Goal: Task Accomplishment & Management: Manage account settings

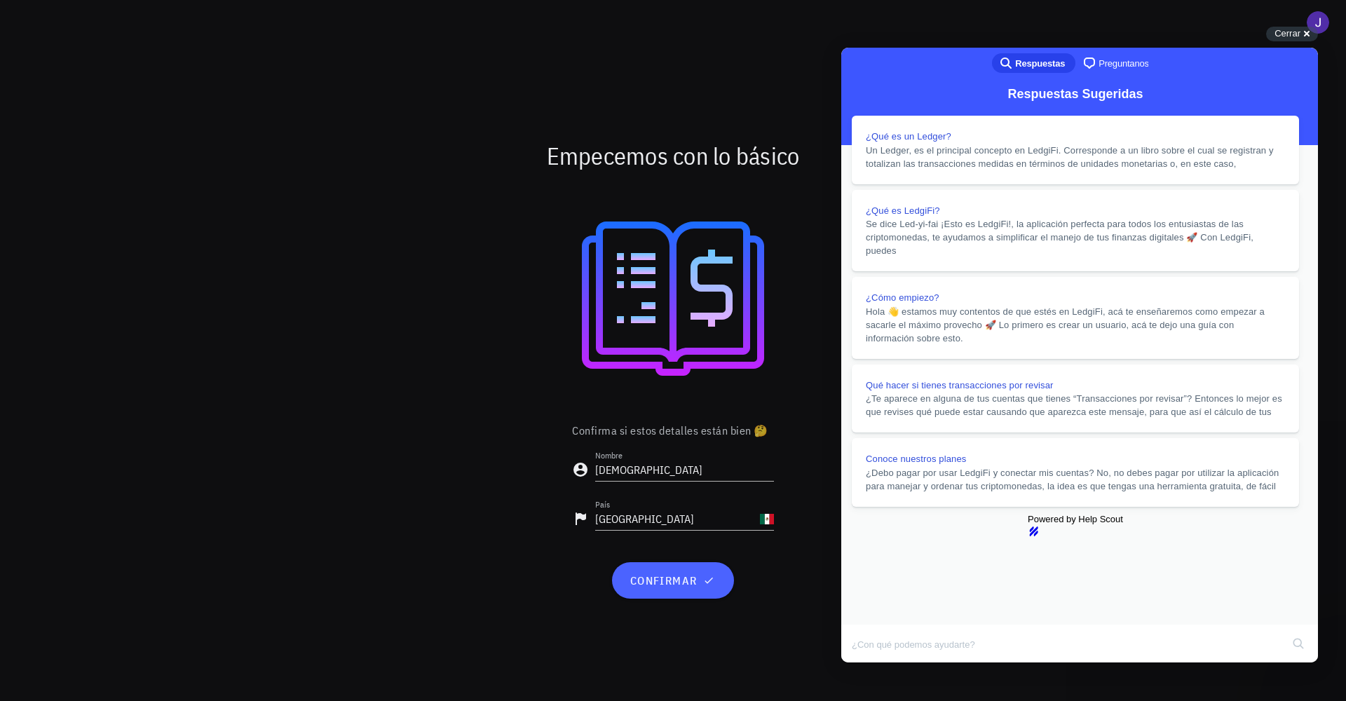
click at [661, 582] on span "confirmar" at bounding box center [673, 581] width 88 height 14
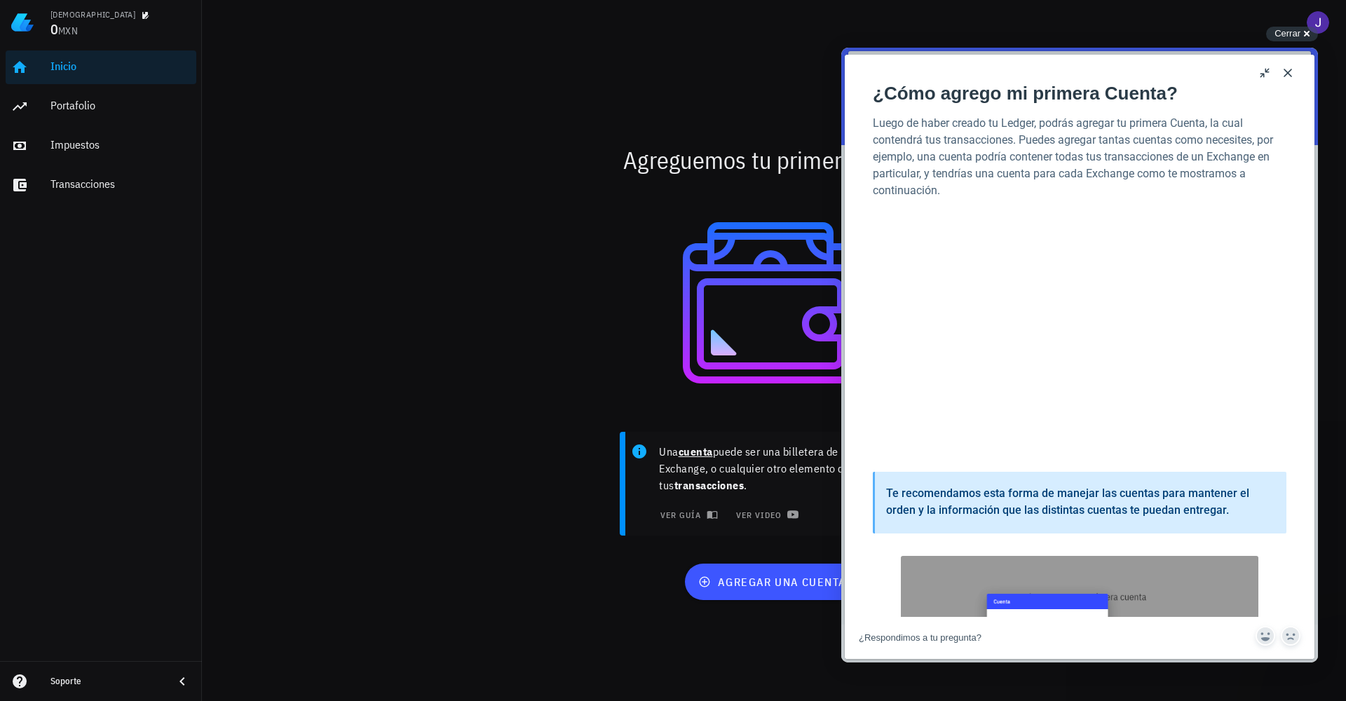
click at [1290, 72] on button "Close" at bounding box center [1288, 73] width 22 height 22
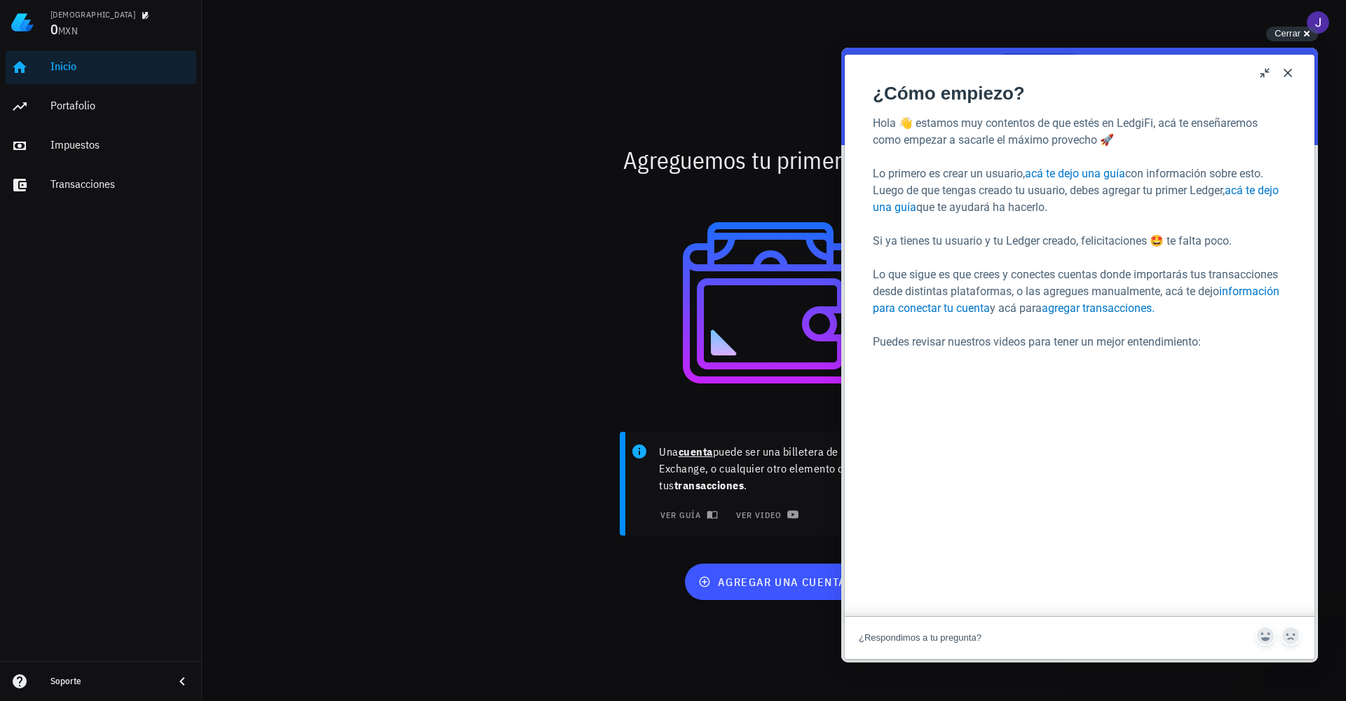
click at [1295, 77] on button "Close" at bounding box center [1288, 73] width 22 height 22
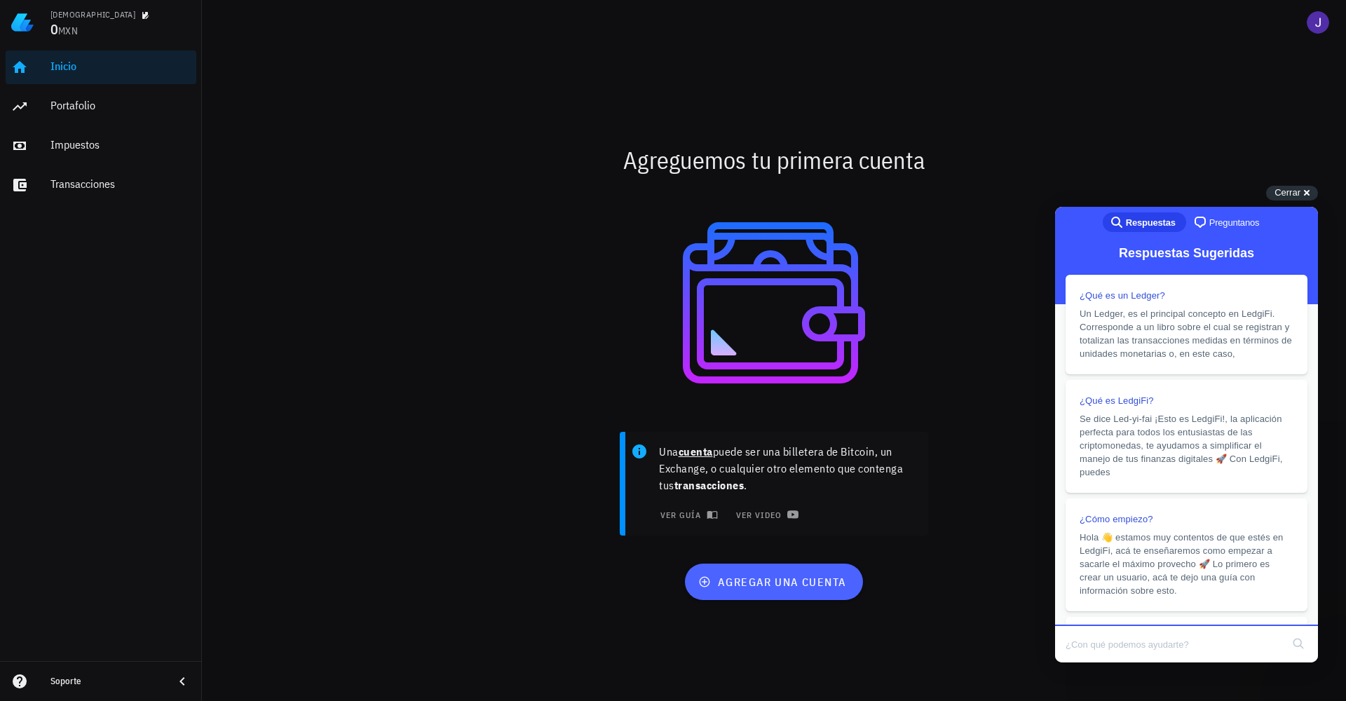
click at [776, 593] on button "agregar una cuenta" at bounding box center [773, 582] width 177 height 36
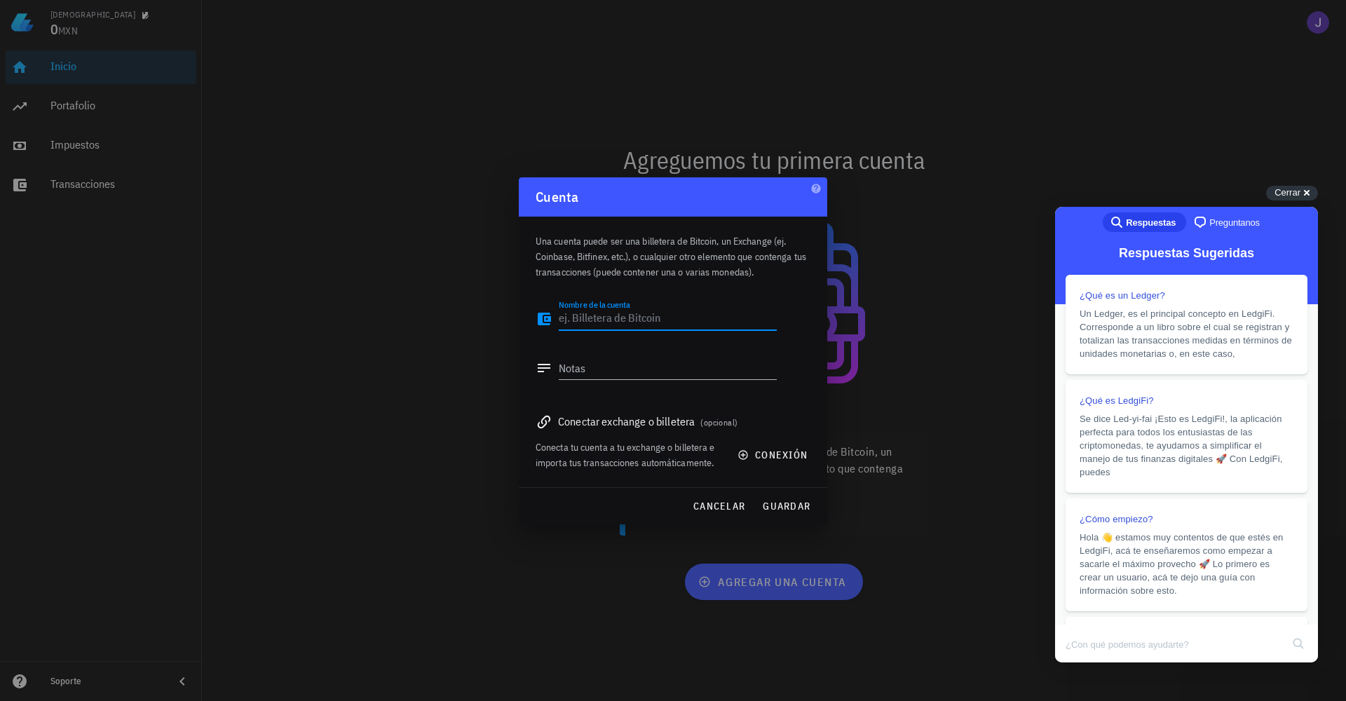
click at [595, 322] on textarea "Nombre de la cuenta" at bounding box center [668, 319] width 218 height 22
click at [600, 424] on div "Conectar exchange o billetera (opcional)" at bounding box center [673, 422] width 275 height 20
click at [562, 421] on div "Conectar exchange o billetera (opcional)" at bounding box center [673, 422] width 275 height 20
click at [597, 318] on textarea "Nombre de la cuenta" at bounding box center [668, 319] width 218 height 22
type textarea "B"
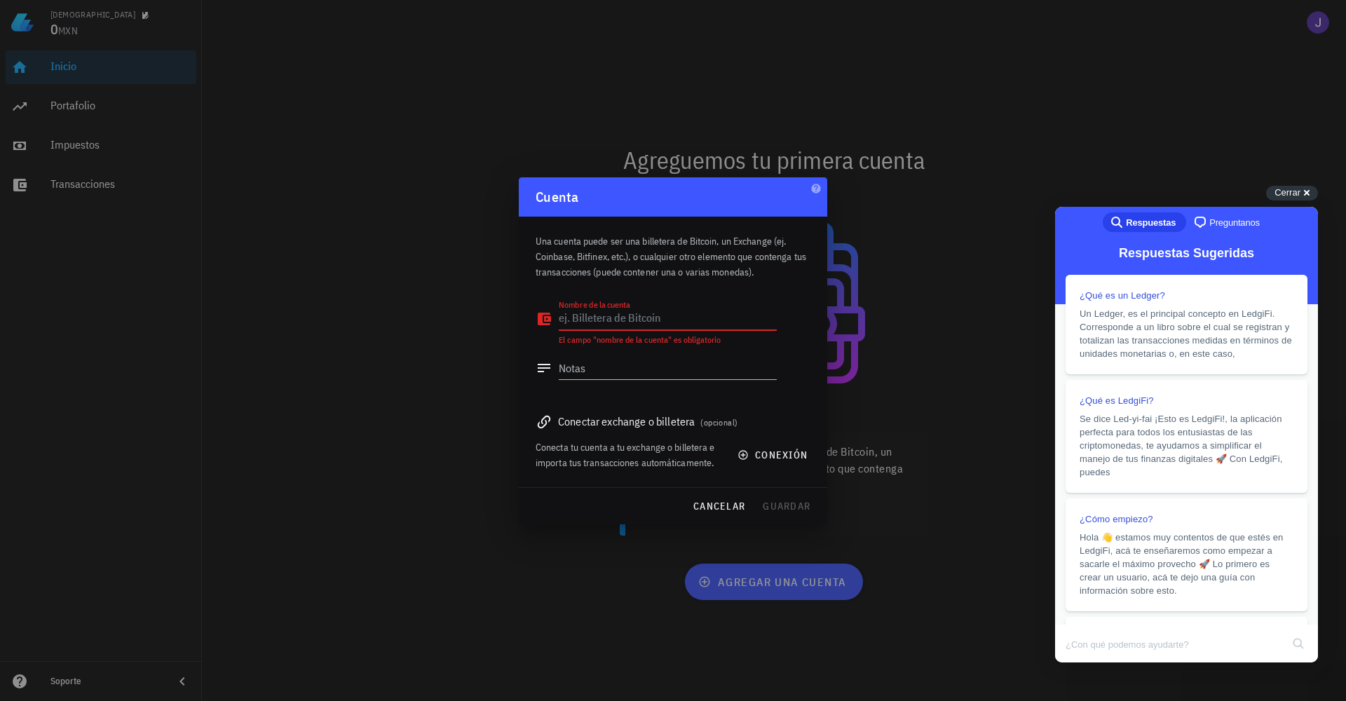
type textarea "N"
type textarea "Bitso"
click at [595, 355] on div "Notas" at bounding box center [656, 372] width 241 height 46
click at [590, 364] on textarea "Notas" at bounding box center [668, 368] width 218 height 22
click at [440, 377] on div at bounding box center [673, 350] width 1346 height 701
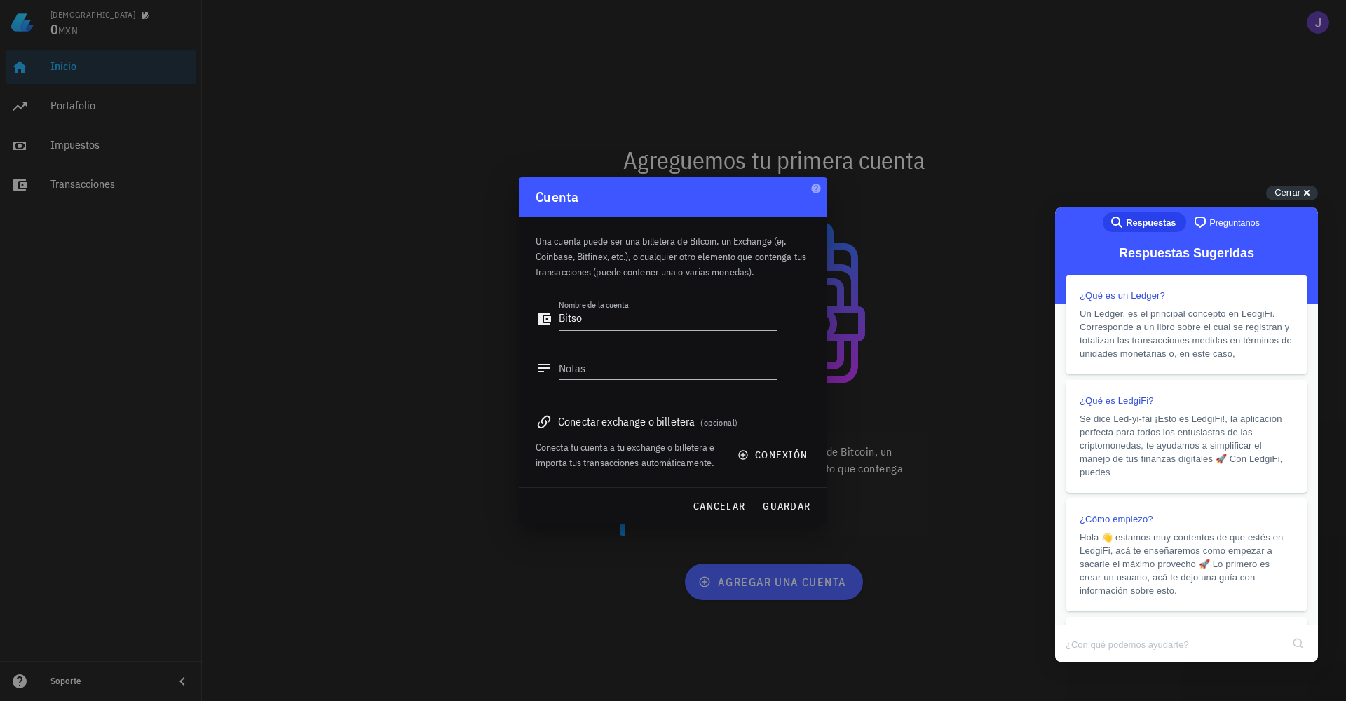
click at [595, 430] on div "Conectar exchange o billetera (opcional)" at bounding box center [673, 422] width 275 height 20
click at [743, 456] on icon "button" at bounding box center [743, 455] width 11 height 11
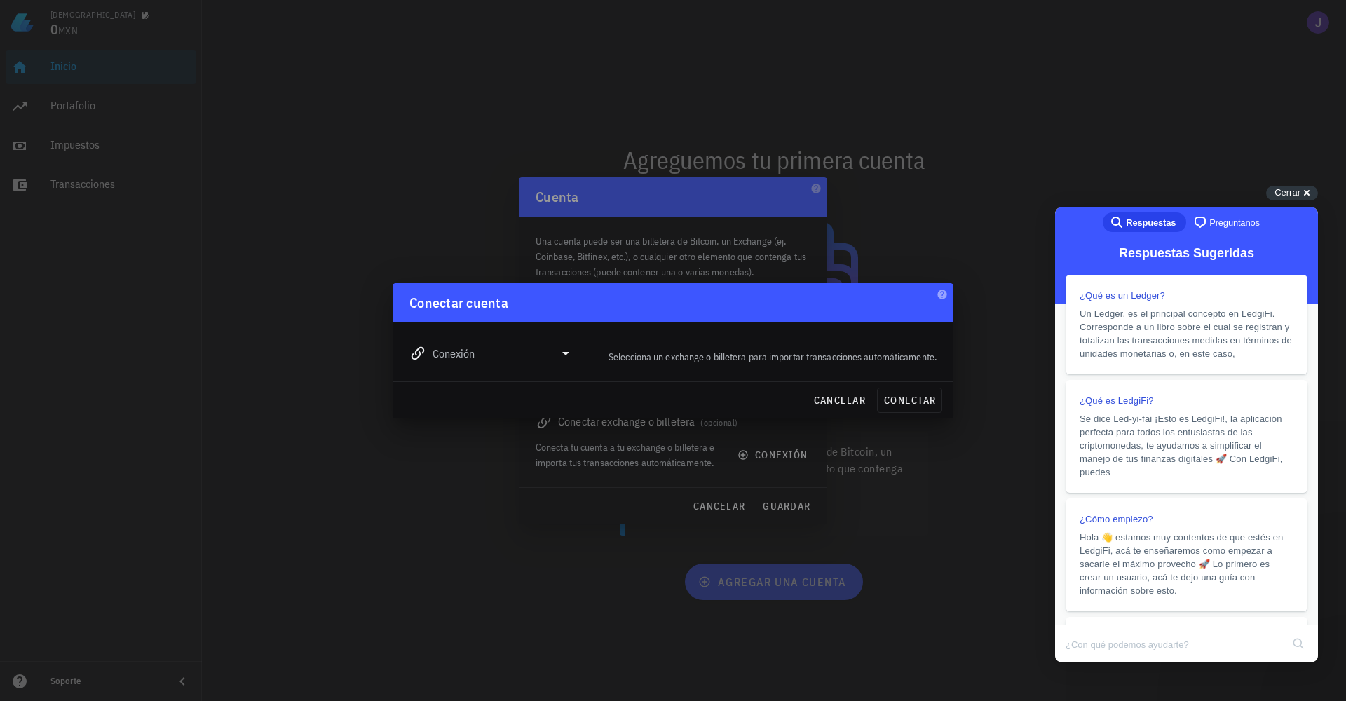
click at [527, 355] on input "Conexión" at bounding box center [494, 353] width 122 height 22
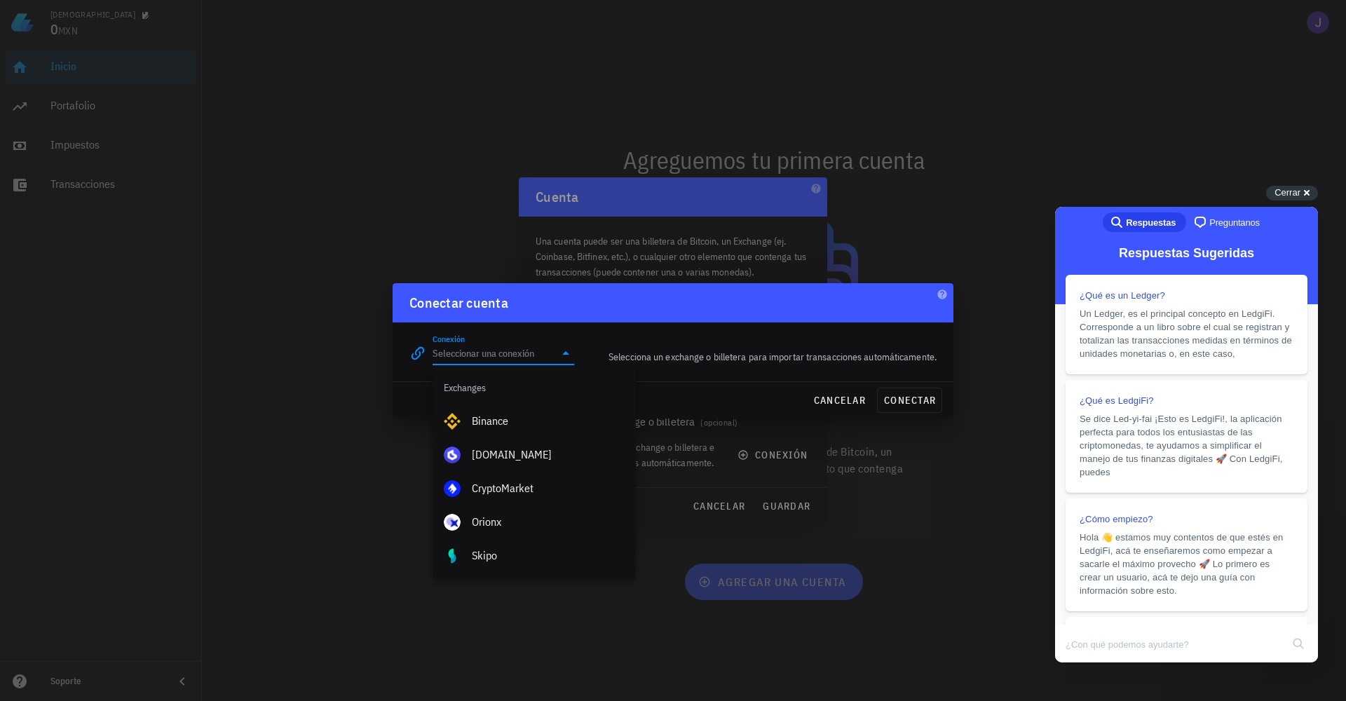
click at [461, 346] on input "Conexión" at bounding box center [494, 353] width 122 height 22
click at [503, 452] on div "Bitso" at bounding box center [548, 454] width 153 height 13
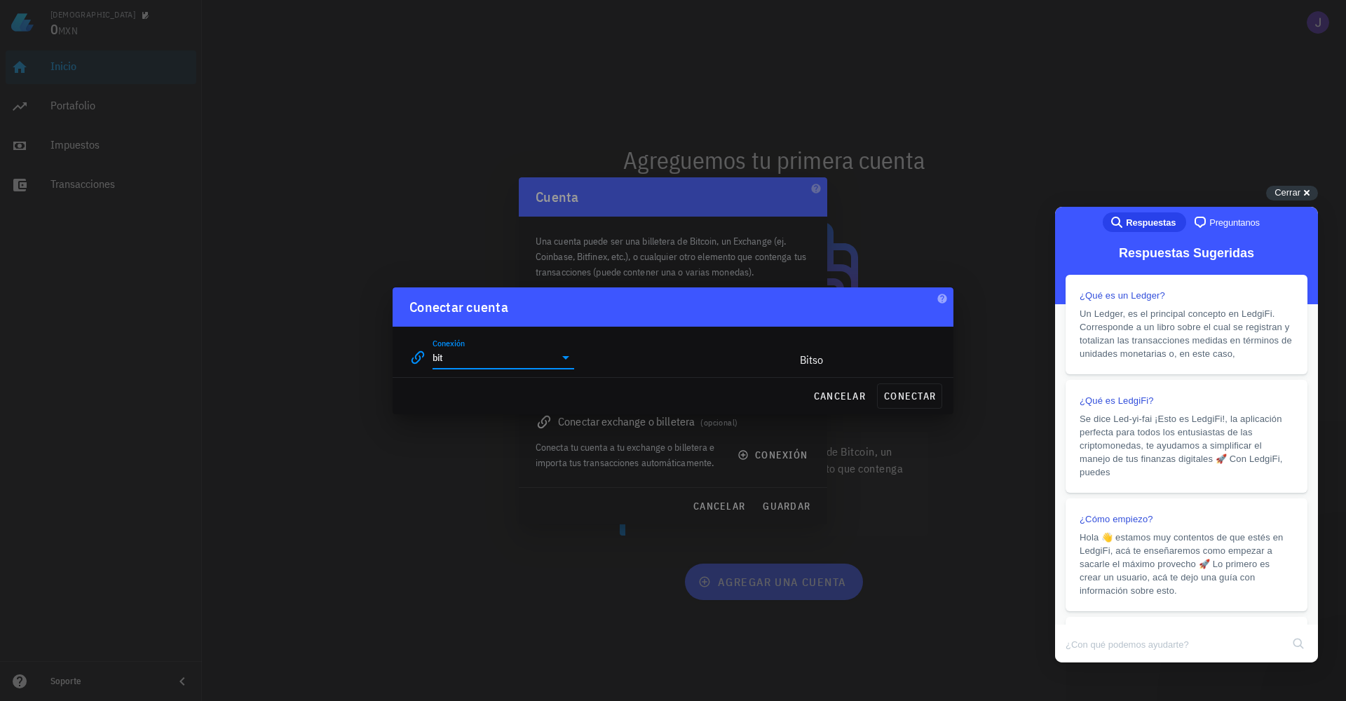
type input "Bitso"
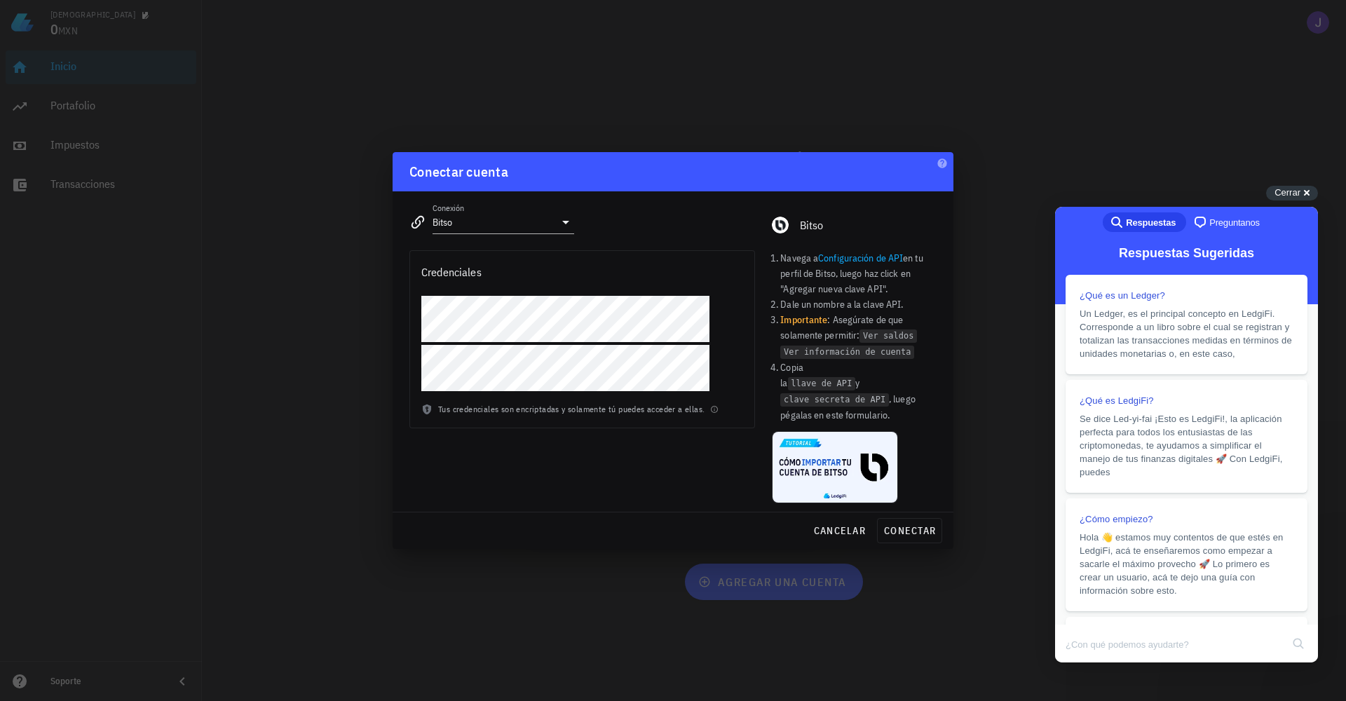
click at [539, 477] on div "Credenciales Tus credenciales son encriptadas y solamente tú puedes acceder a e…" at bounding box center [582, 376] width 363 height 269
click at [920, 527] on span "conectar" at bounding box center [910, 531] width 53 height 13
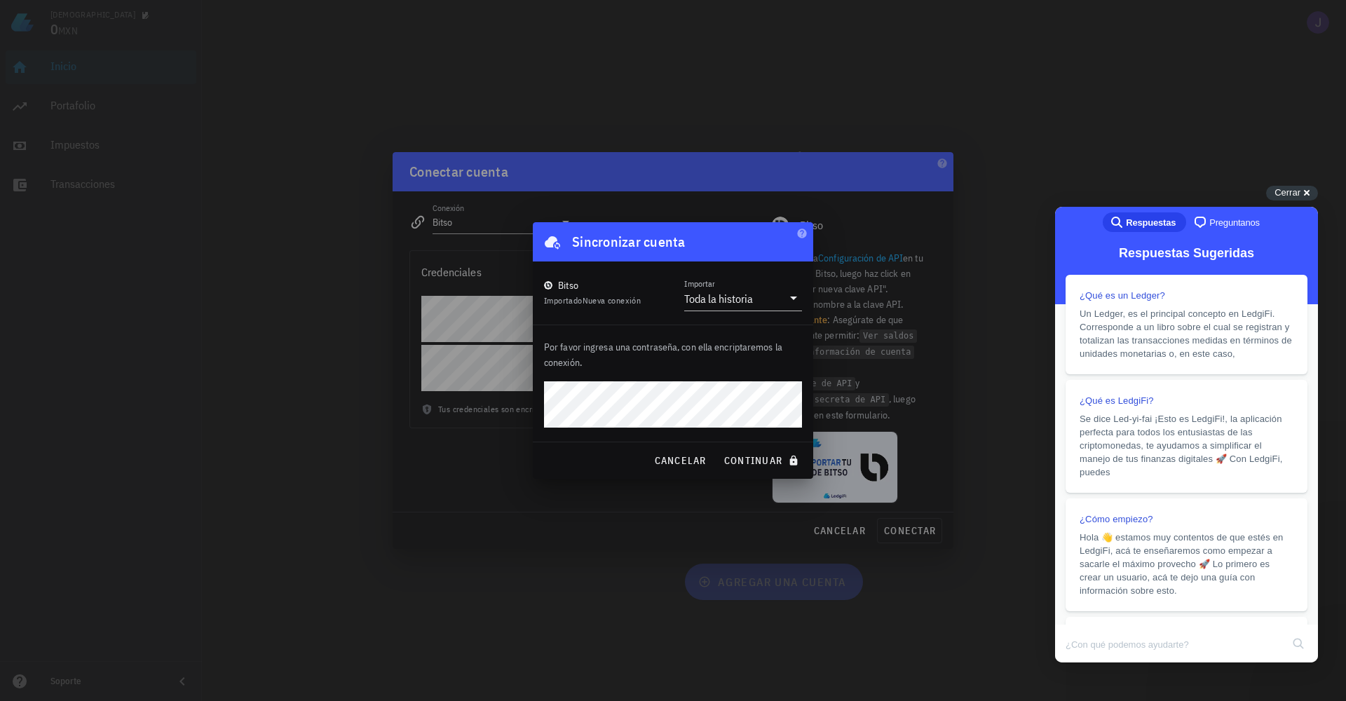
click at [479, 386] on div "Jesus 0 MXN Inicio Portafolio Impuestos Transacciones Soporte Agreguemos tu pri…" at bounding box center [673, 350] width 1346 height 701
click at [522, 398] on div "Jesus 0 MXN Inicio Portafolio Impuestos Transacciones Soporte Agreguemos tu pri…" at bounding box center [673, 350] width 1346 height 701
click at [512, 405] on div "Jesus 0 MXN Inicio Portafolio Impuestos Transacciones Soporte Agreguemos tu pri…" at bounding box center [673, 350] width 1346 height 701
click at [773, 461] on span "continuar" at bounding box center [763, 460] width 79 height 13
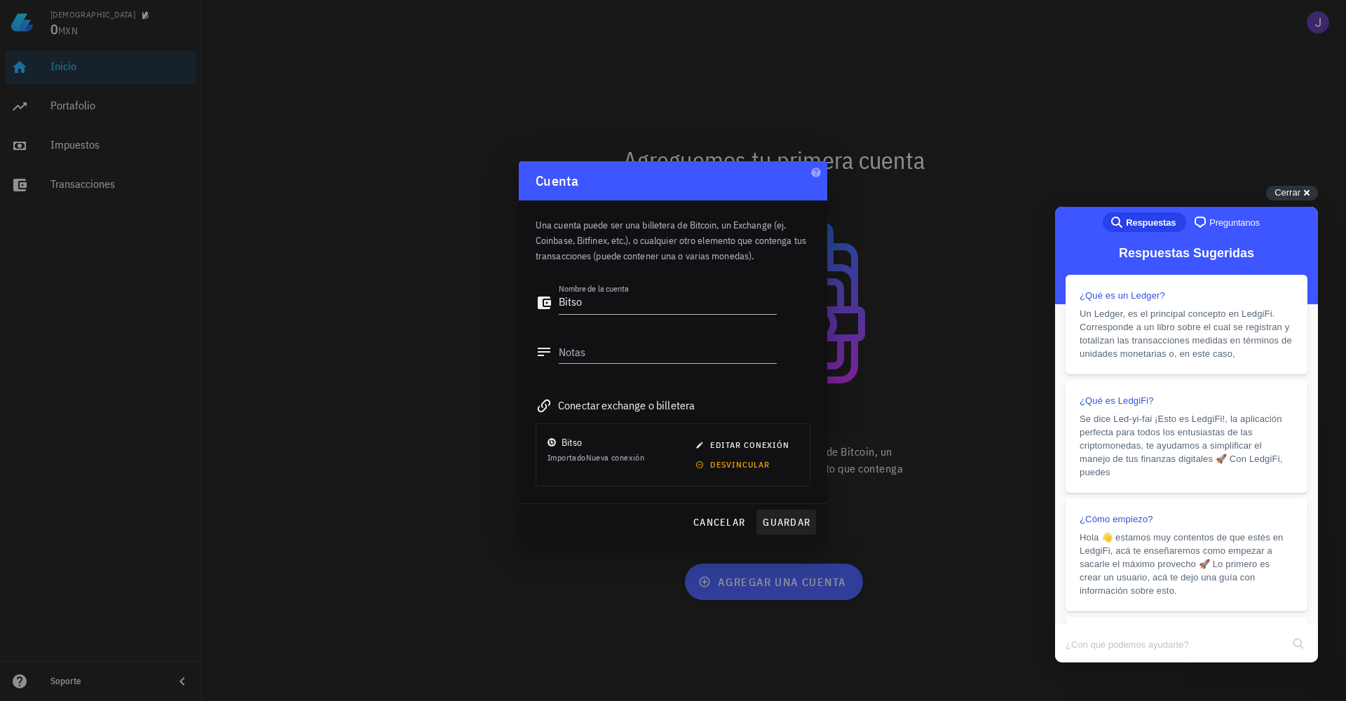
click at [805, 525] on span "guardar" at bounding box center [786, 522] width 48 height 13
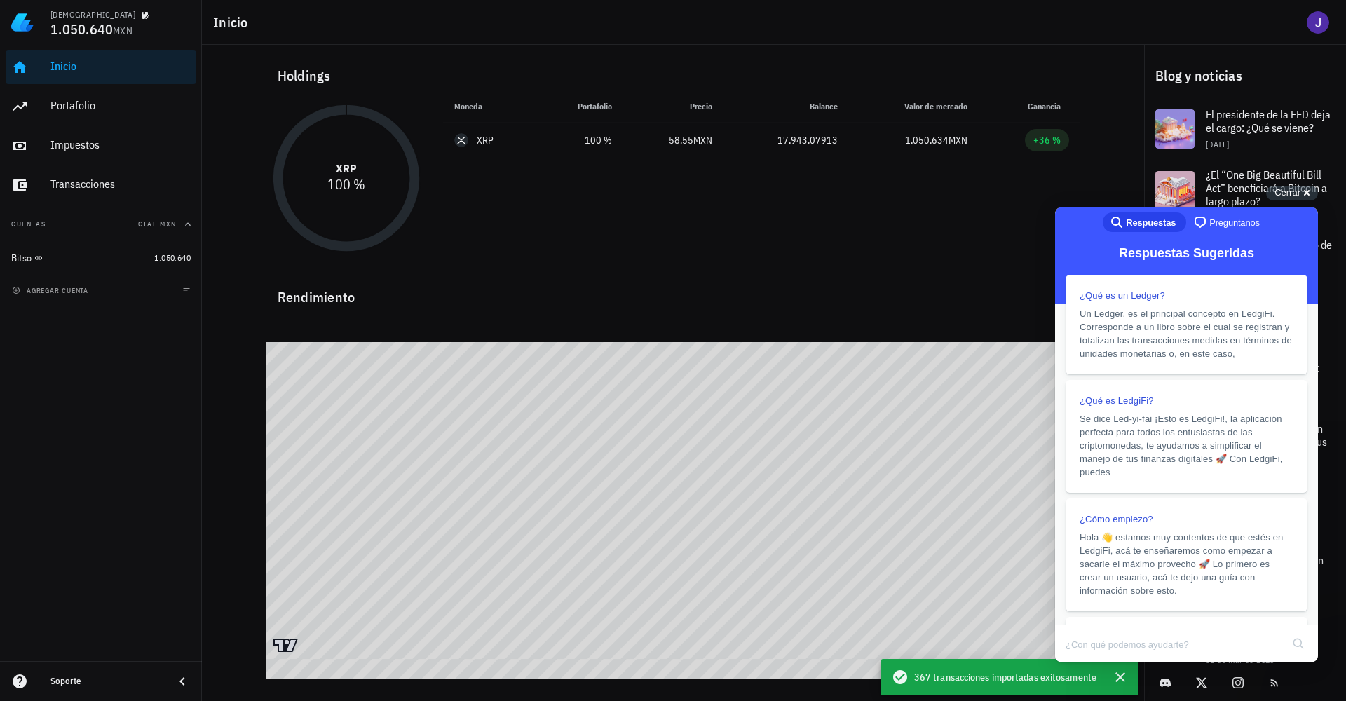
click at [93, 417] on div "Inicio Portafolio Impuestos Transacciones Cuentas Total MXN Bitso 1.050.640 agr…" at bounding box center [101, 353] width 202 height 616
click at [1306, 191] on div "Cerrar cross-small" at bounding box center [1292, 193] width 52 height 15
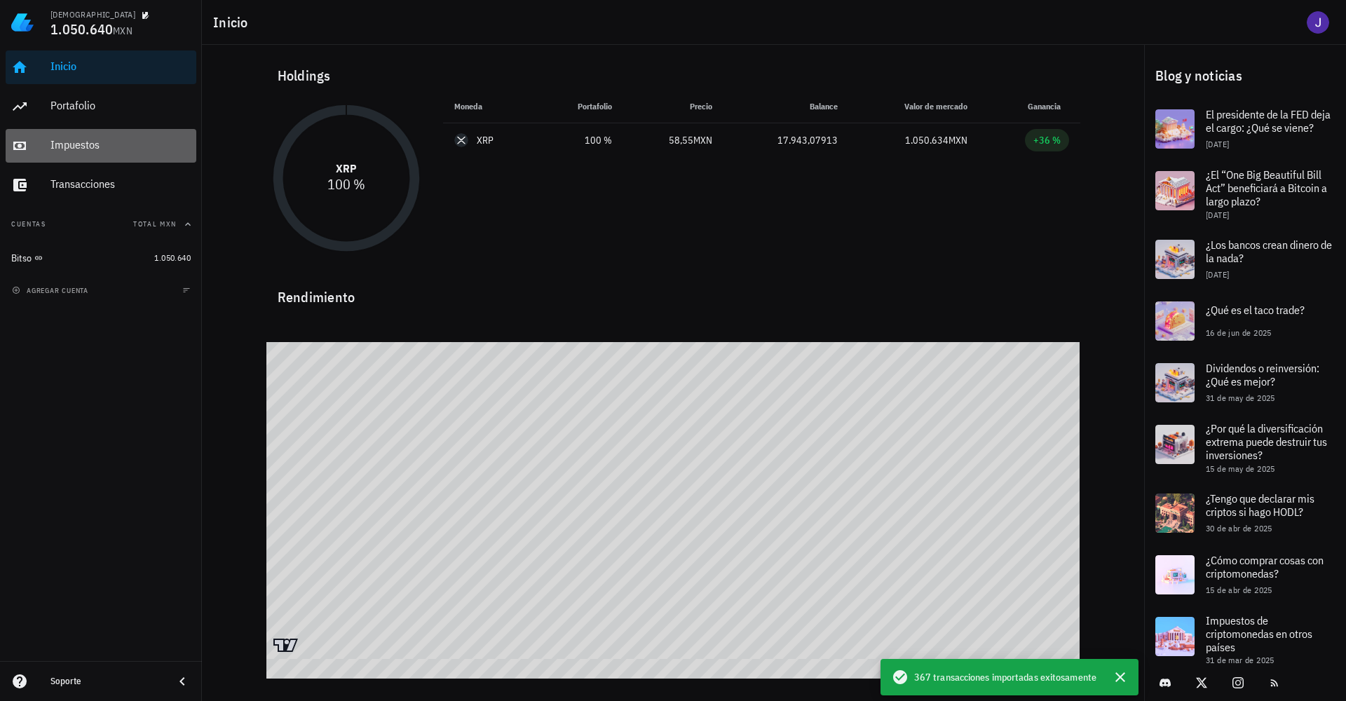
click at [66, 154] on div "Impuestos" at bounding box center [120, 146] width 140 height 32
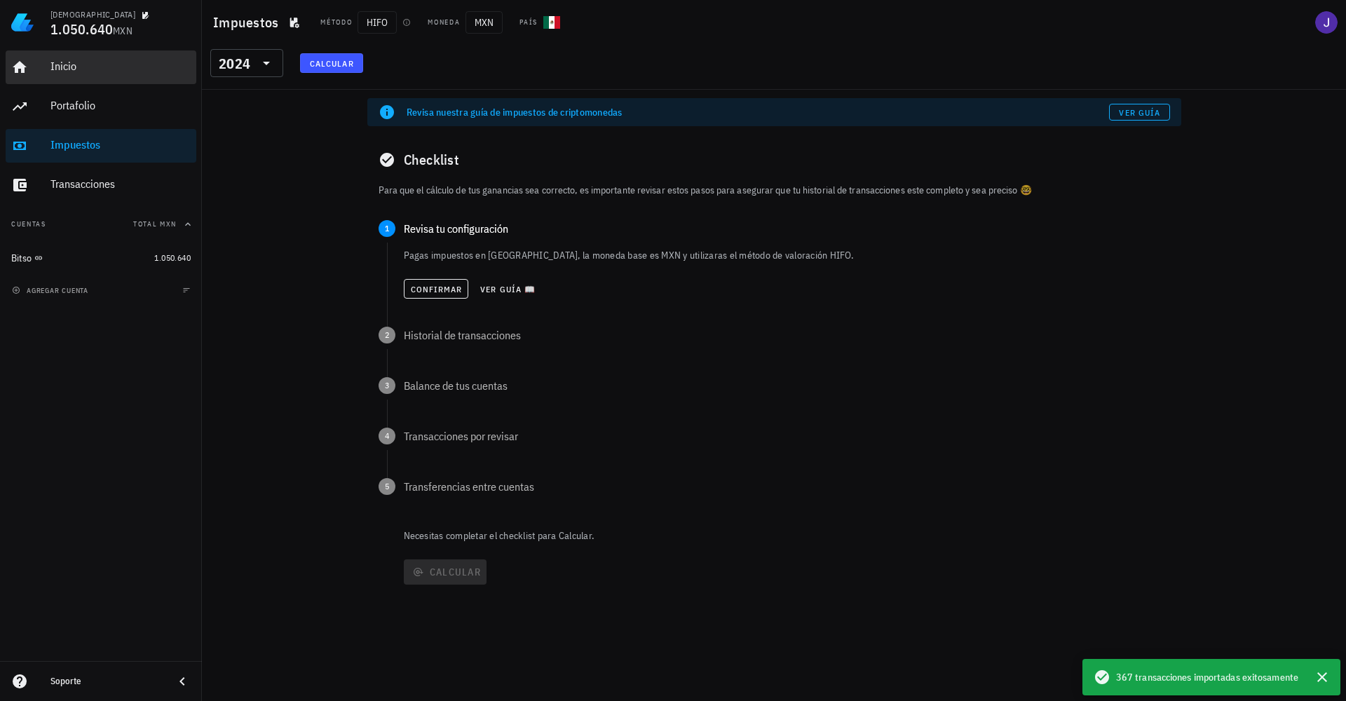
click at [62, 74] on div "Inicio" at bounding box center [120, 67] width 140 height 32
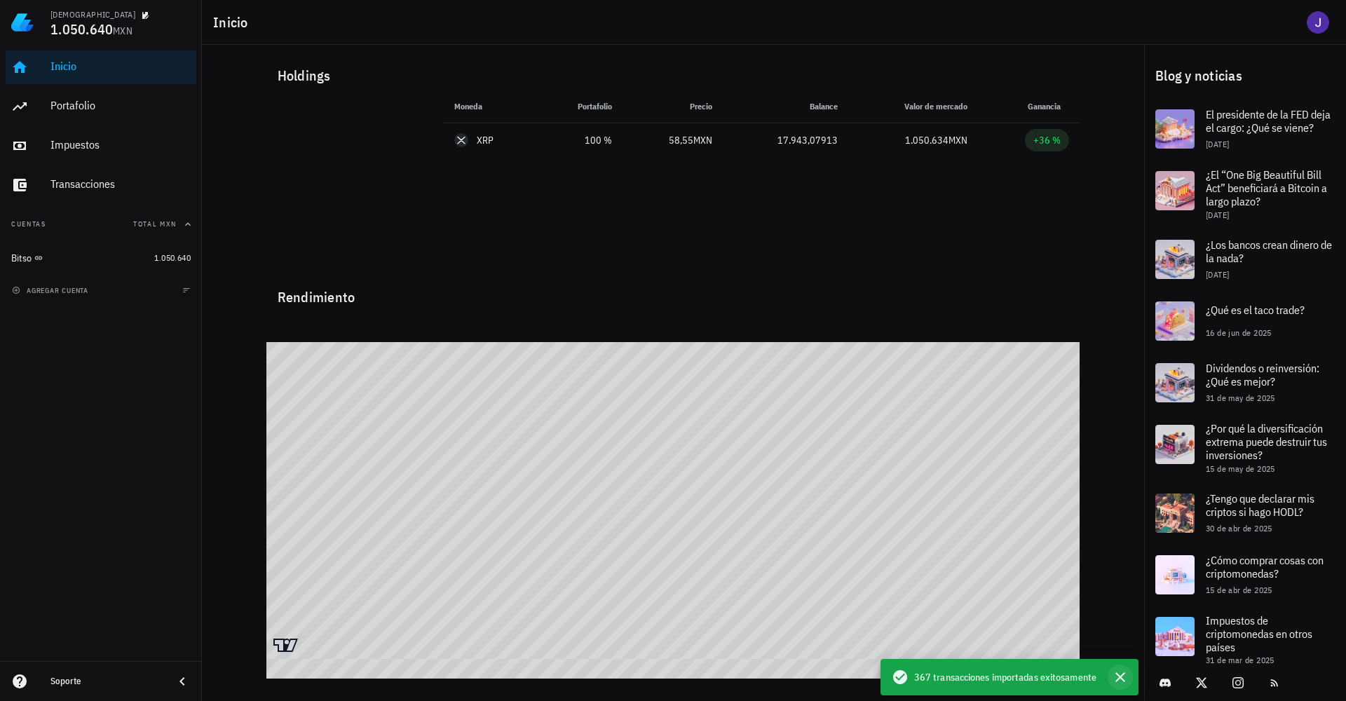
click at [1119, 680] on icon "button" at bounding box center [1120, 677] width 17 height 17
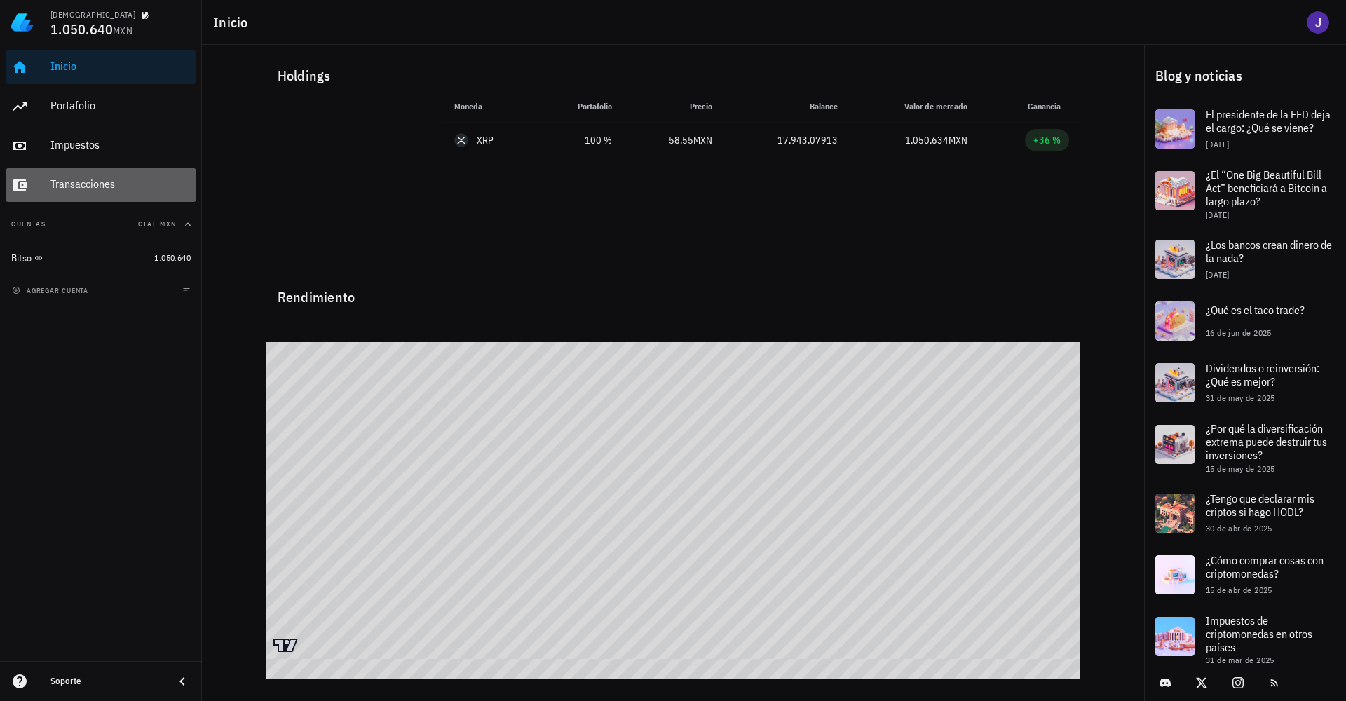
click at [87, 177] on div "Transacciones" at bounding box center [120, 183] width 140 height 13
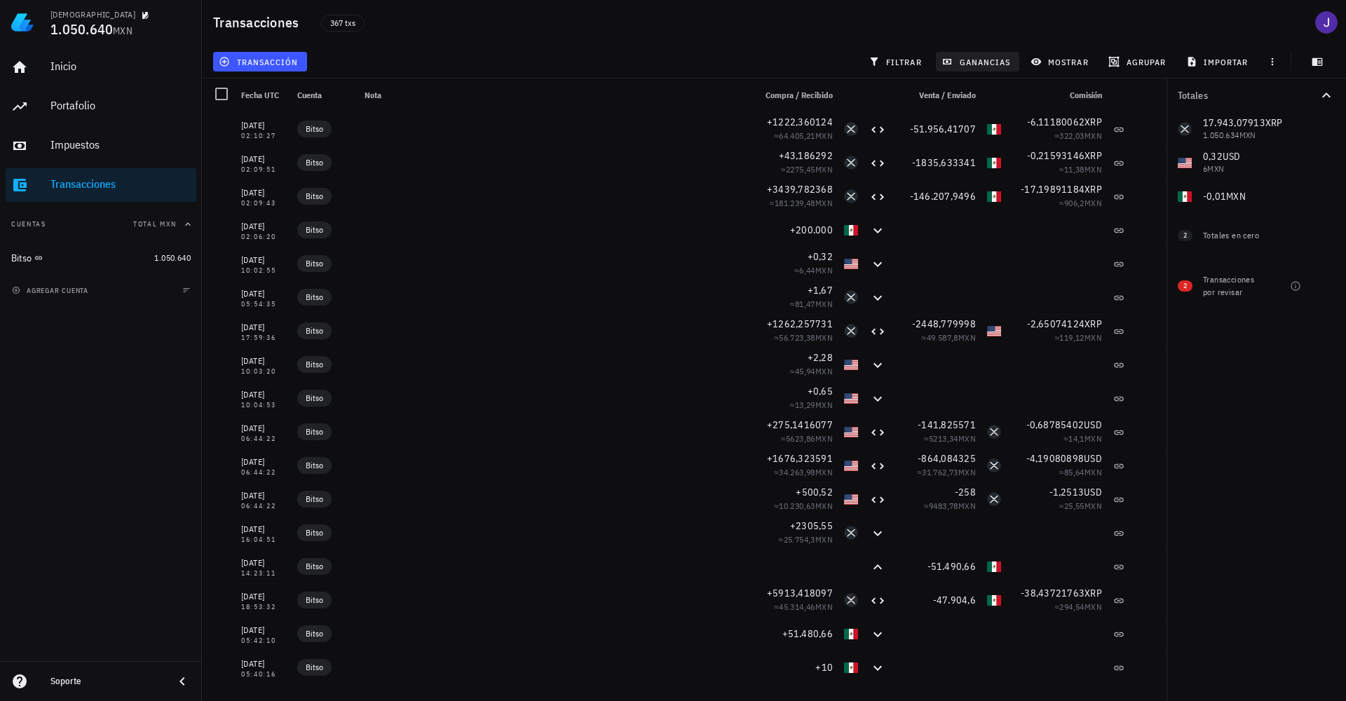
click at [990, 57] on span "ganancias" at bounding box center [978, 61] width 66 height 11
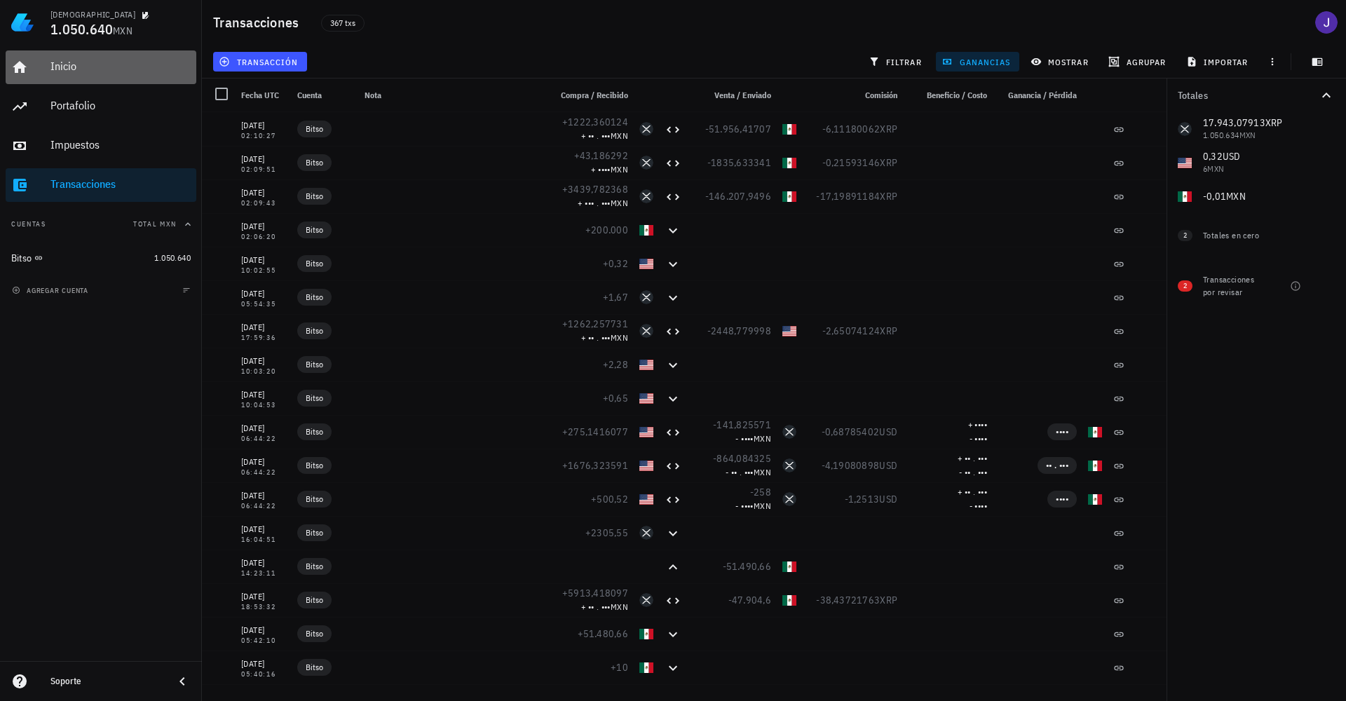
click at [71, 72] on div "Inicio" at bounding box center [120, 66] width 140 height 13
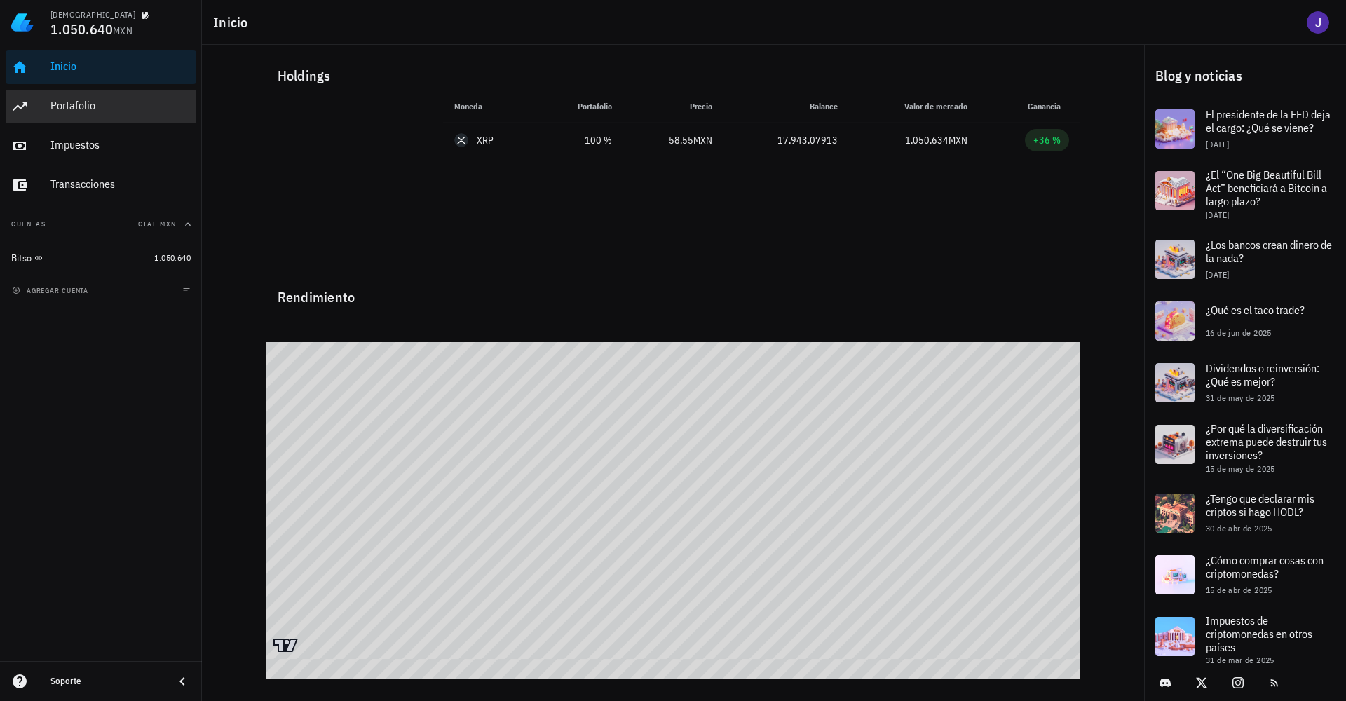
click at [76, 91] on div "Portafolio" at bounding box center [120, 106] width 140 height 32
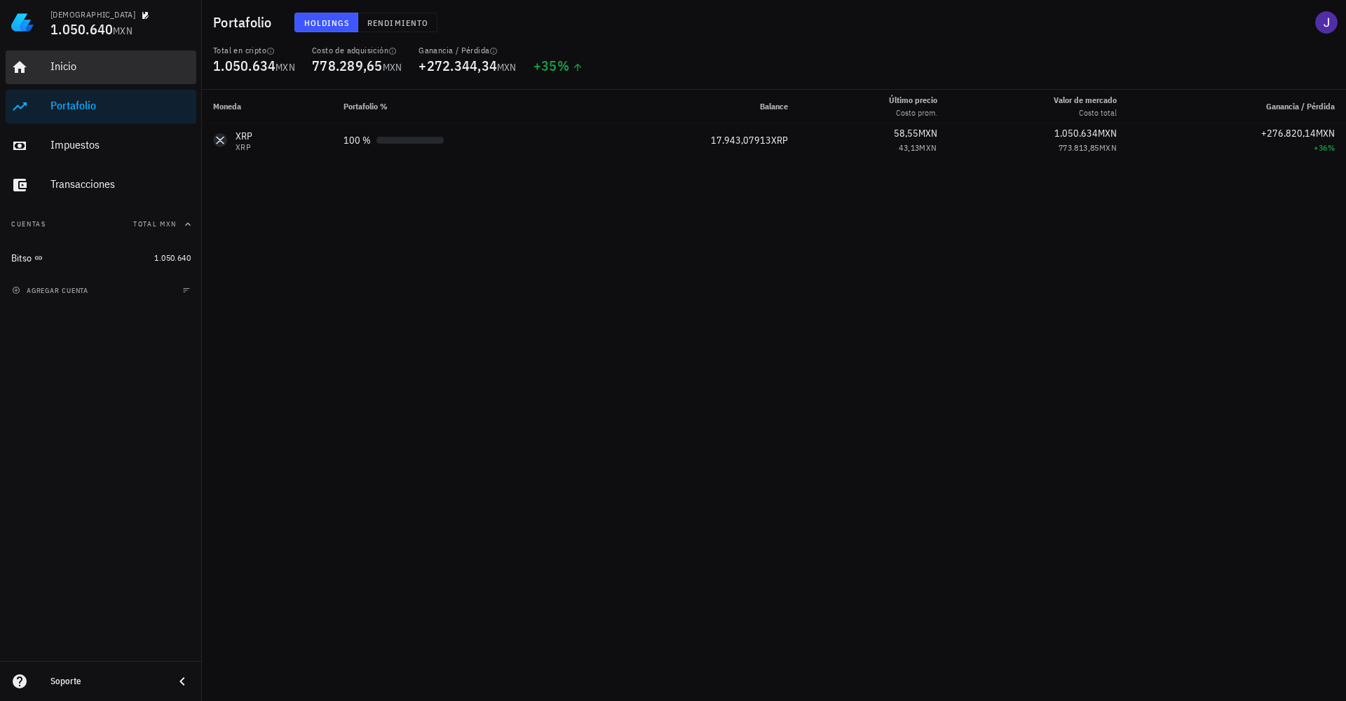
click at [77, 68] on div "Inicio" at bounding box center [120, 66] width 140 height 13
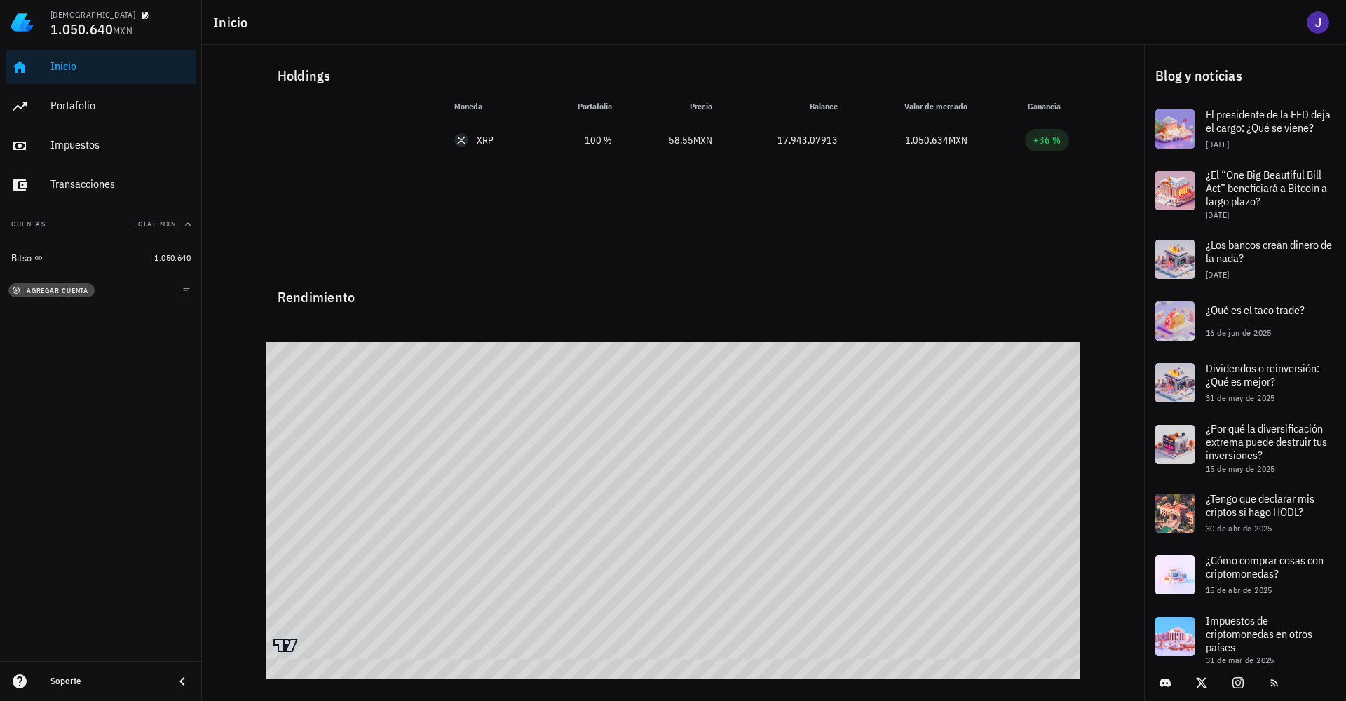
click at [73, 290] on span "agregar cuenta" at bounding box center [52, 290] width 74 height 9
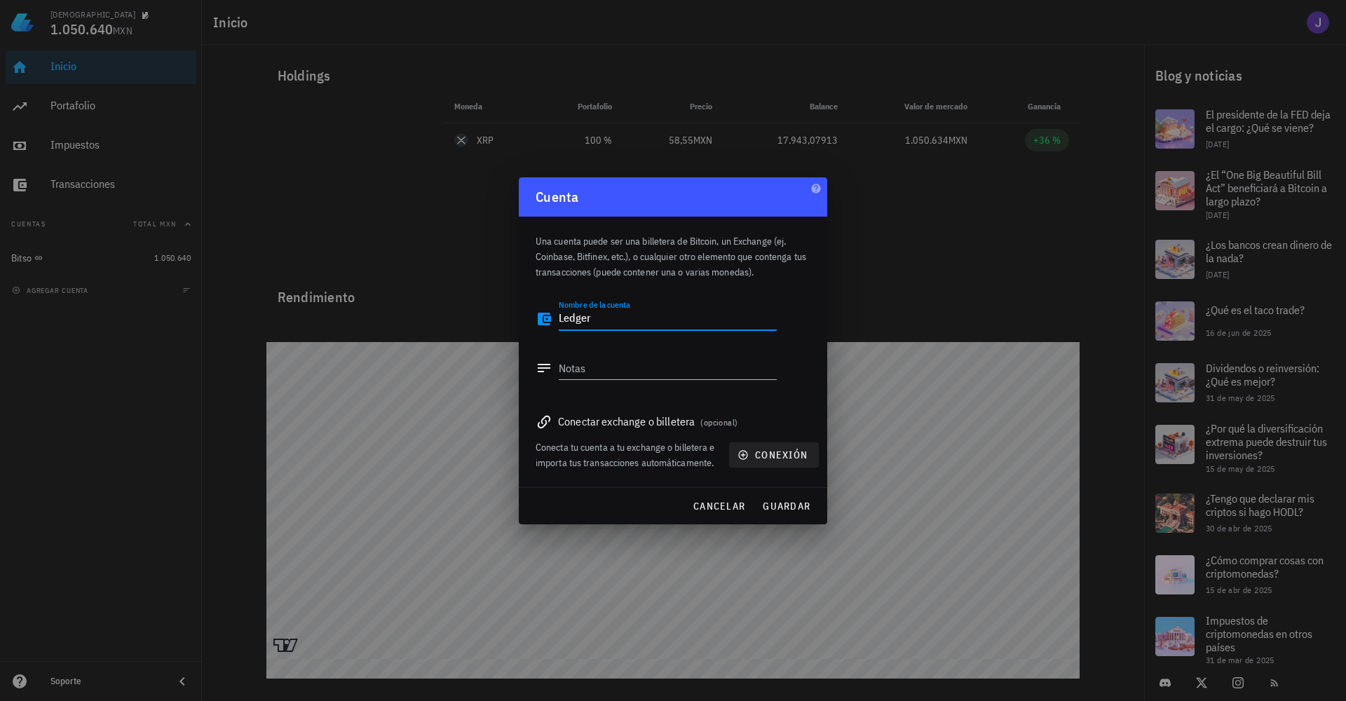
type textarea "Ledger"
click at [783, 457] on span "conexión" at bounding box center [774, 455] width 67 height 13
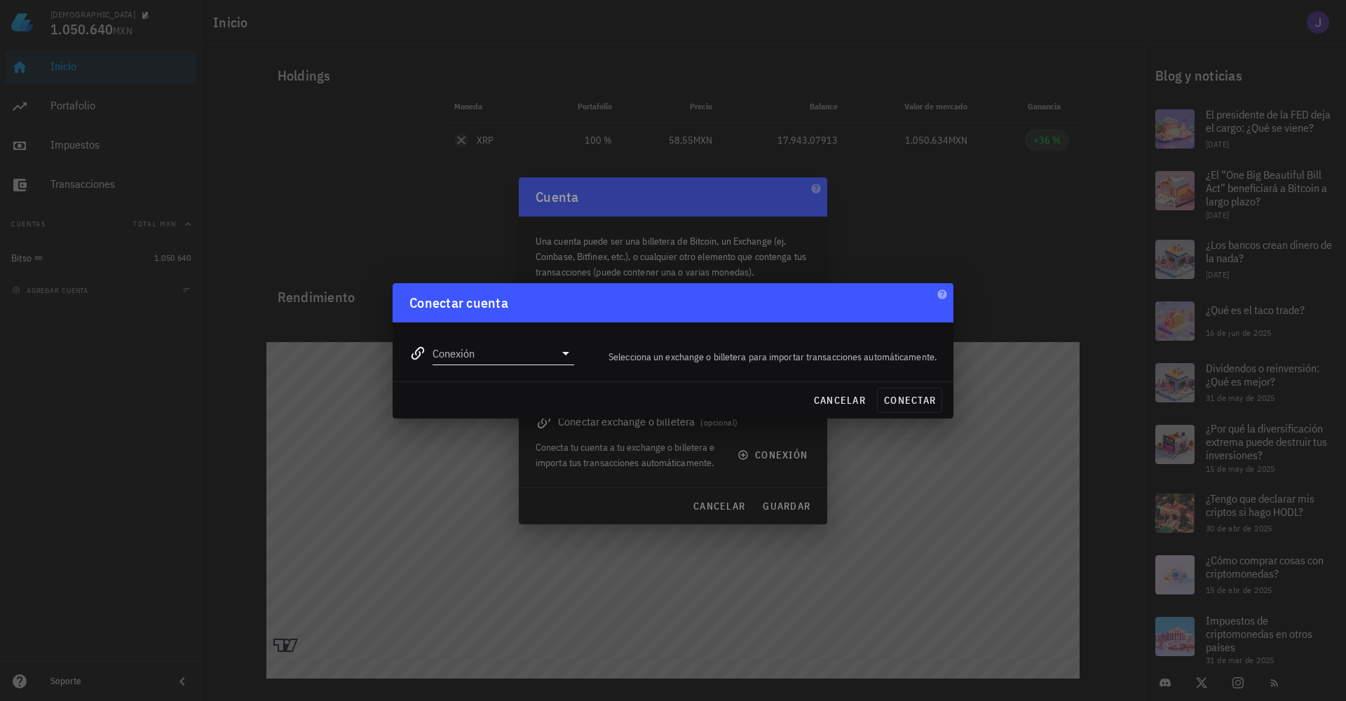
click at [488, 351] on input "Conexión" at bounding box center [494, 353] width 122 height 22
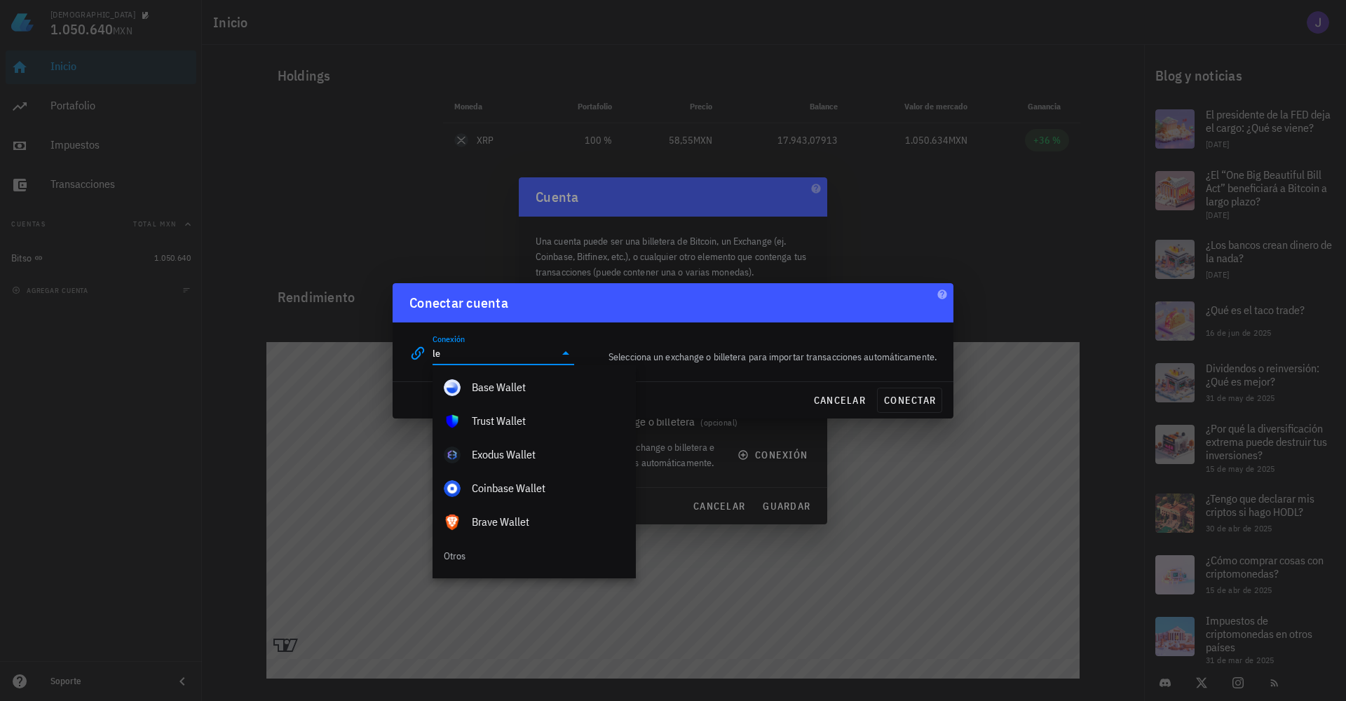
type input "l"
type input "w"
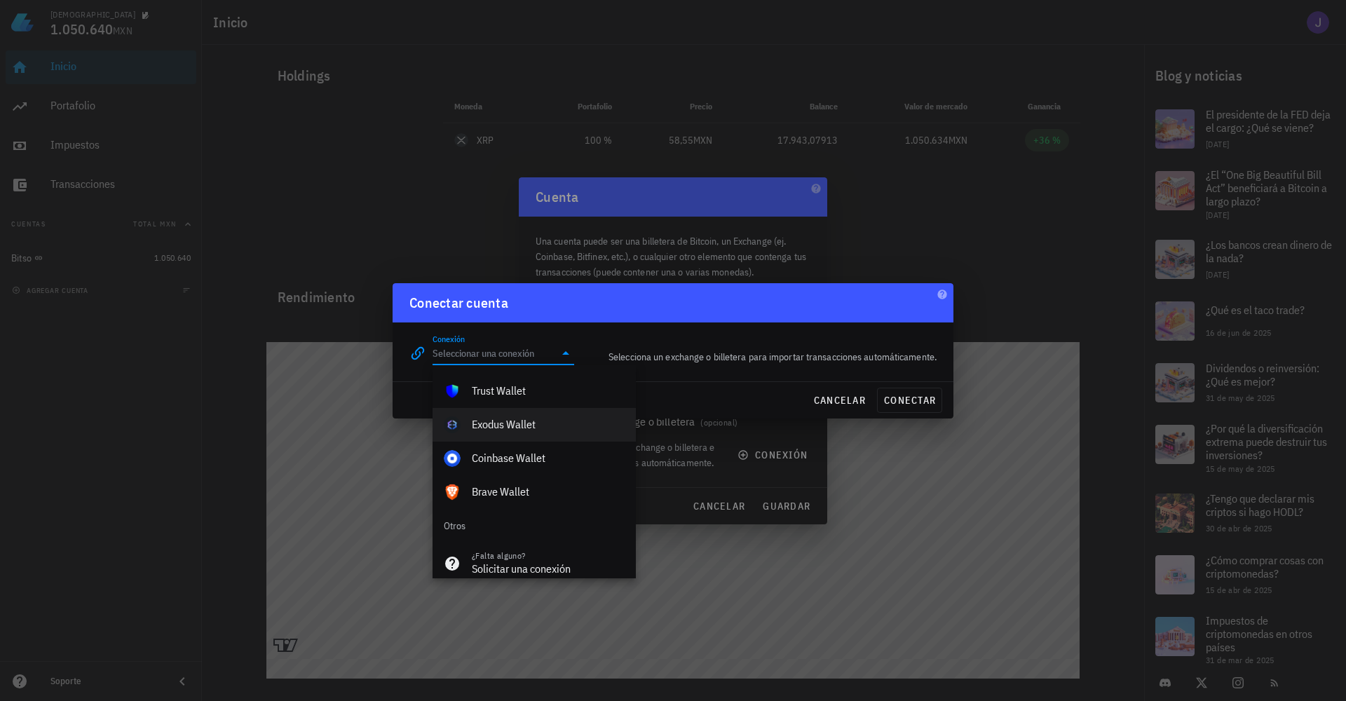
scroll to position [984, 0]
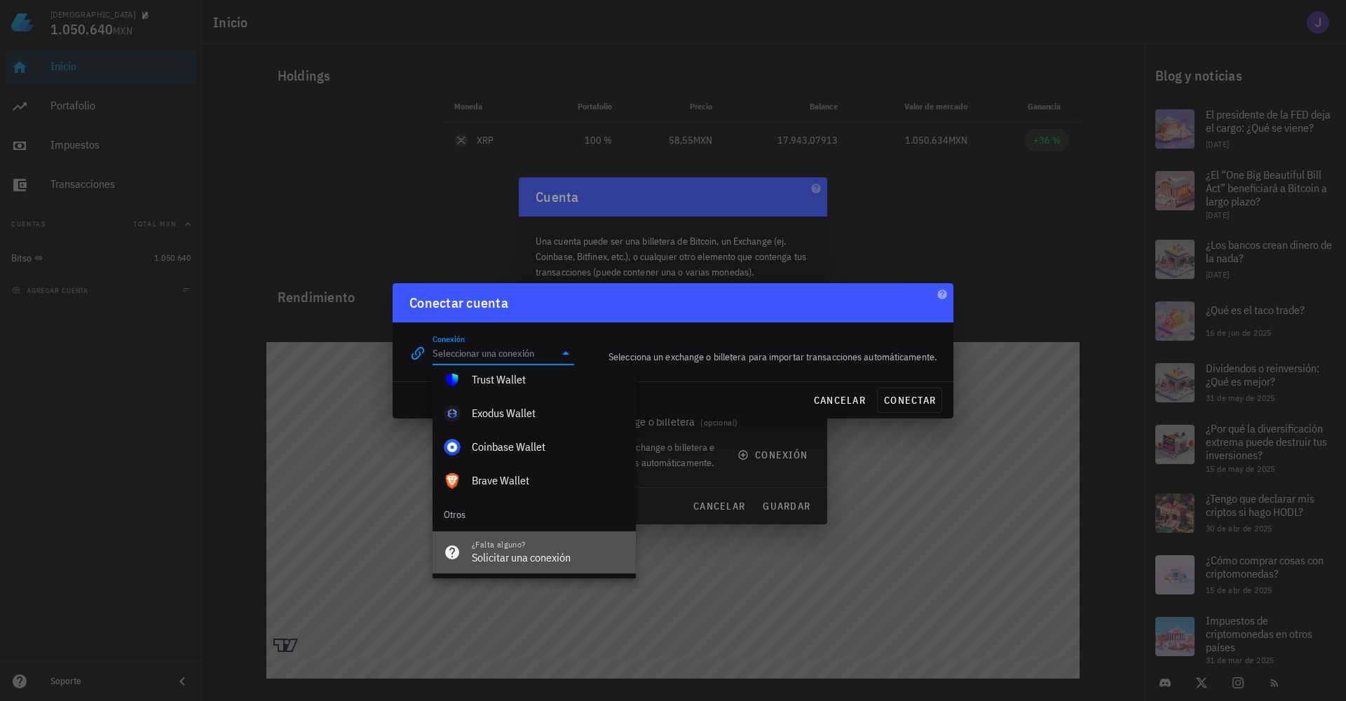
click at [580, 555] on div "Solicitar una conexión" at bounding box center [548, 557] width 153 height 13
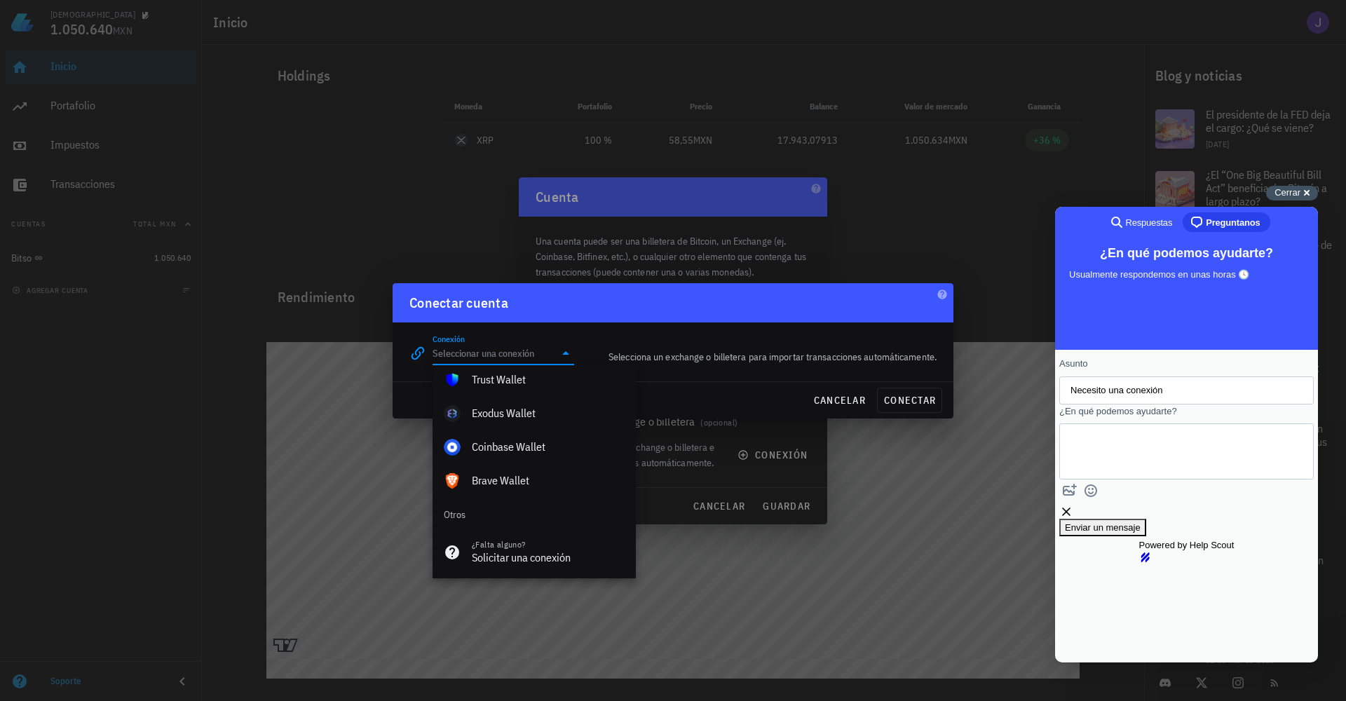
click at [1311, 194] on div "Cerrar cross-small" at bounding box center [1292, 193] width 52 height 15
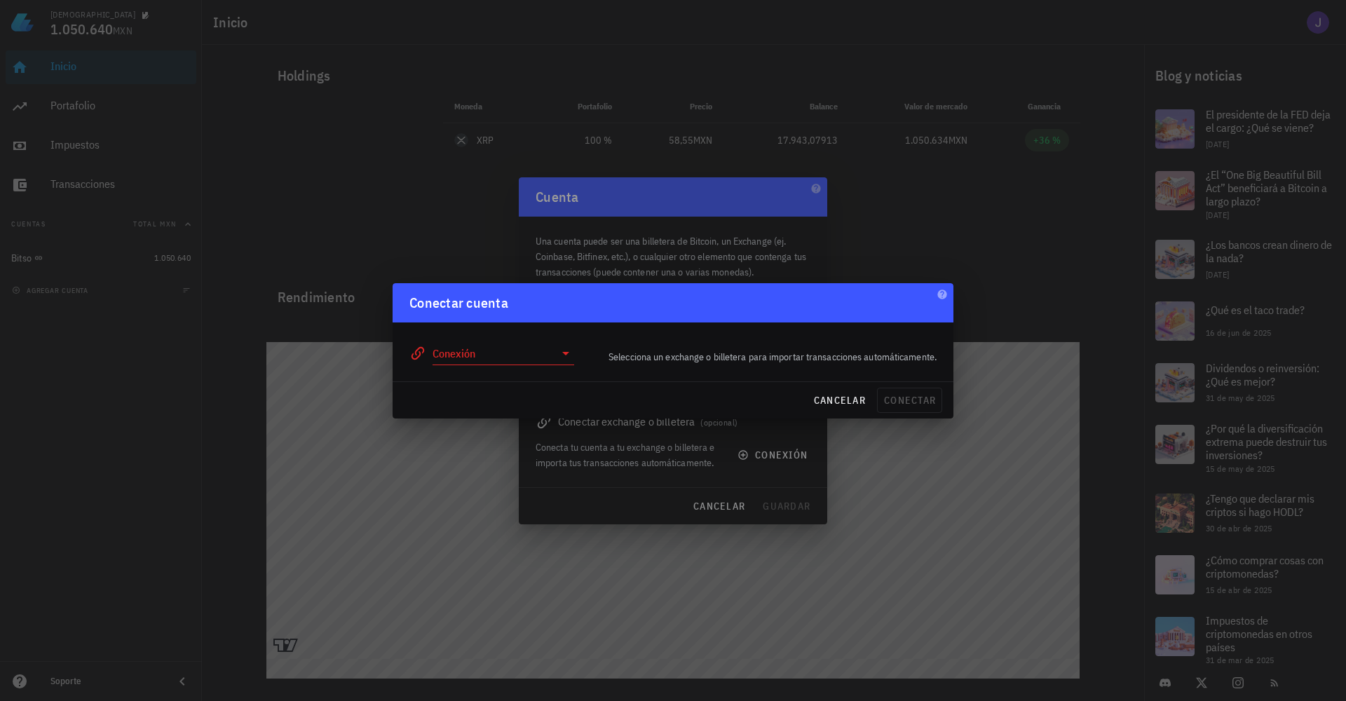
click at [502, 362] on input "Conexión" at bounding box center [494, 353] width 122 height 22
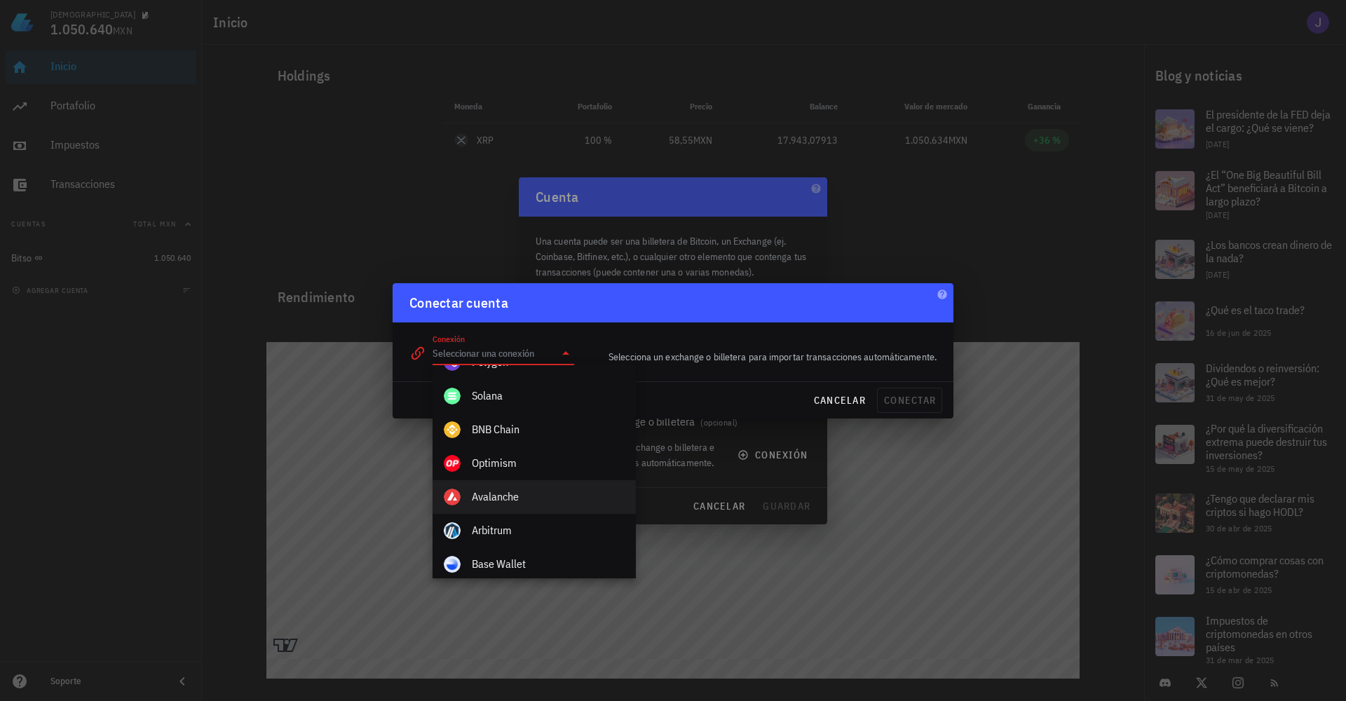
scroll to position [645, 0]
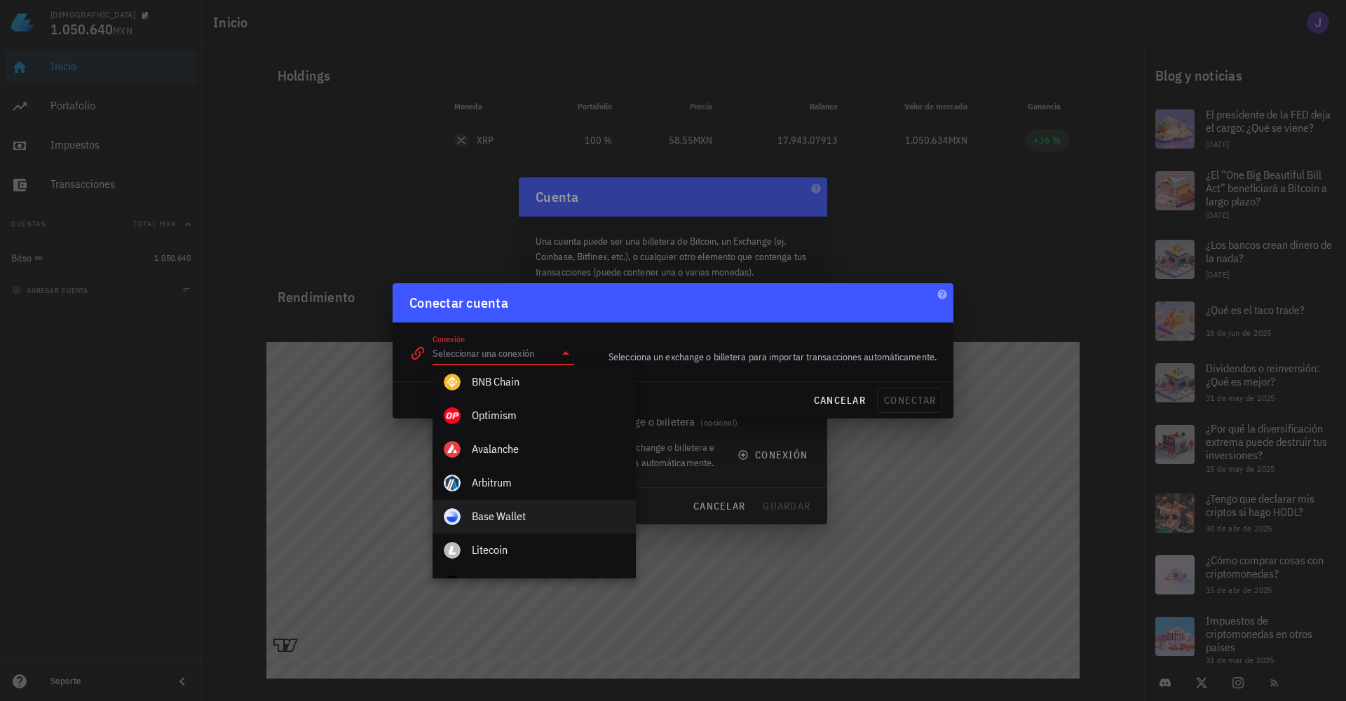
click at [507, 518] on div "Base Wallet" at bounding box center [548, 516] width 153 height 13
type input "Base Wallet"
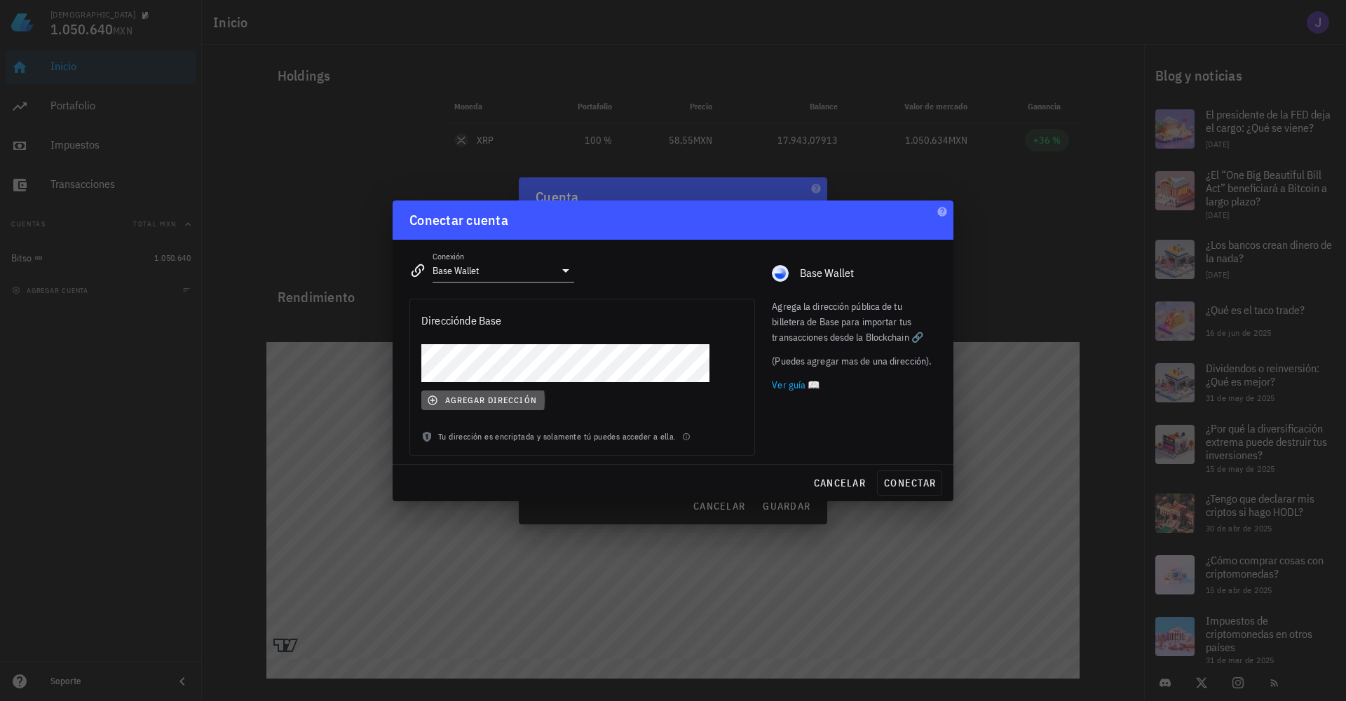
click at [454, 398] on span "agregar dirección" at bounding box center [483, 400] width 107 height 11
click at [913, 481] on span "conectar" at bounding box center [910, 483] width 53 height 13
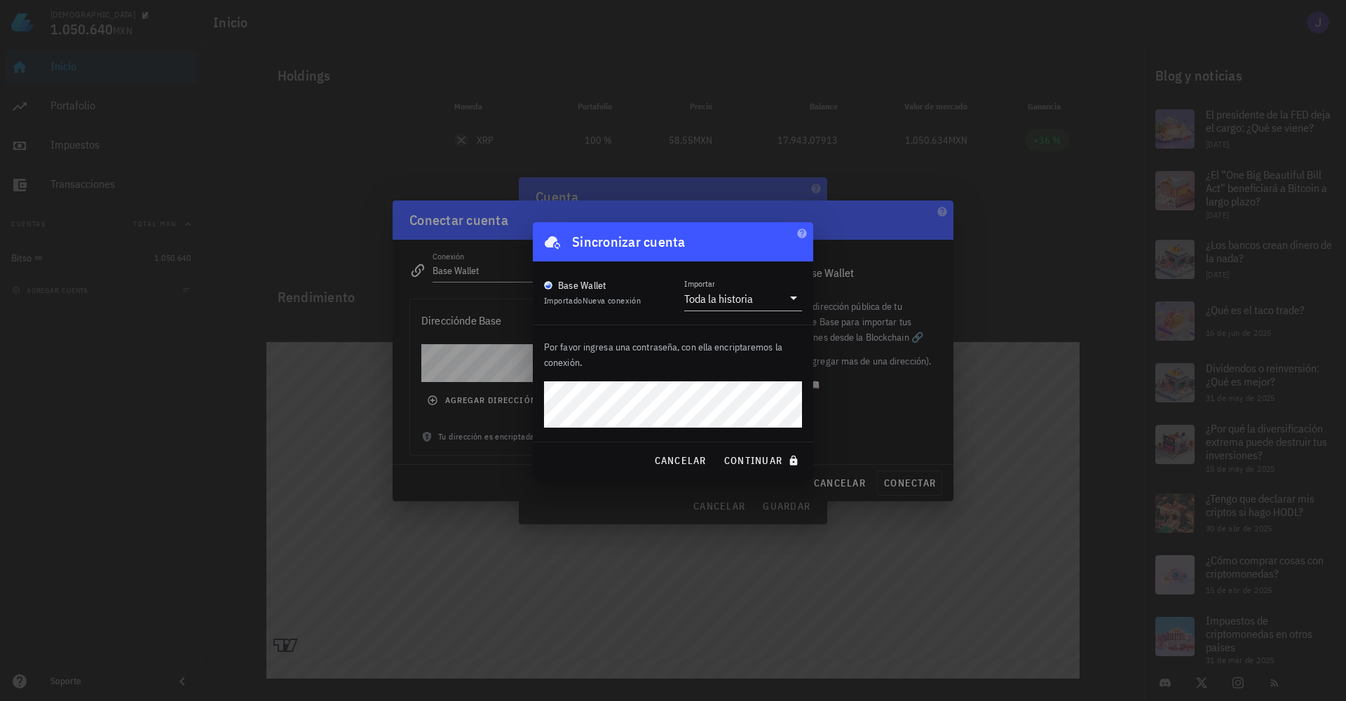
click at [487, 391] on div "Jesus 1.050.640 MXN Inicio Portafolio Impuestos Transacciones Cuentas Total MXN…" at bounding box center [673, 350] width 1346 height 701
click at [750, 456] on span "continuar" at bounding box center [763, 460] width 79 height 13
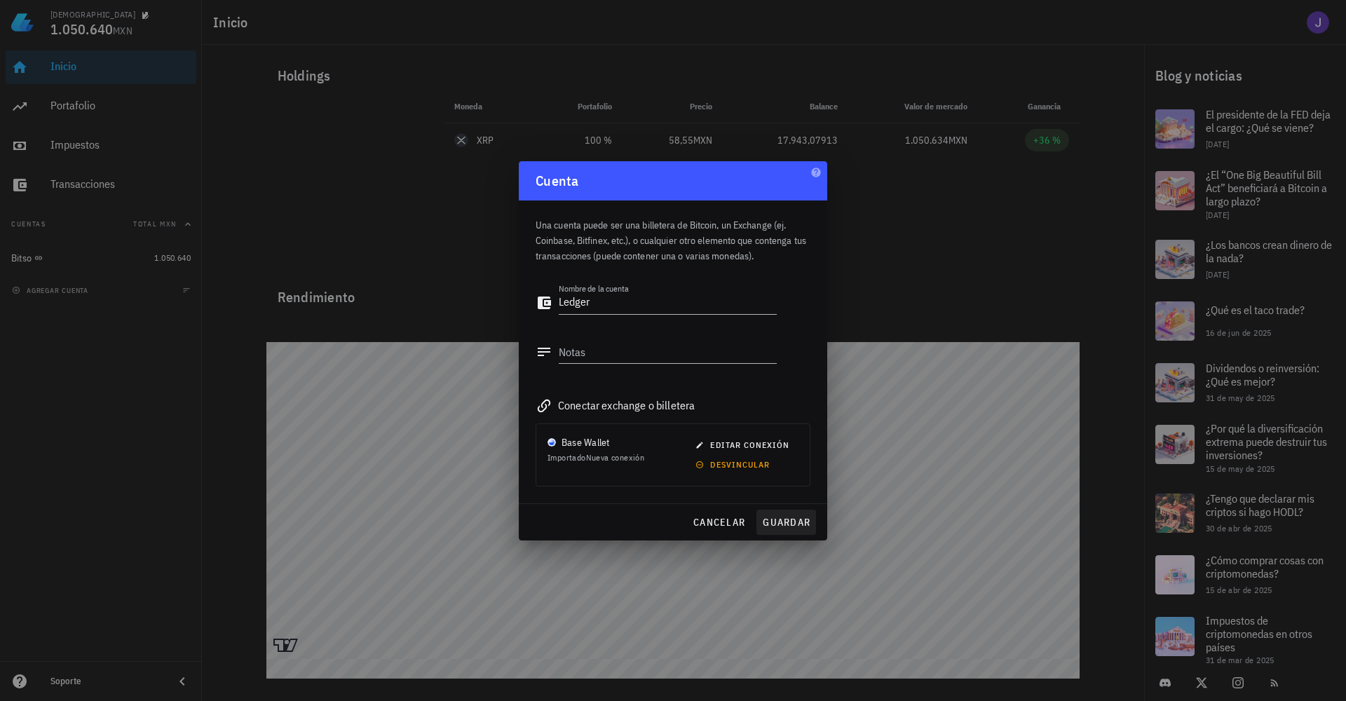
click at [785, 522] on span "guardar" at bounding box center [786, 522] width 48 height 13
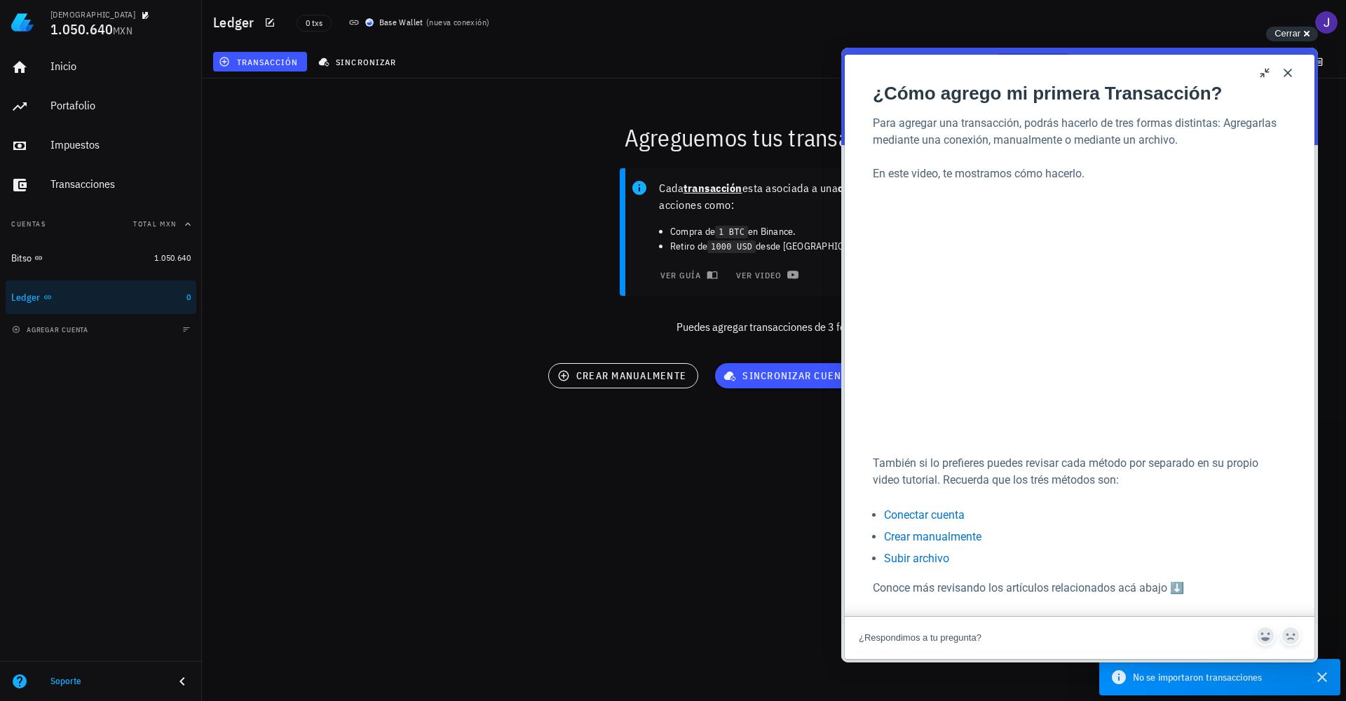
drag, startPoint x: 1288, startPoint y: 72, endPoint x: 2129, endPoint y: 120, distance: 842.2
click at [1288, 72] on button "Close" at bounding box center [1288, 73] width 22 height 22
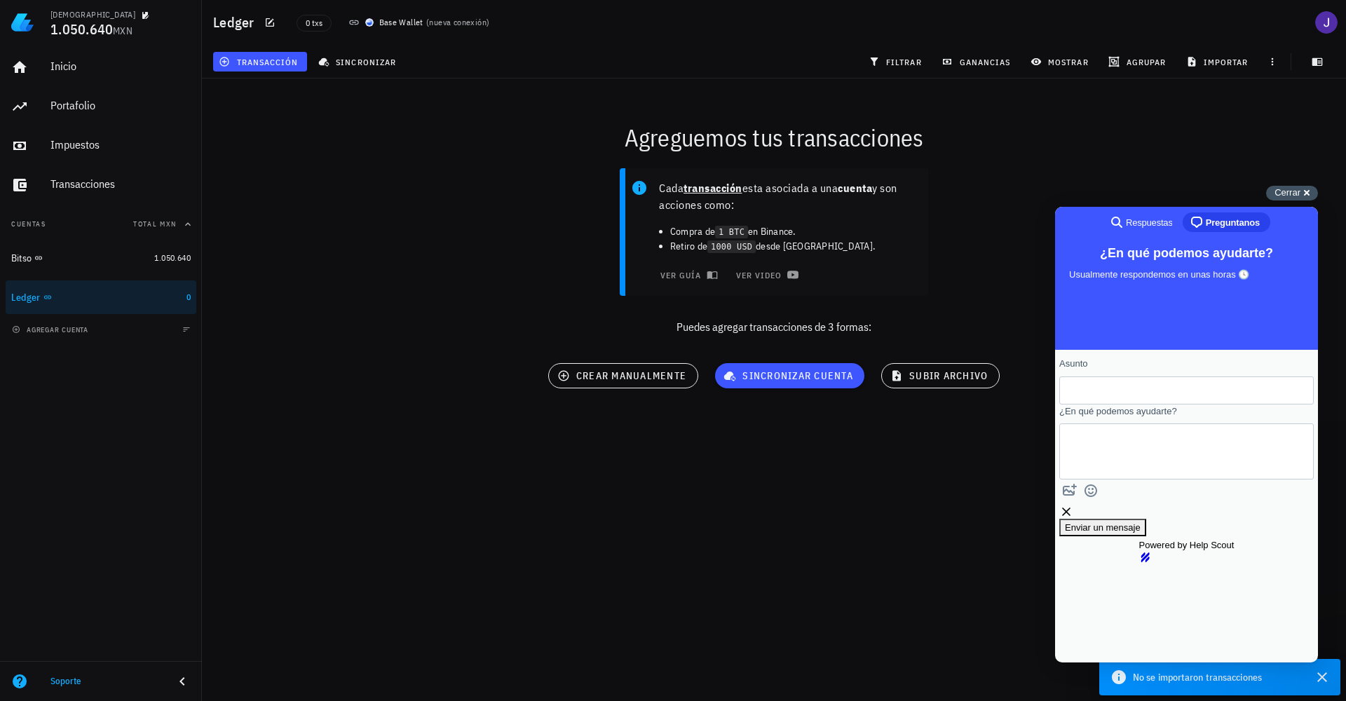
click at [1295, 194] on span "Cerrar" at bounding box center [1288, 192] width 26 height 11
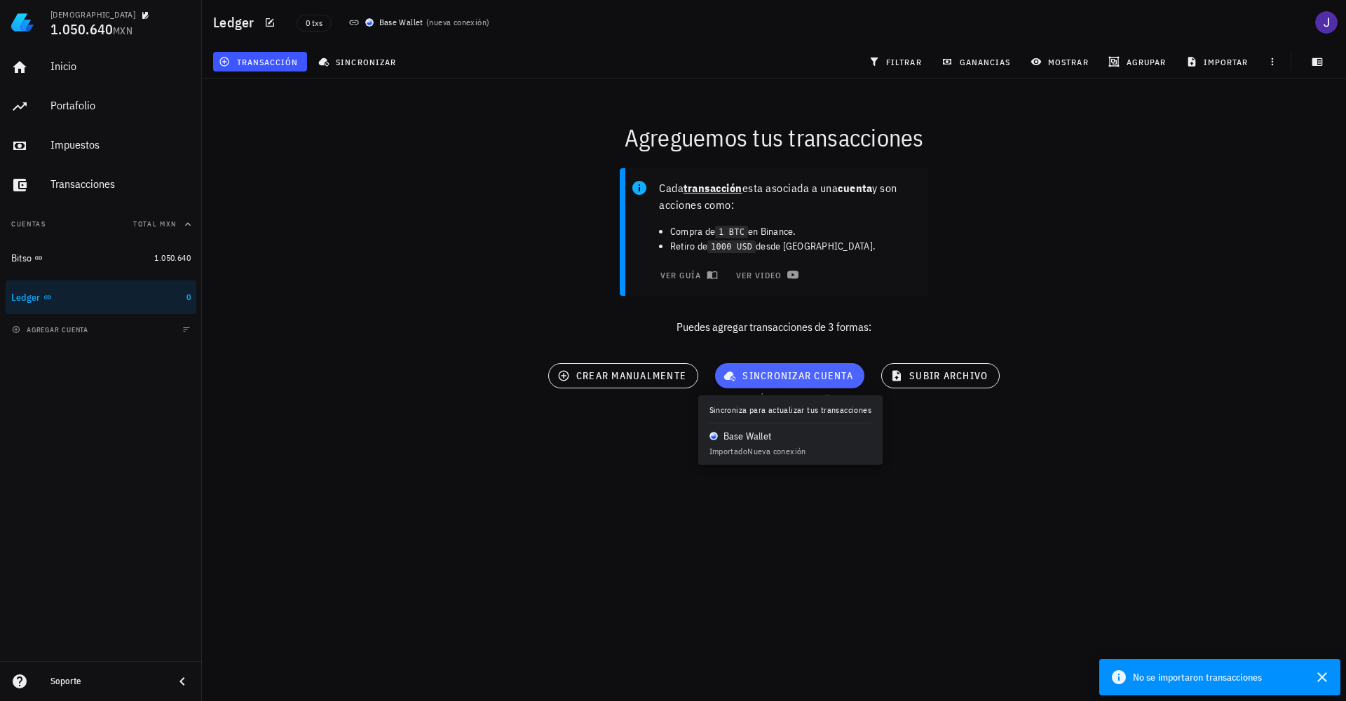
click at [790, 377] on span "sincronizar cuenta" at bounding box center [790, 376] width 127 height 13
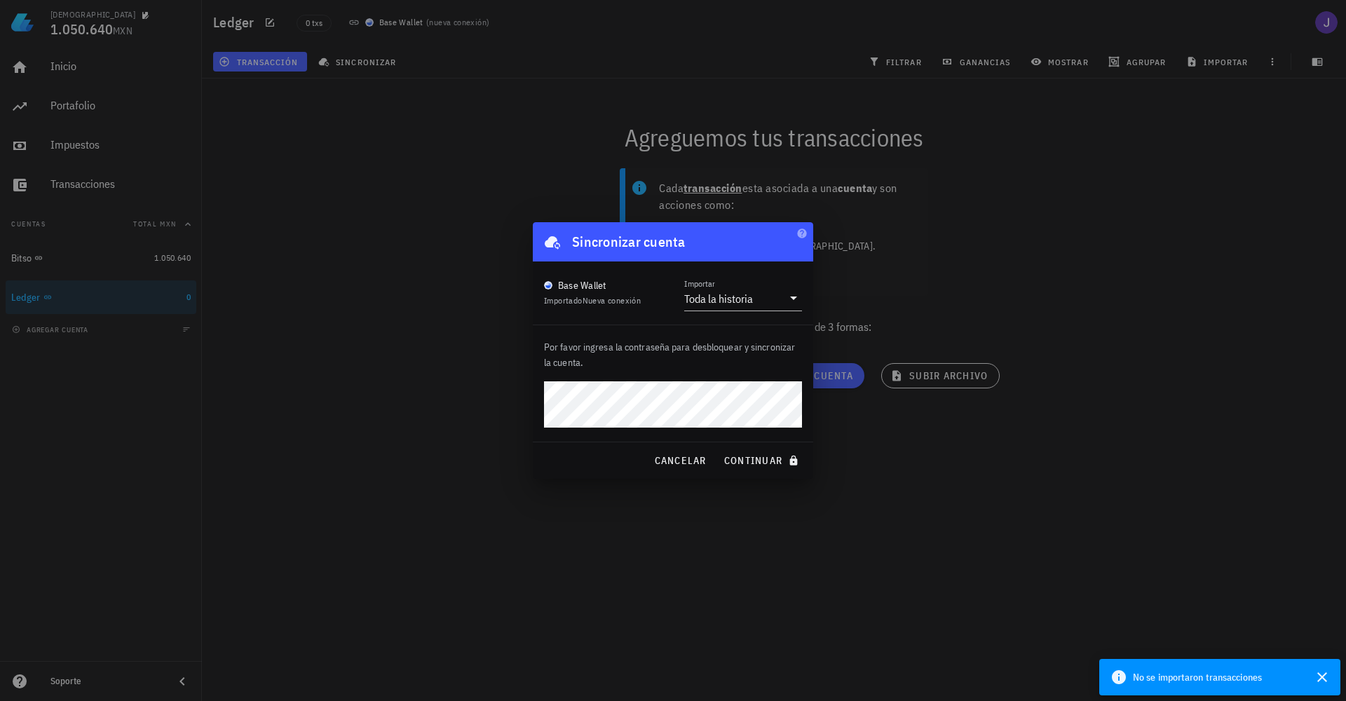
drag, startPoint x: 761, startPoint y: 459, endPoint x: 678, endPoint y: 461, distance: 82.8
click at [760, 459] on span "continuar" at bounding box center [763, 460] width 79 height 13
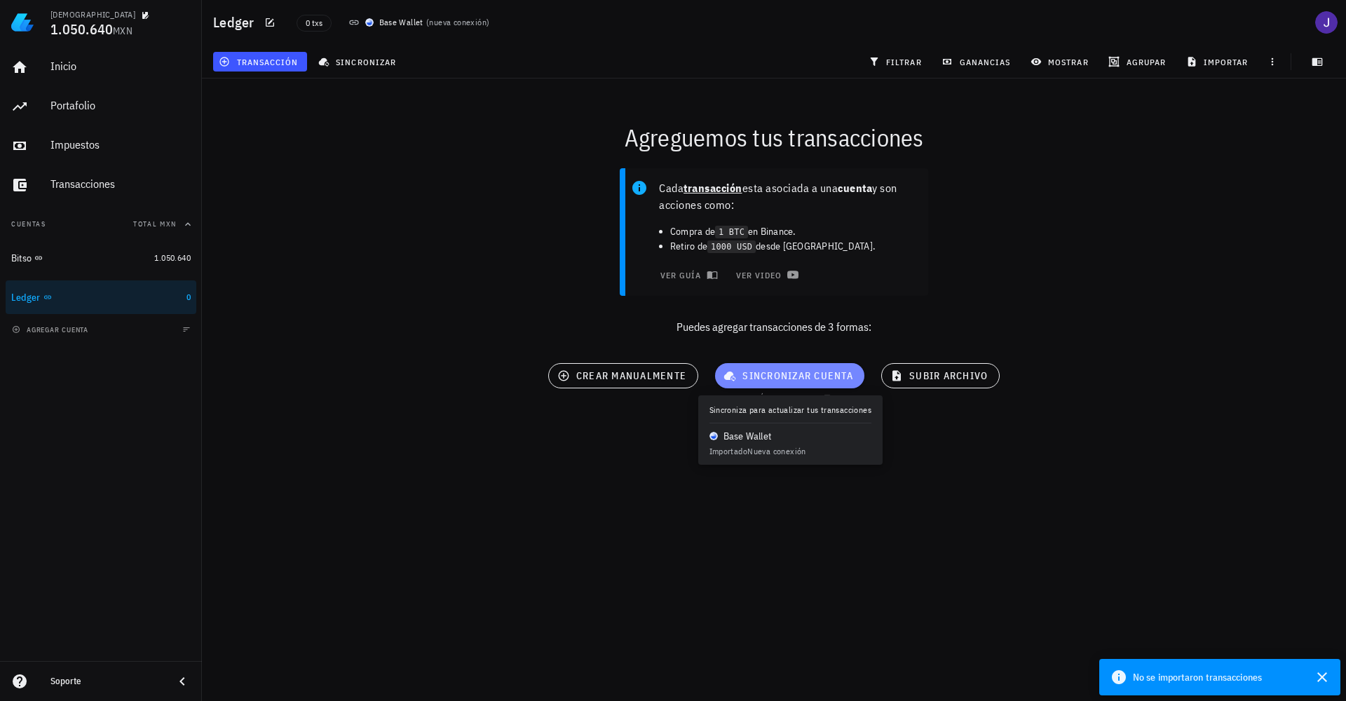
click at [790, 374] on span "sincronizar cuenta" at bounding box center [790, 376] width 127 height 13
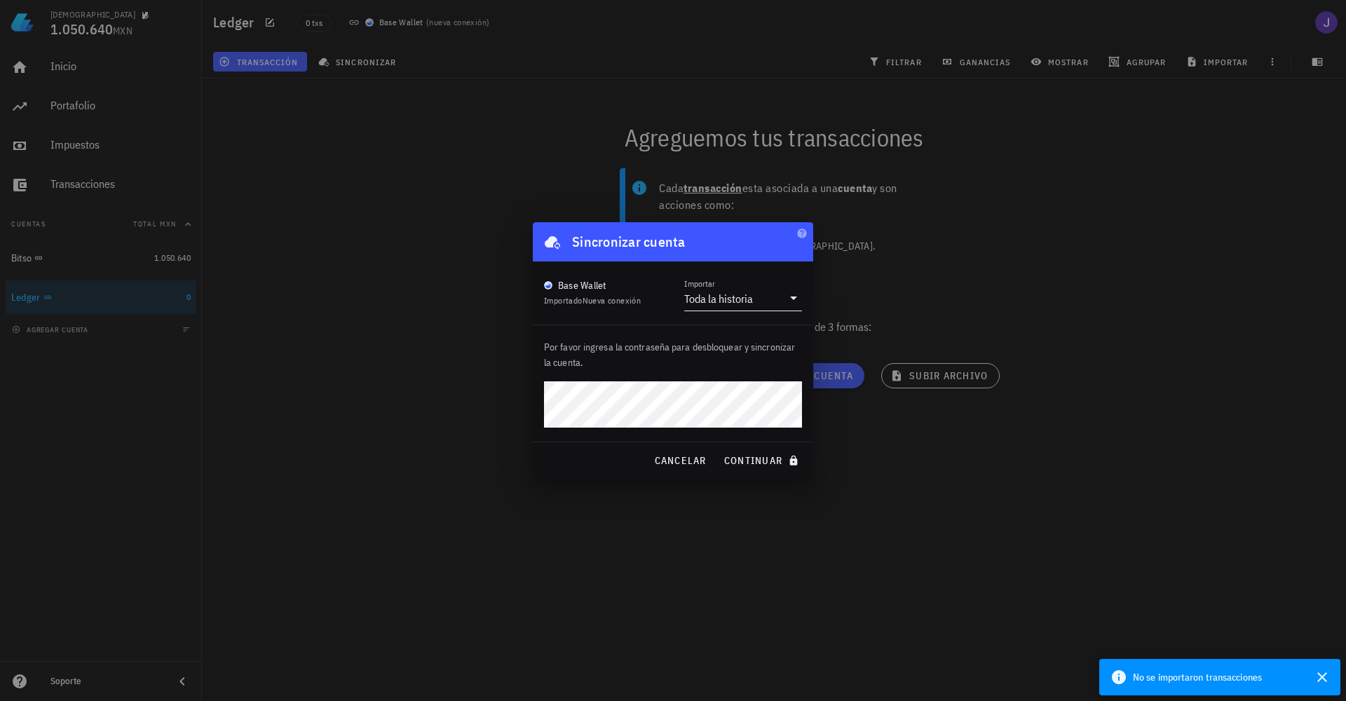
click at [764, 297] on input "Importar" at bounding box center [769, 299] width 27 height 22
click at [797, 234] on div "Sincronizar cuenta" at bounding box center [673, 241] width 281 height 39
drag, startPoint x: 682, startPoint y: 461, endPoint x: 614, endPoint y: 458, distance: 68.1
click at [682, 461] on span "cancelar" at bounding box center [680, 460] width 53 height 13
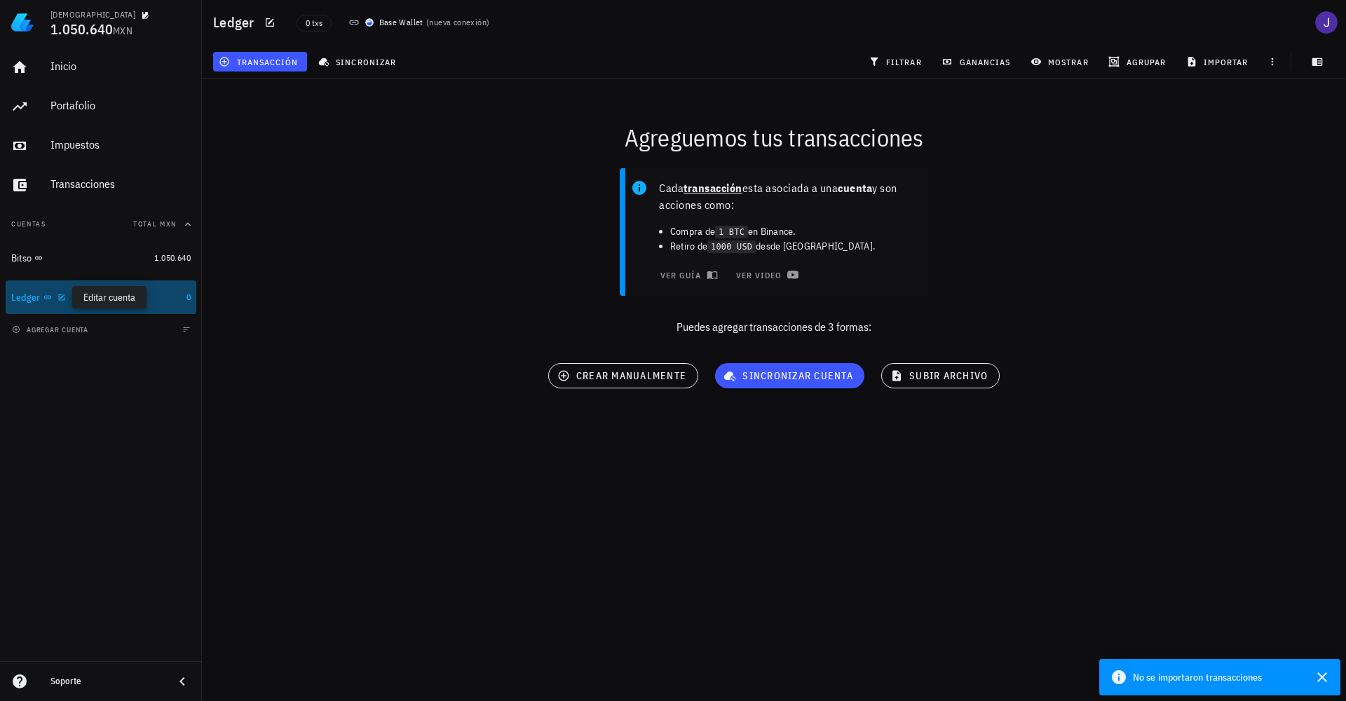
click at [58, 302] on icon "button" at bounding box center [62, 297] width 8 height 8
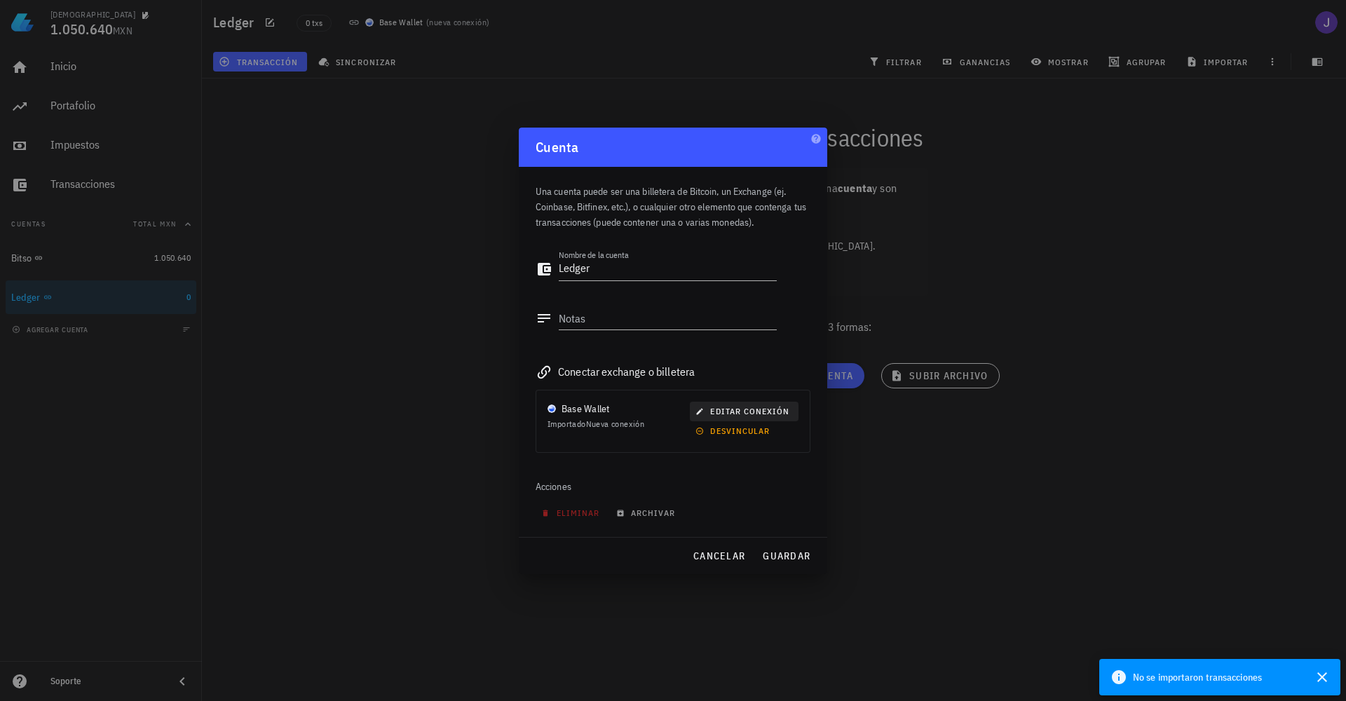
click at [736, 409] on span "editar conexión" at bounding box center [743, 411] width 91 height 11
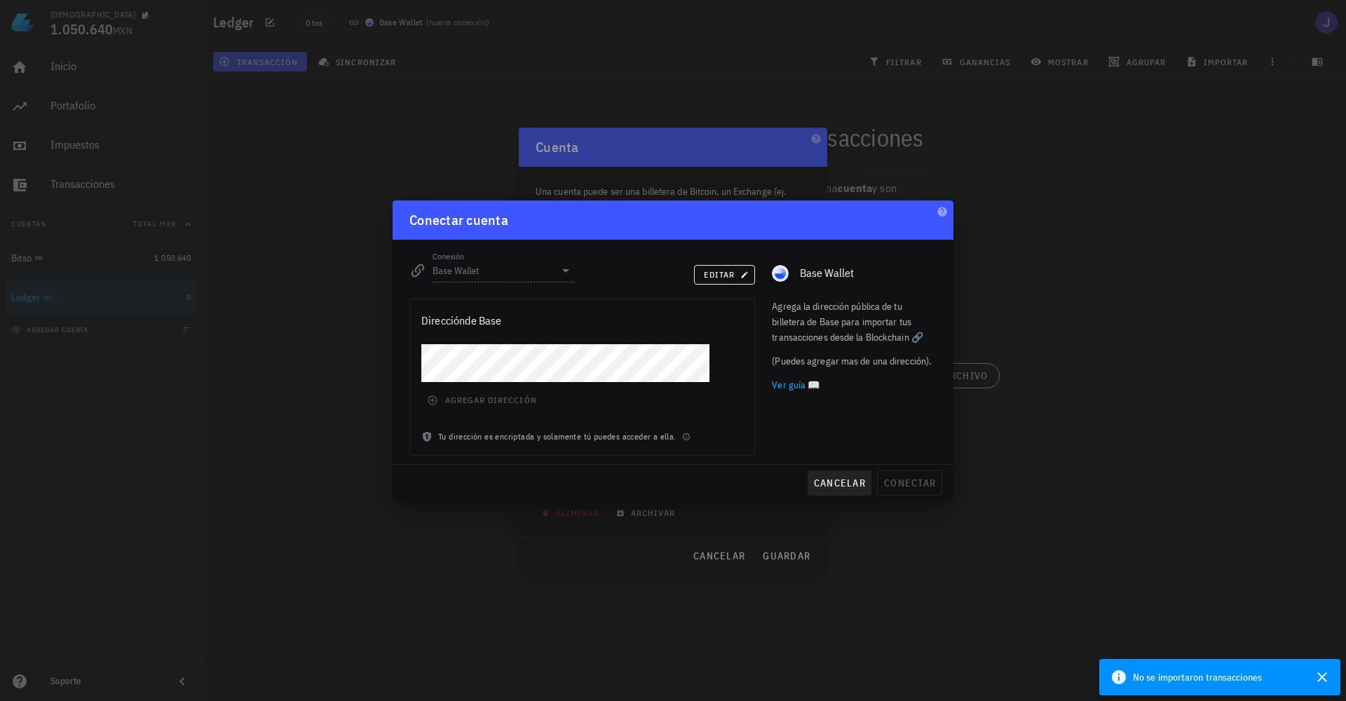
click at [844, 488] on span "cancelar" at bounding box center [839, 483] width 53 height 13
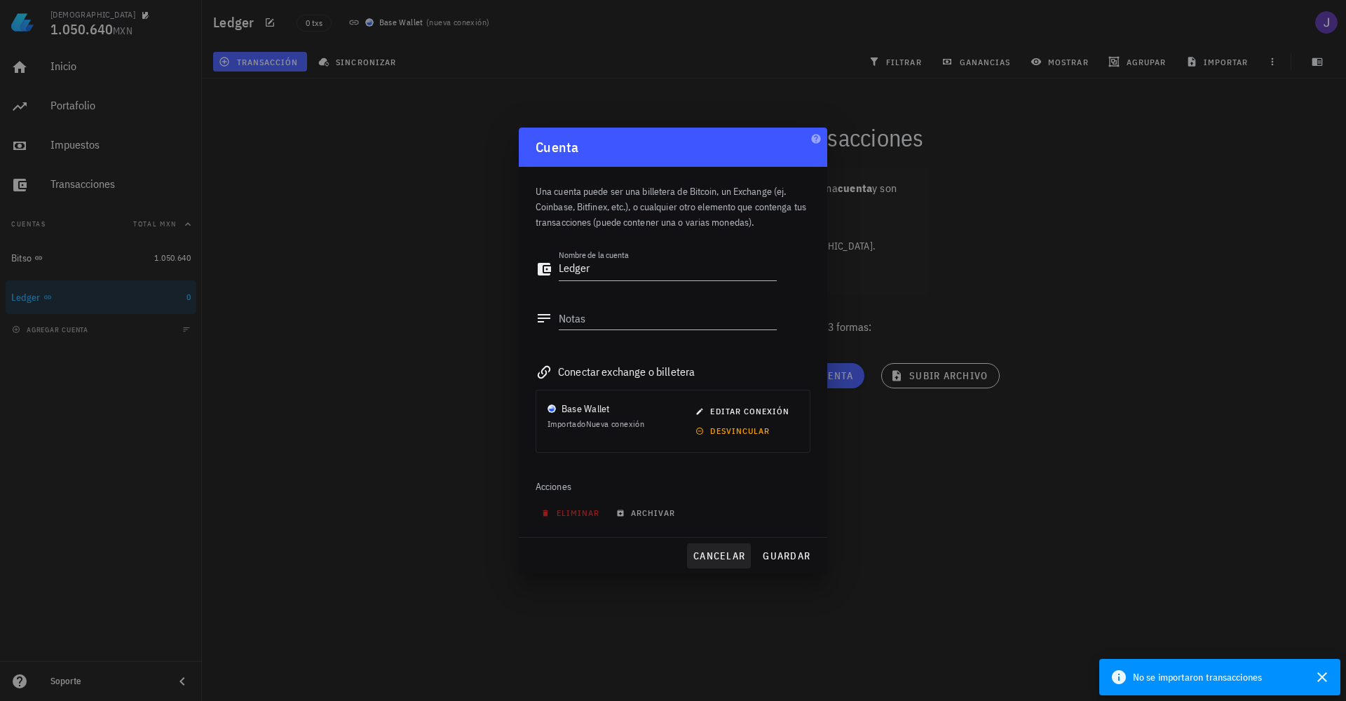
click at [729, 560] on span "cancelar" at bounding box center [719, 556] width 53 height 13
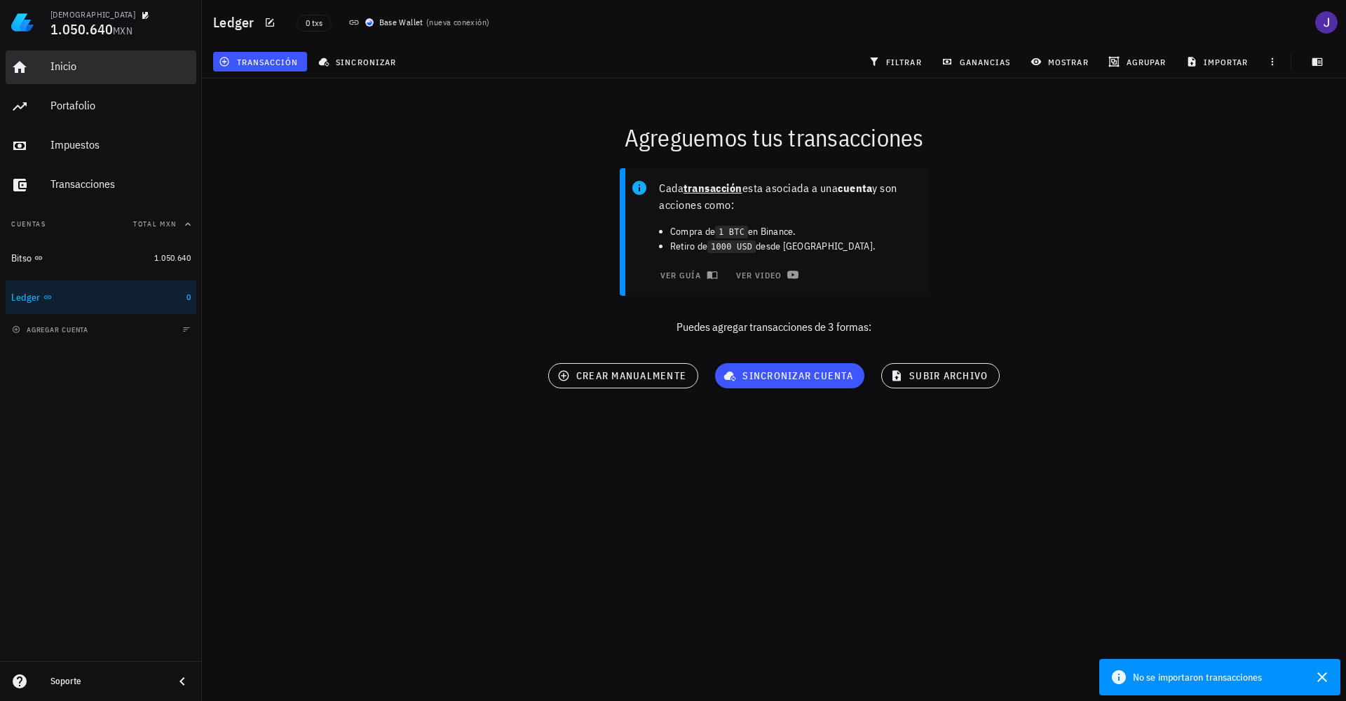
click at [79, 65] on div "Inicio" at bounding box center [120, 66] width 140 height 13
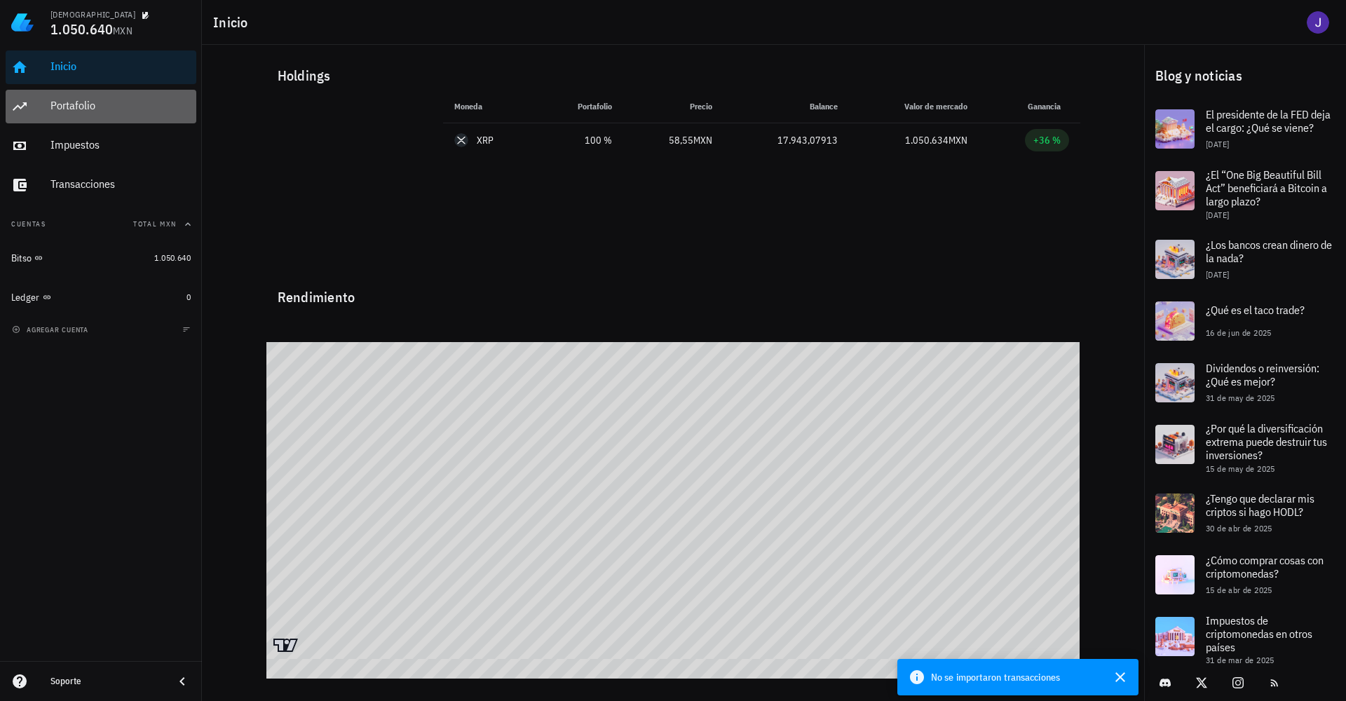
click at [88, 97] on div "Portafolio" at bounding box center [120, 106] width 140 height 32
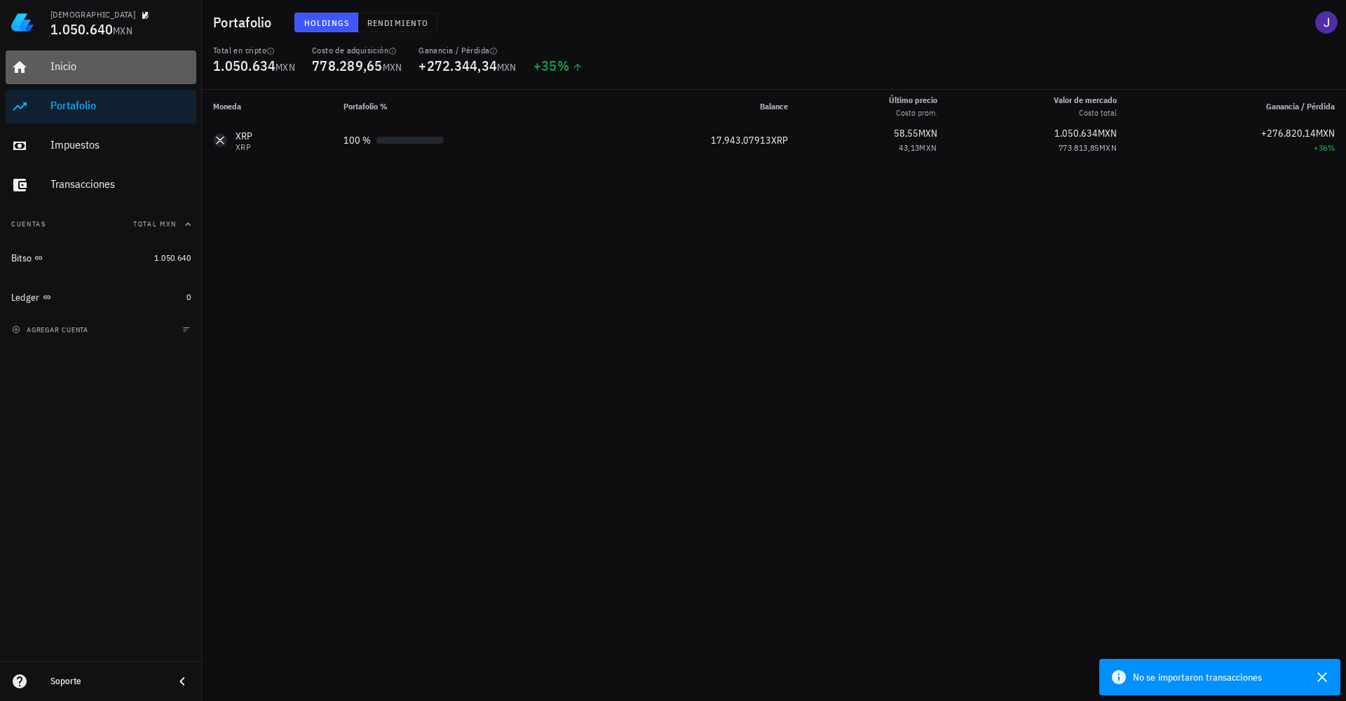
click at [103, 79] on div "Inicio" at bounding box center [120, 67] width 140 height 32
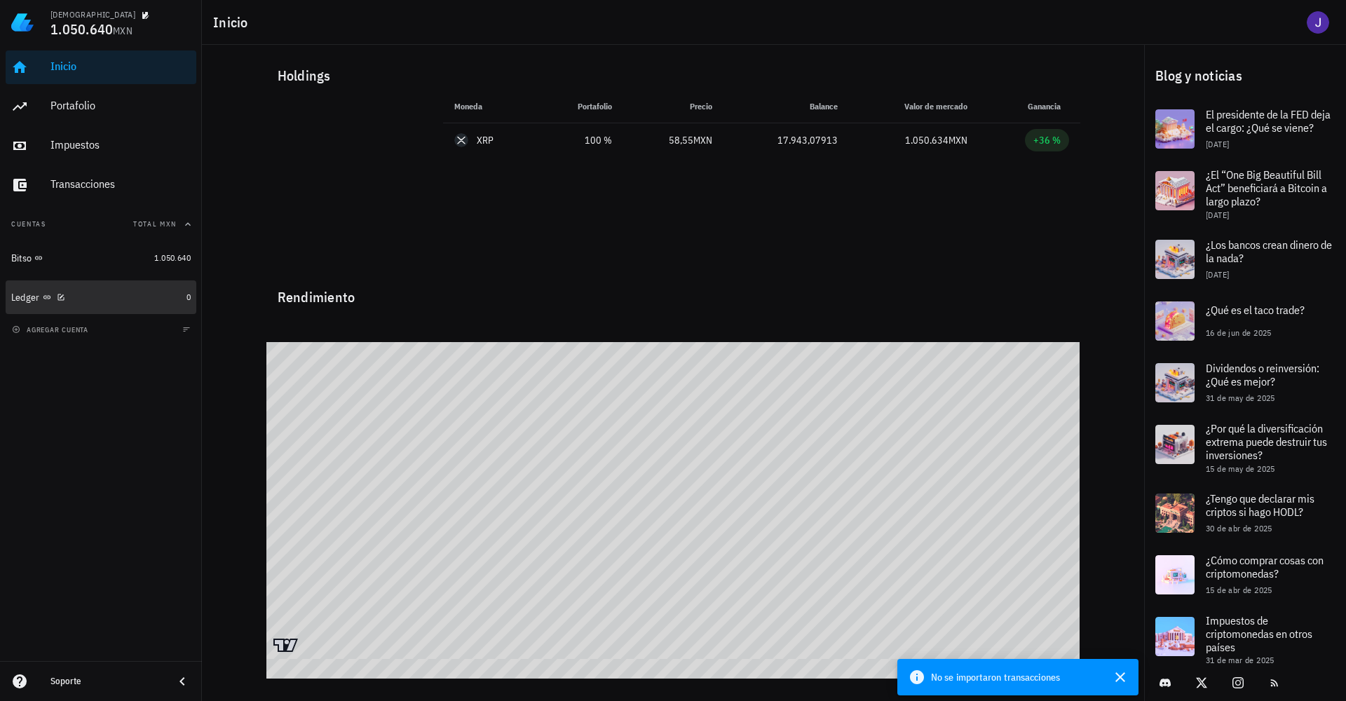
click at [115, 302] on div "Ledger" at bounding box center [96, 297] width 170 height 13
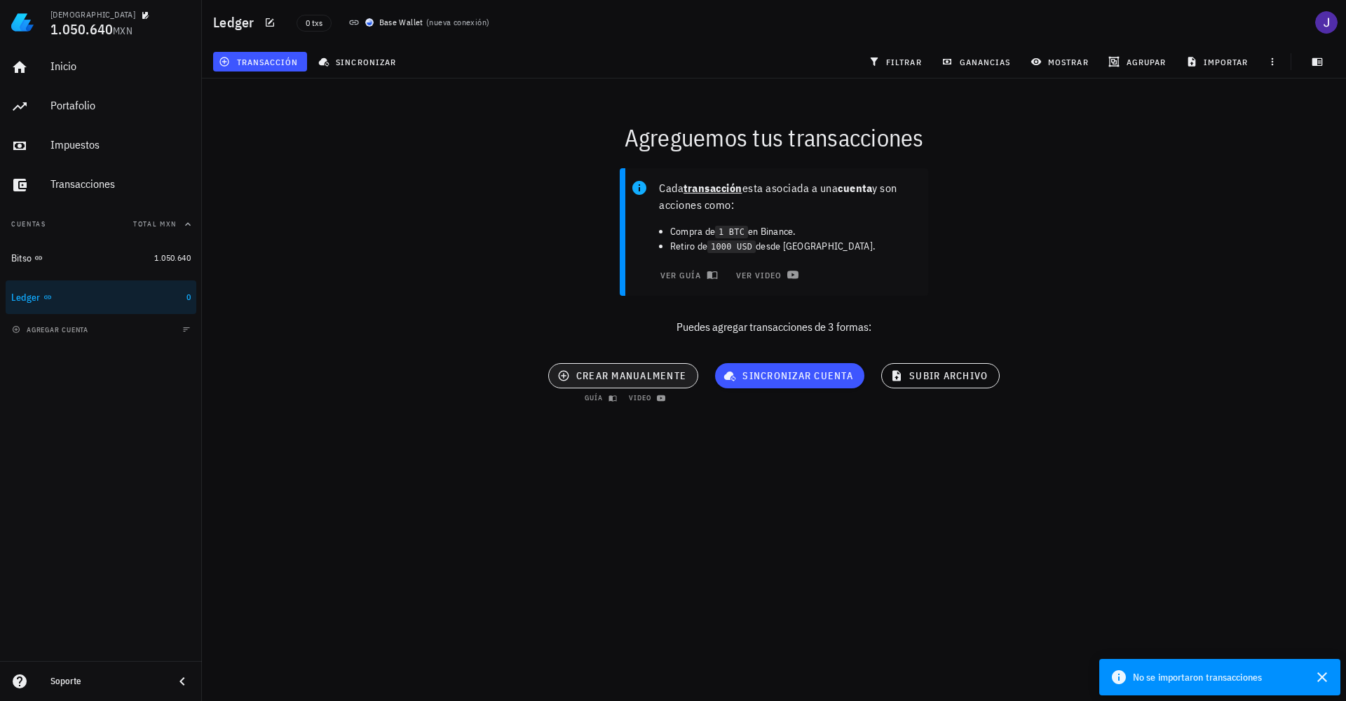
click at [662, 380] on span "crear manualmente" at bounding box center [623, 376] width 127 height 13
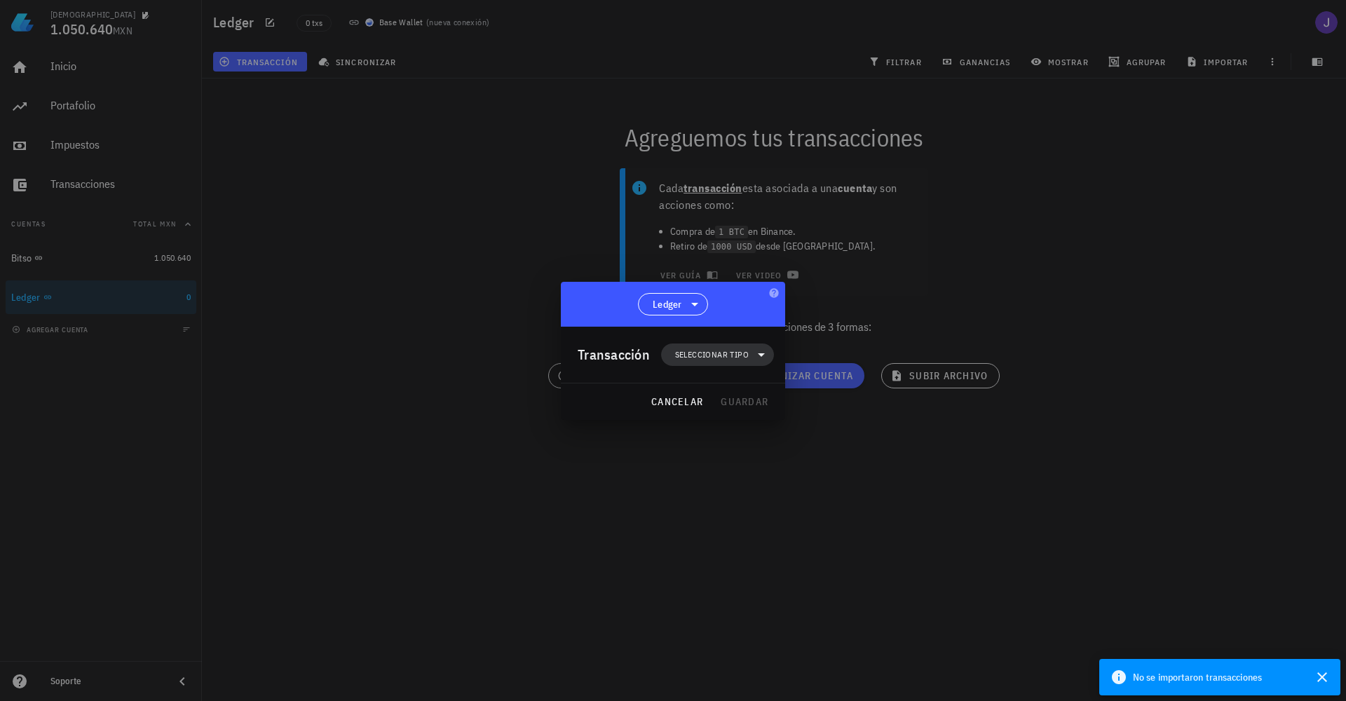
click at [745, 355] on span "Seleccionar tipo" at bounding box center [712, 355] width 74 height 14
click at [688, 311] on icon at bounding box center [695, 304] width 17 height 17
click at [1009, 299] on div at bounding box center [673, 350] width 1346 height 701
click at [685, 404] on span "cancelar" at bounding box center [677, 402] width 53 height 13
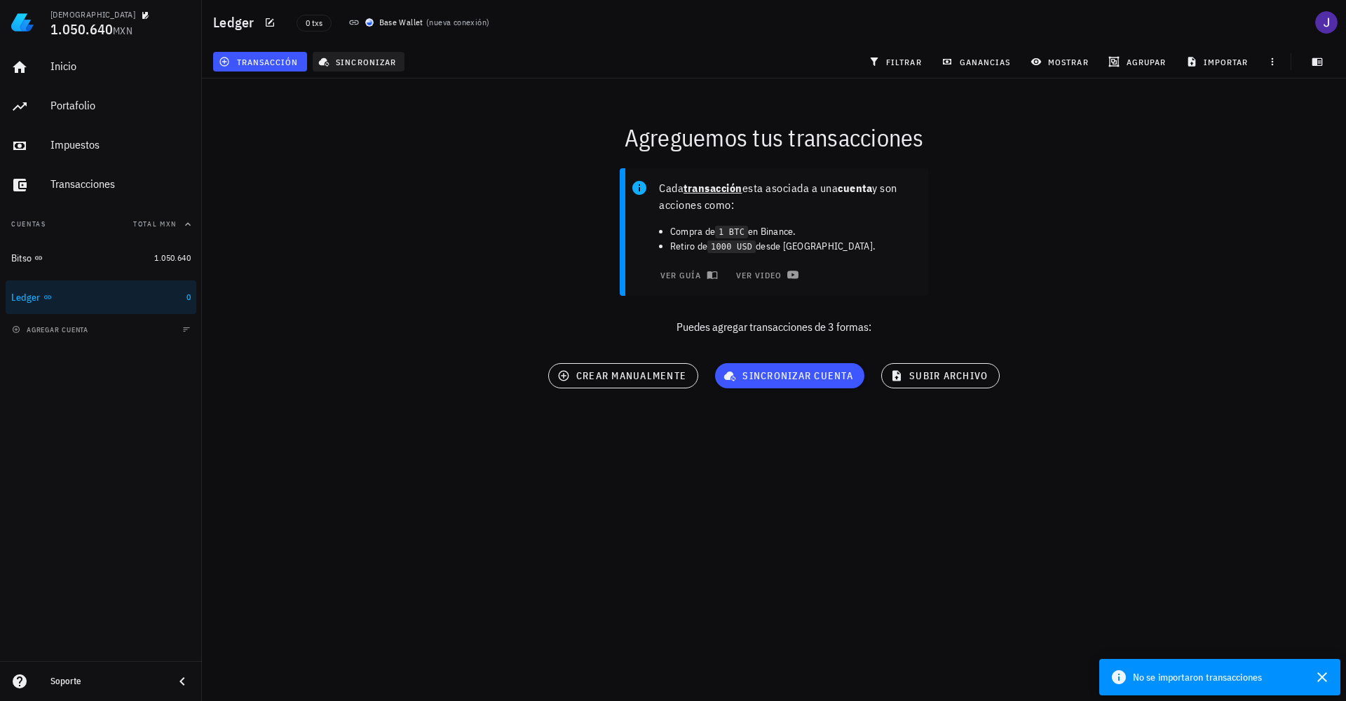
click at [363, 59] on span "sincronizar" at bounding box center [358, 61] width 75 height 11
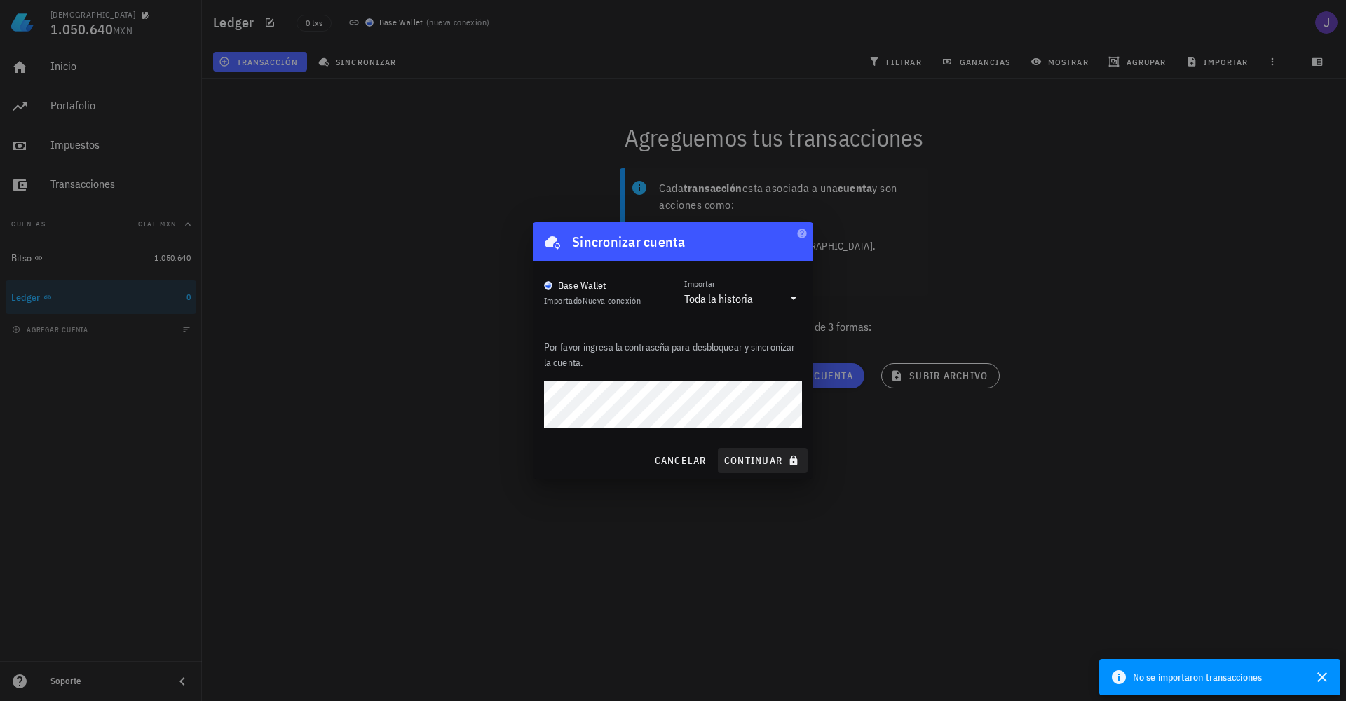
click at [781, 459] on span "continuar" at bounding box center [763, 460] width 79 height 13
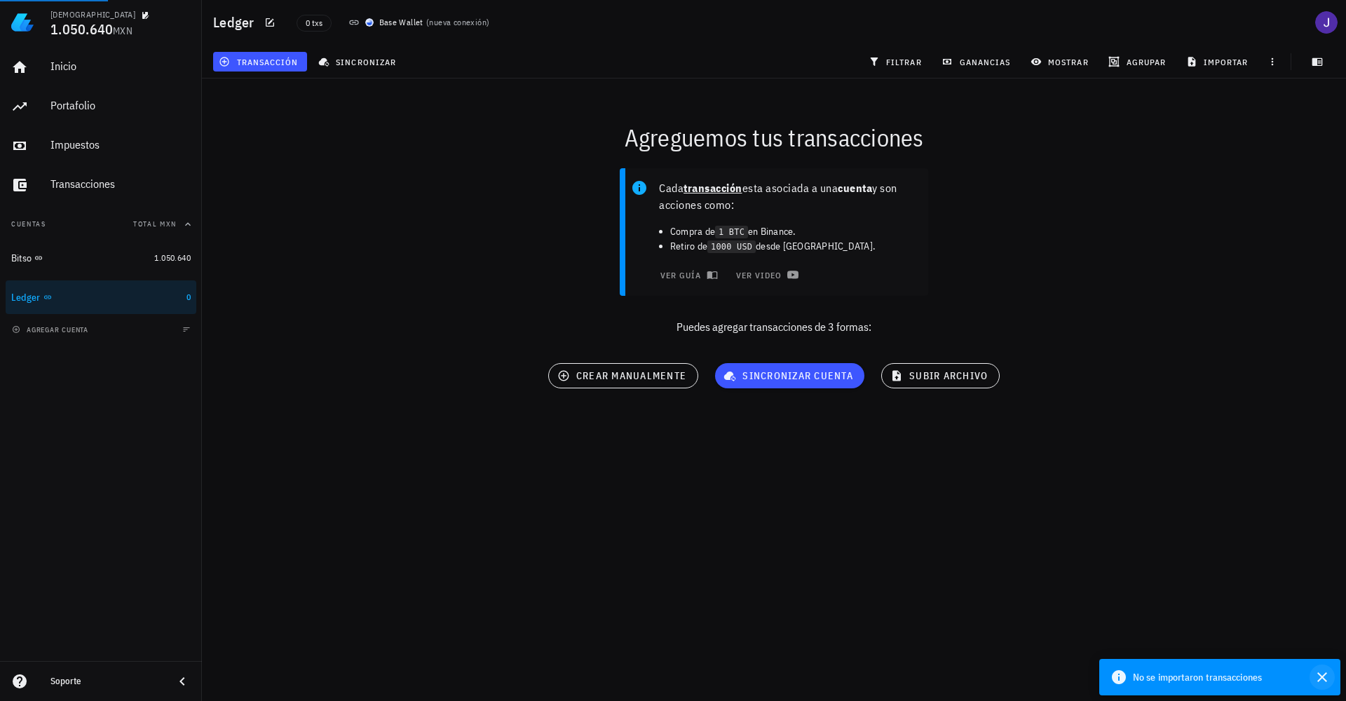
click at [1325, 682] on icon "button" at bounding box center [1322, 677] width 17 height 17
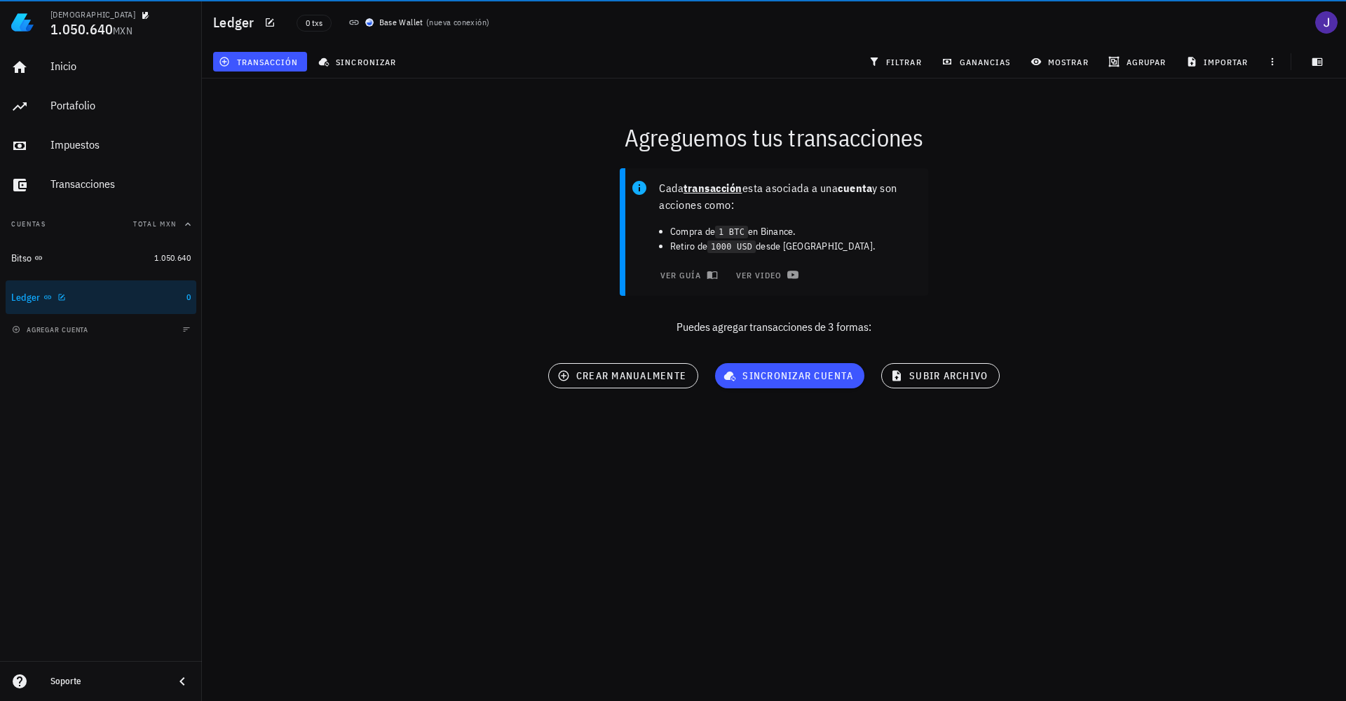
click at [161, 302] on div "Ledger" at bounding box center [96, 297] width 170 height 13
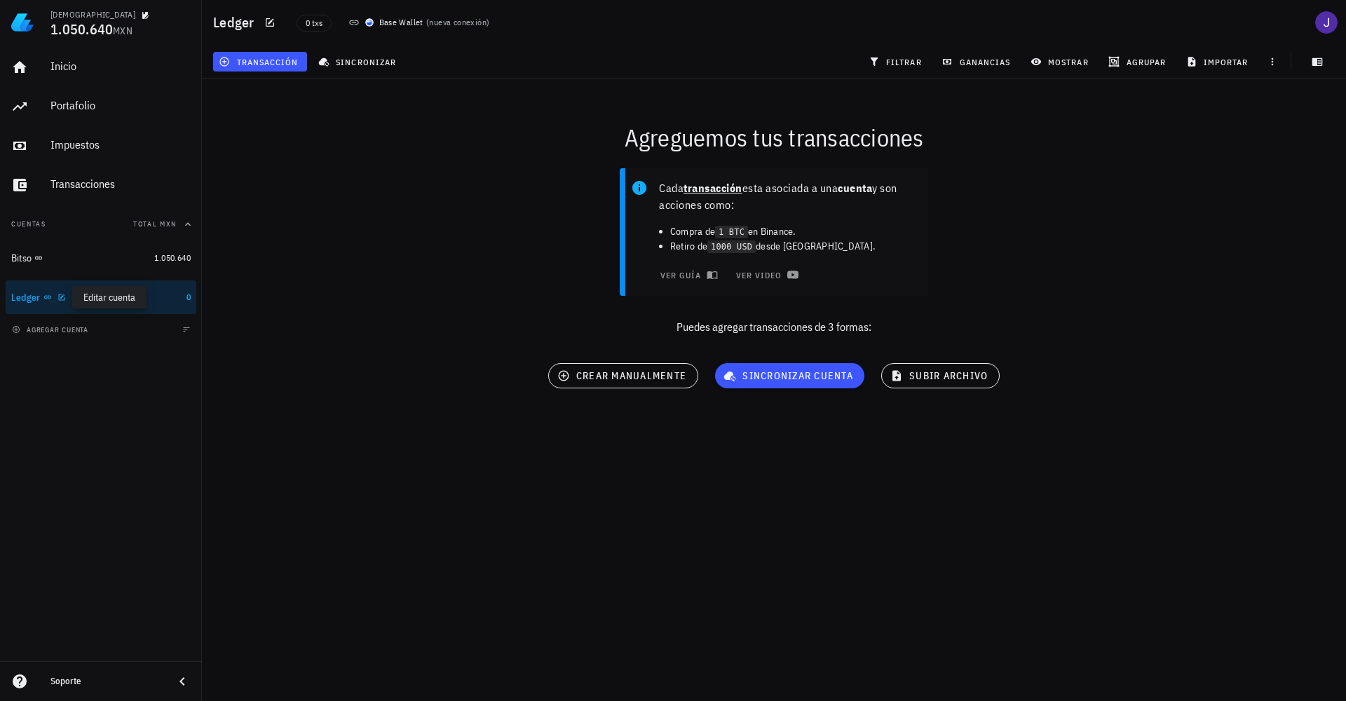
click at [62, 299] on icon "button" at bounding box center [62, 297] width 8 height 8
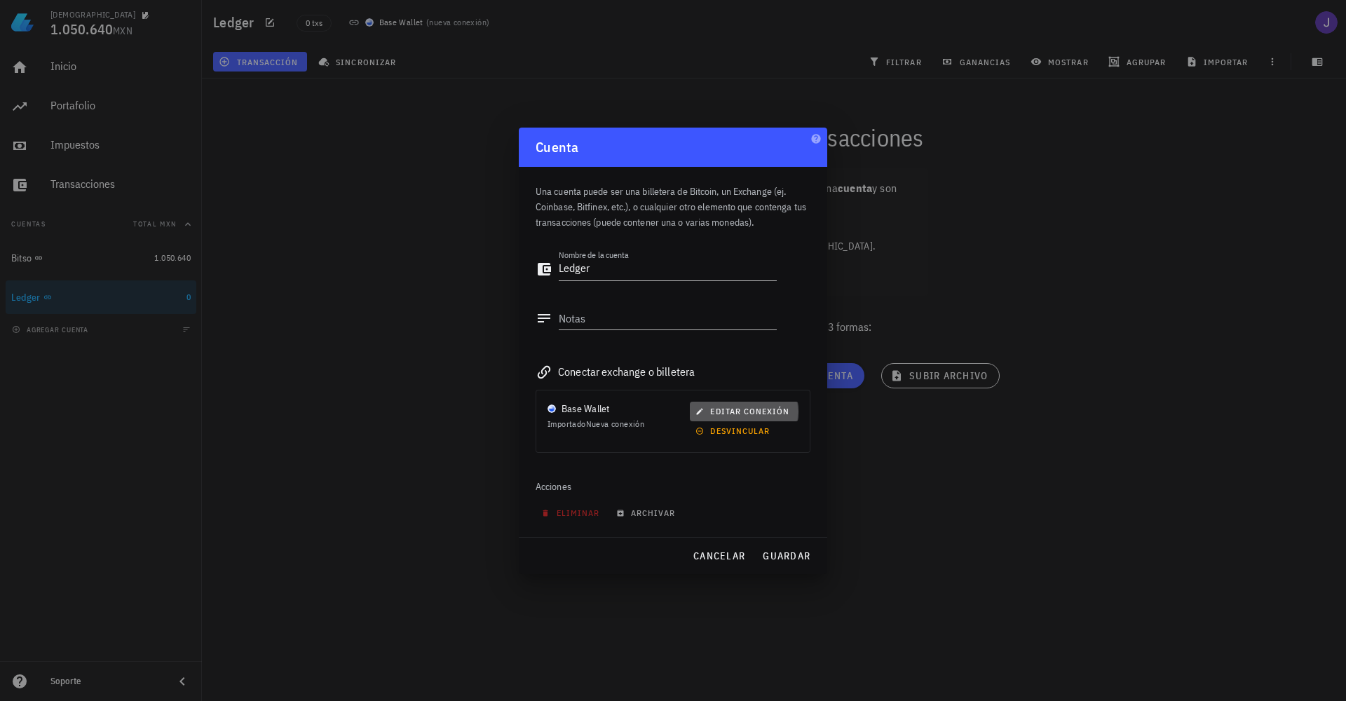
click at [746, 410] on span "editar conexión" at bounding box center [743, 411] width 91 height 11
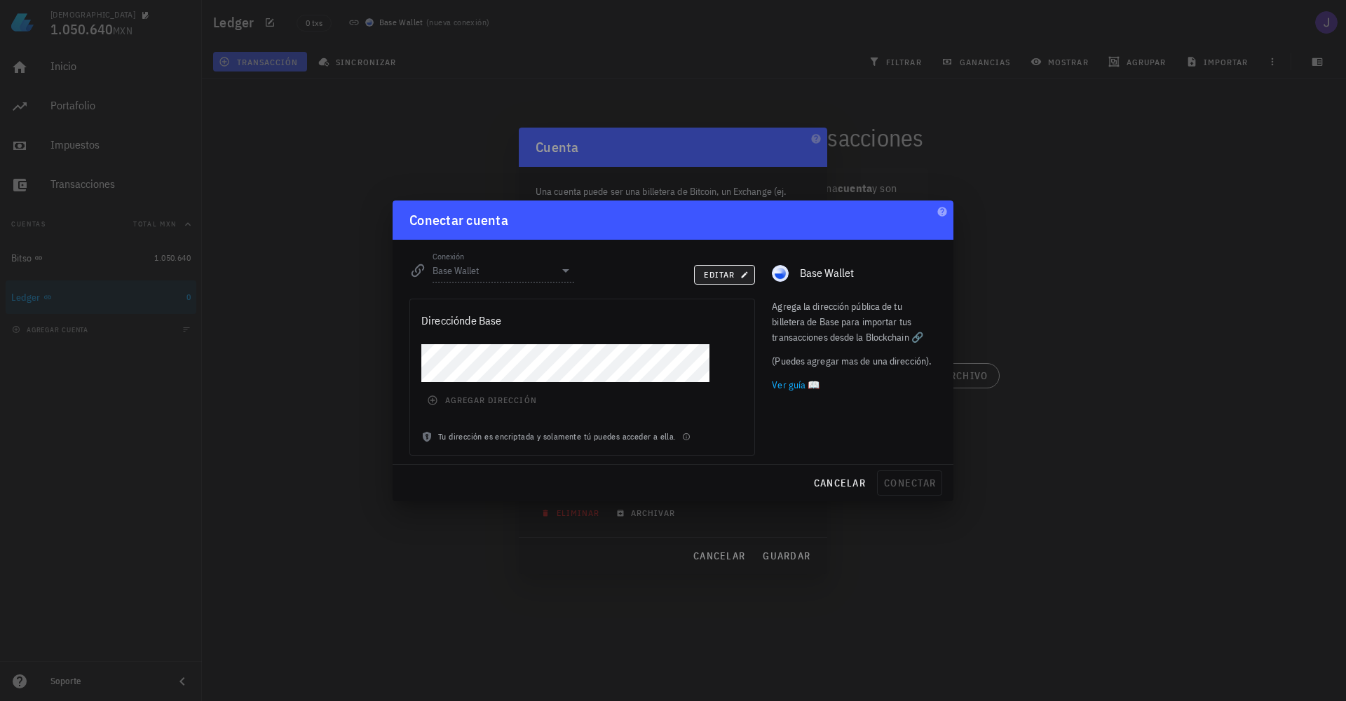
click at [727, 278] on span "editar" at bounding box center [724, 274] width 43 height 11
click at [851, 486] on span "cancelar" at bounding box center [839, 483] width 53 height 13
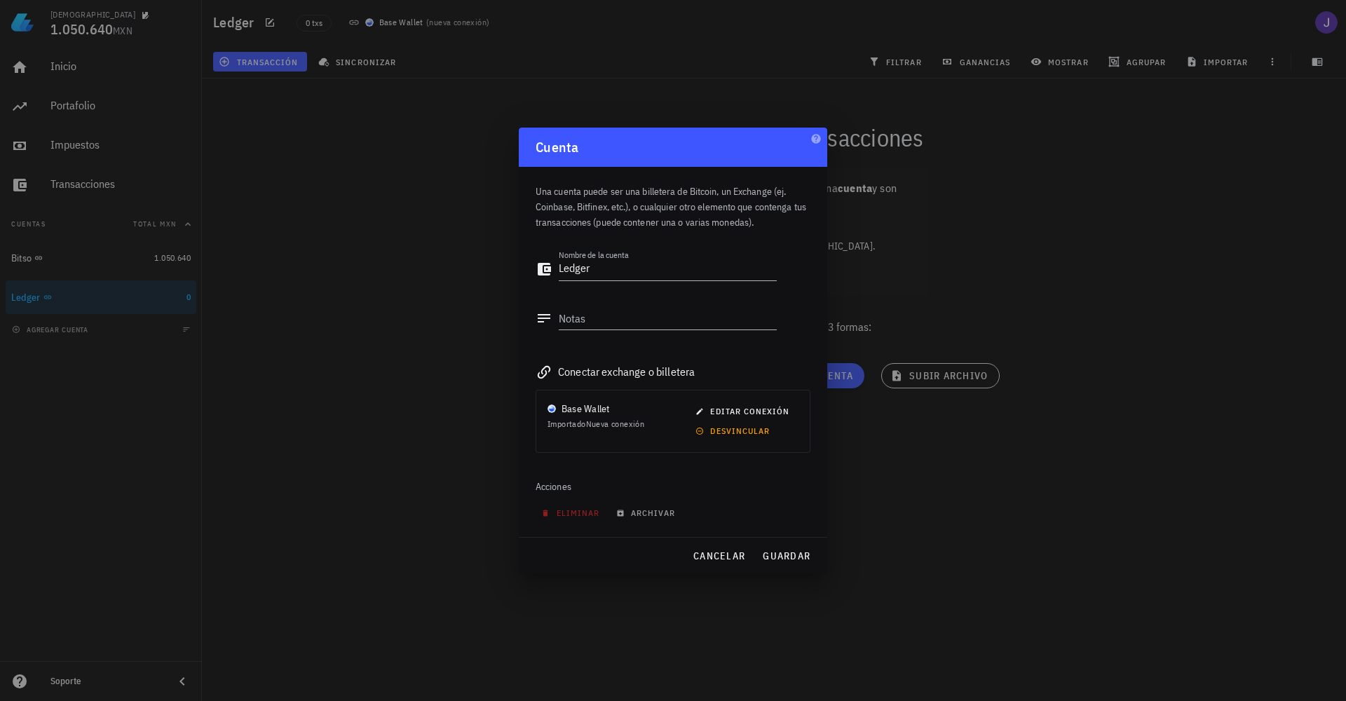
click at [74, 297] on div at bounding box center [673, 350] width 1346 height 701
click at [736, 555] on span "cancelar" at bounding box center [719, 556] width 53 height 13
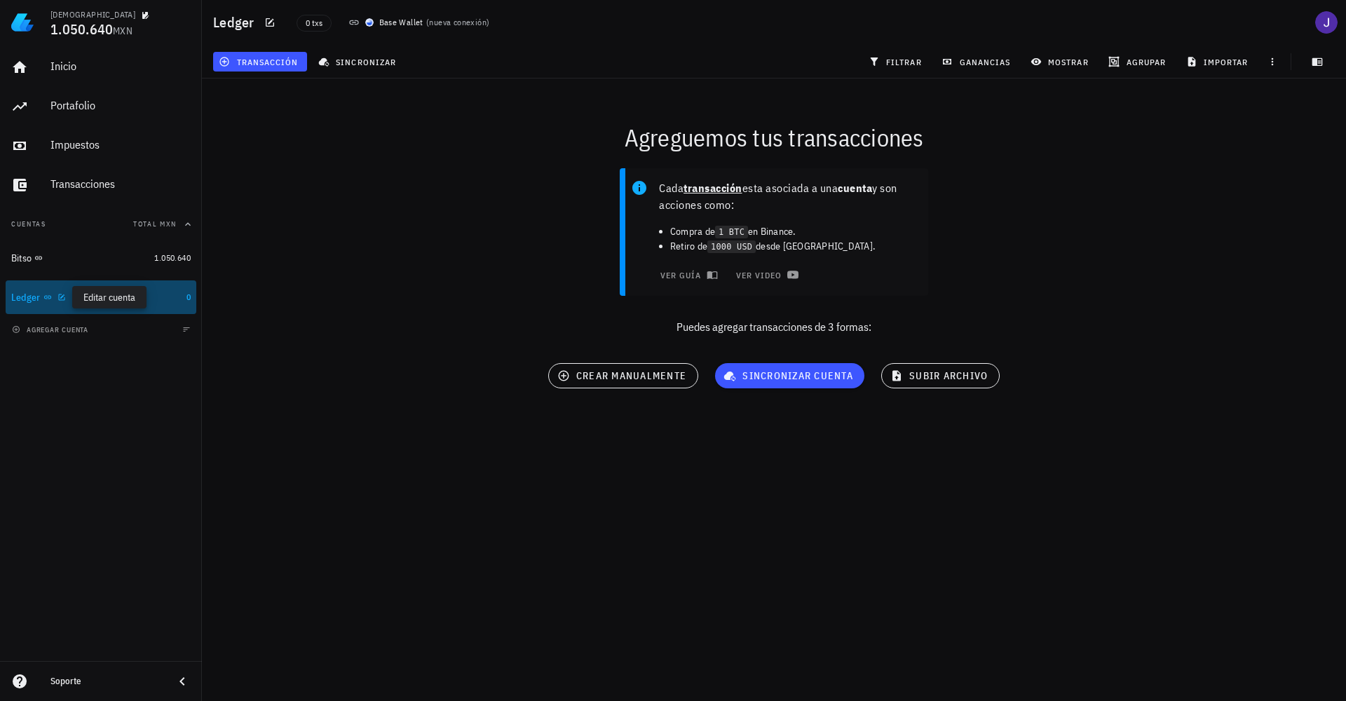
click at [60, 298] on icon "button" at bounding box center [62, 297] width 8 height 8
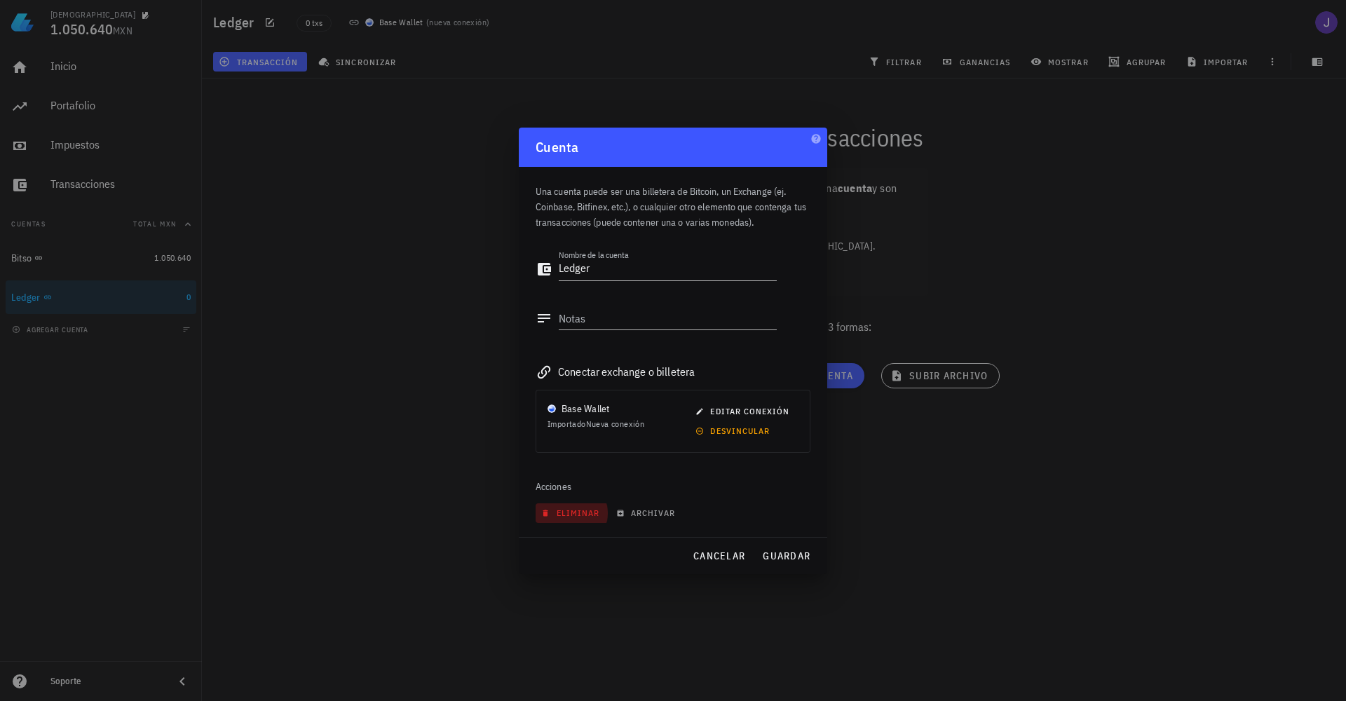
click at [572, 511] on span "eliminar" at bounding box center [571, 513] width 55 height 11
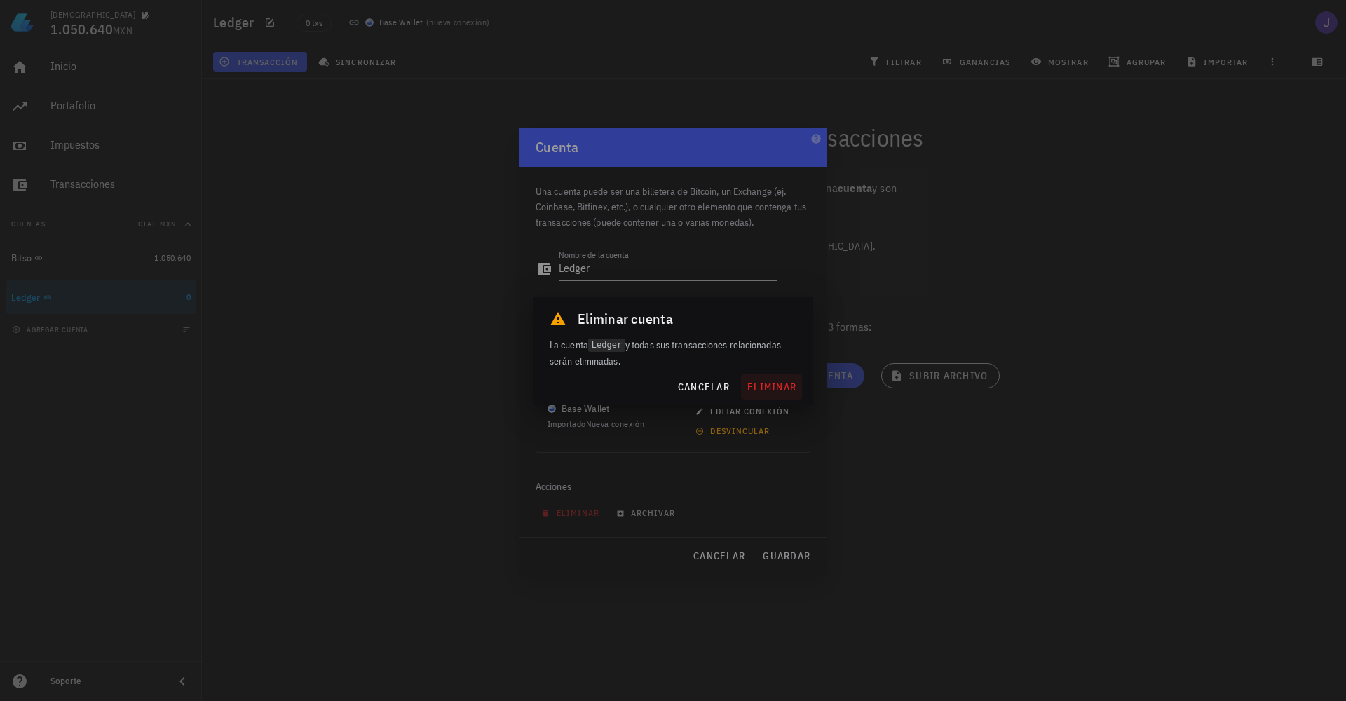
click at [783, 384] on span "eliminar" at bounding box center [772, 387] width 50 height 13
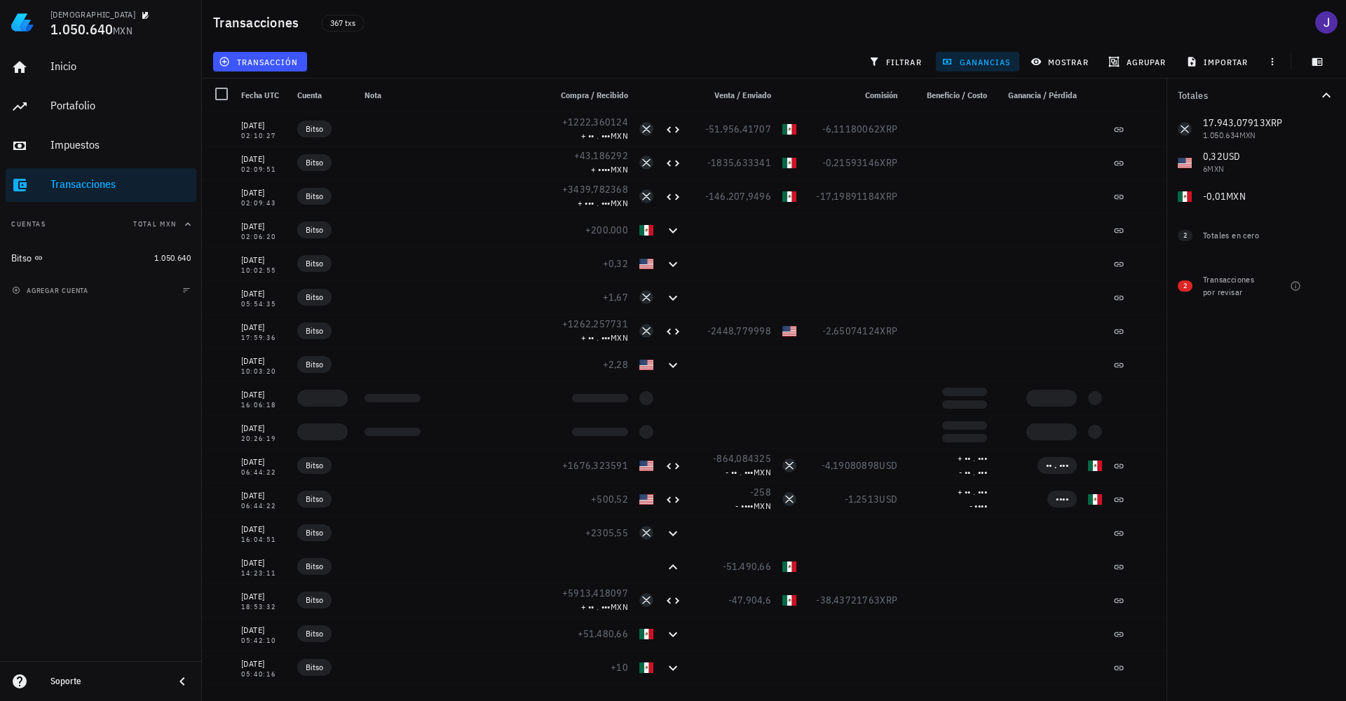
click at [90, 388] on div "Inicio Portafolio Impuestos Transacciones Cuentas Total MXN Bitso 1.050.640 agr…" at bounding box center [101, 353] width 202 height 616
click at [63, 294] on span "agregar cuenta" at bounding box center [52, 290] width 74 height 9
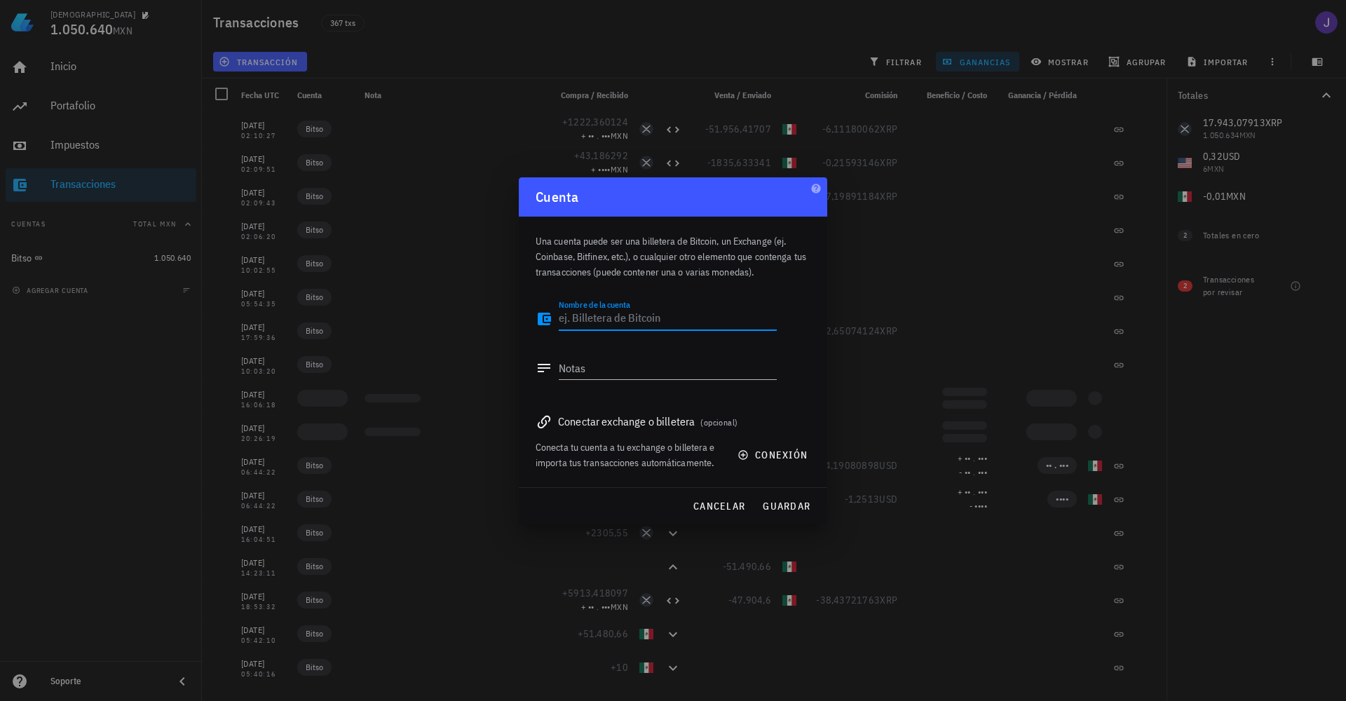
click at [607, 316] on textarea "Nombre de la cuenta" at bounding box center [668, 319] width 218 height 22
type textarea "Ledger"
click at [626, 372] on textarea "Notas" at bounding box center [668, 368] width 218 height 22
click at [582, 425] on div "Conectar exchange o billetera (opcional)" at bounding box center [673, 422] width 275 height 20
click at [771, 458] on span "conexión" at bounding box center [774, 455] width 67 height 13
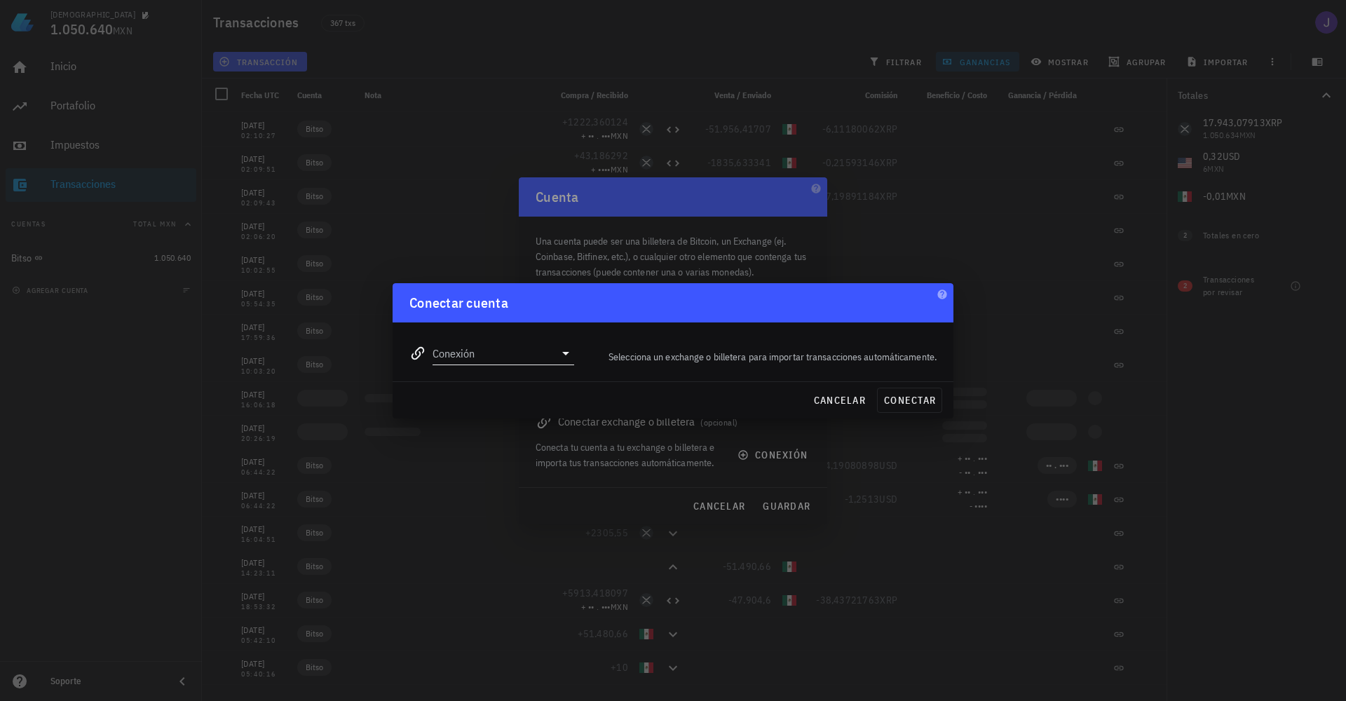
click at [558, 353] on icon at bounding box center [566, 353] width 17 height 17
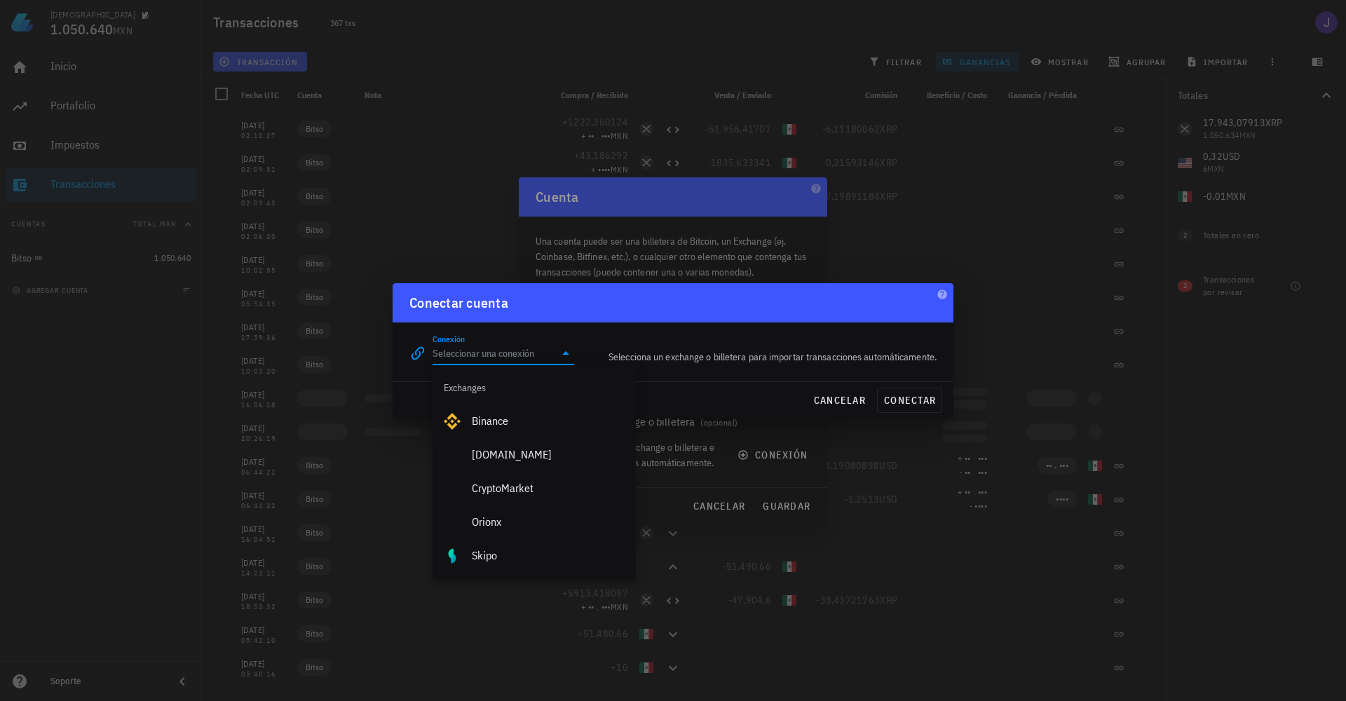
click at [530, 355] on input "Conexión" at bounding box center [494, 353] width 122 height 22
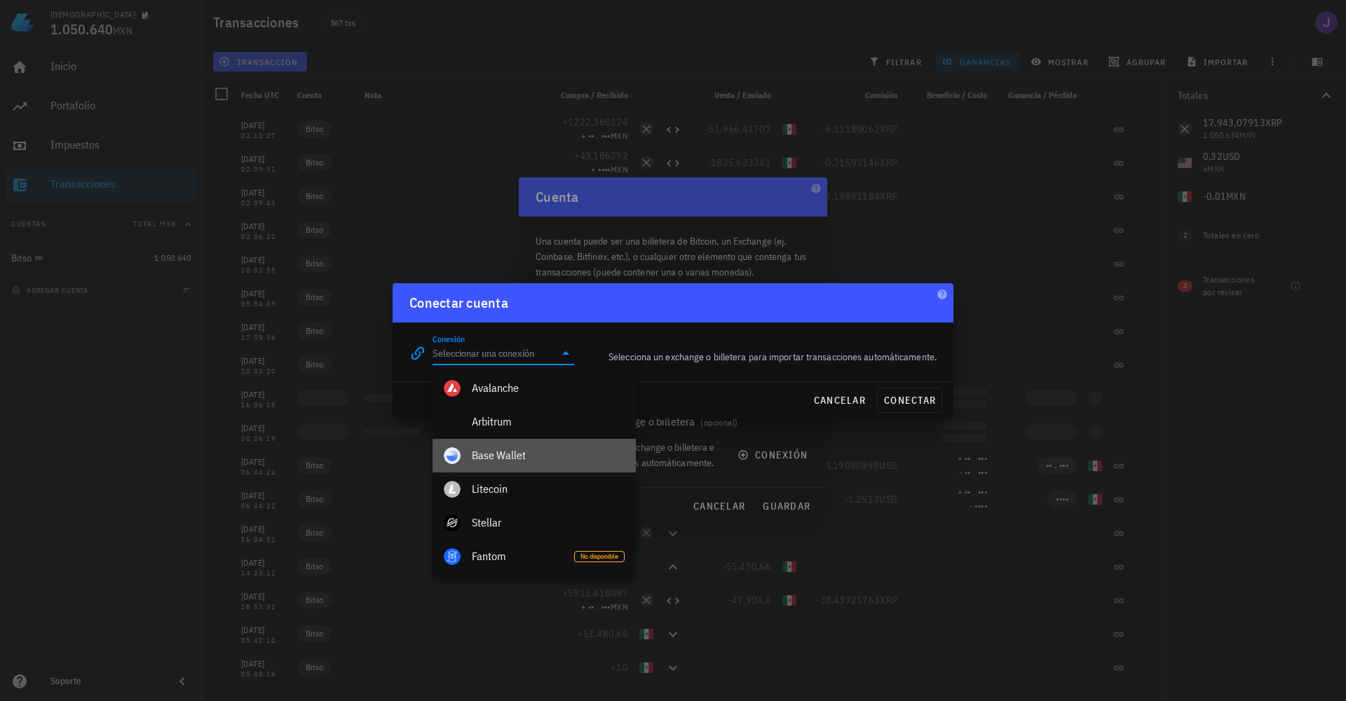
click at [501, 451] on div "Base Wallet" at bounding box center [548, 455] width 153 height 13
type input "Base Wallet"
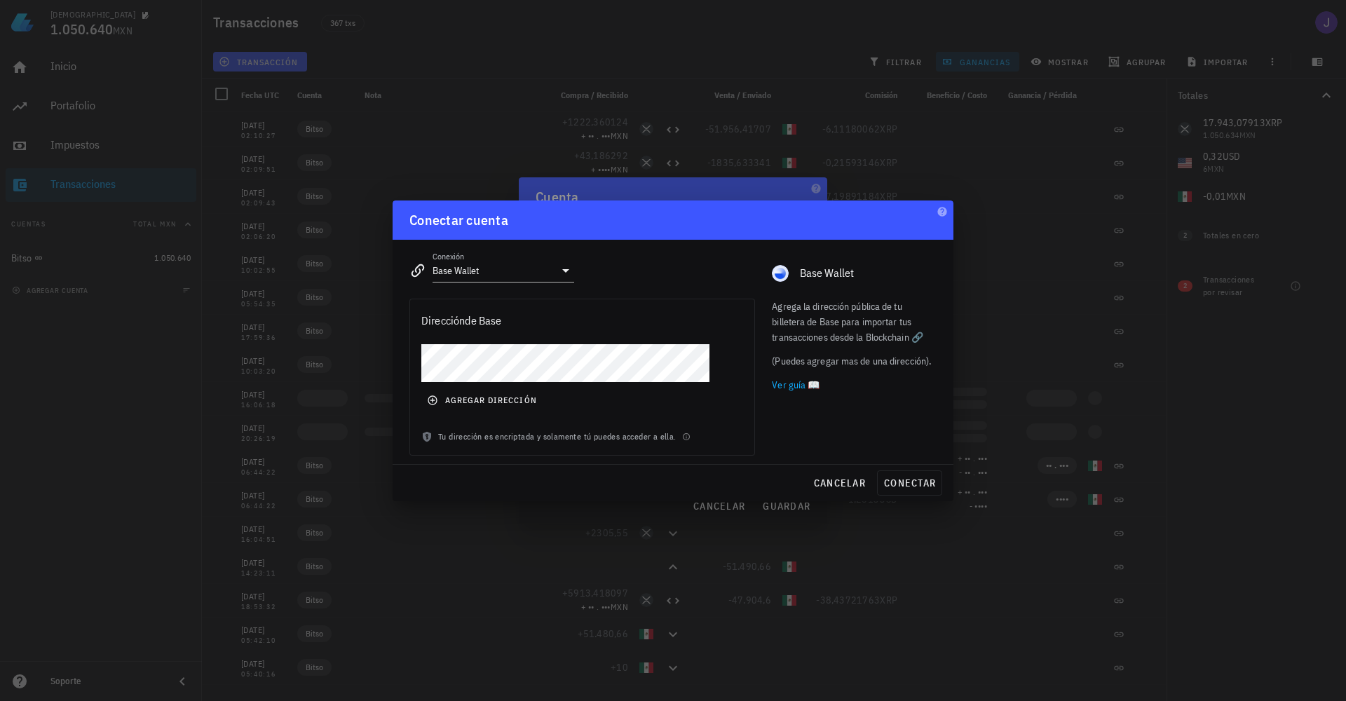
click at [722, 419] on div "agregar dirección" at bounding box center [582, 387] width 344 height 86
click at [841, 487] on span "cancelar" at bounding box center [839, 483] width 53 height 13
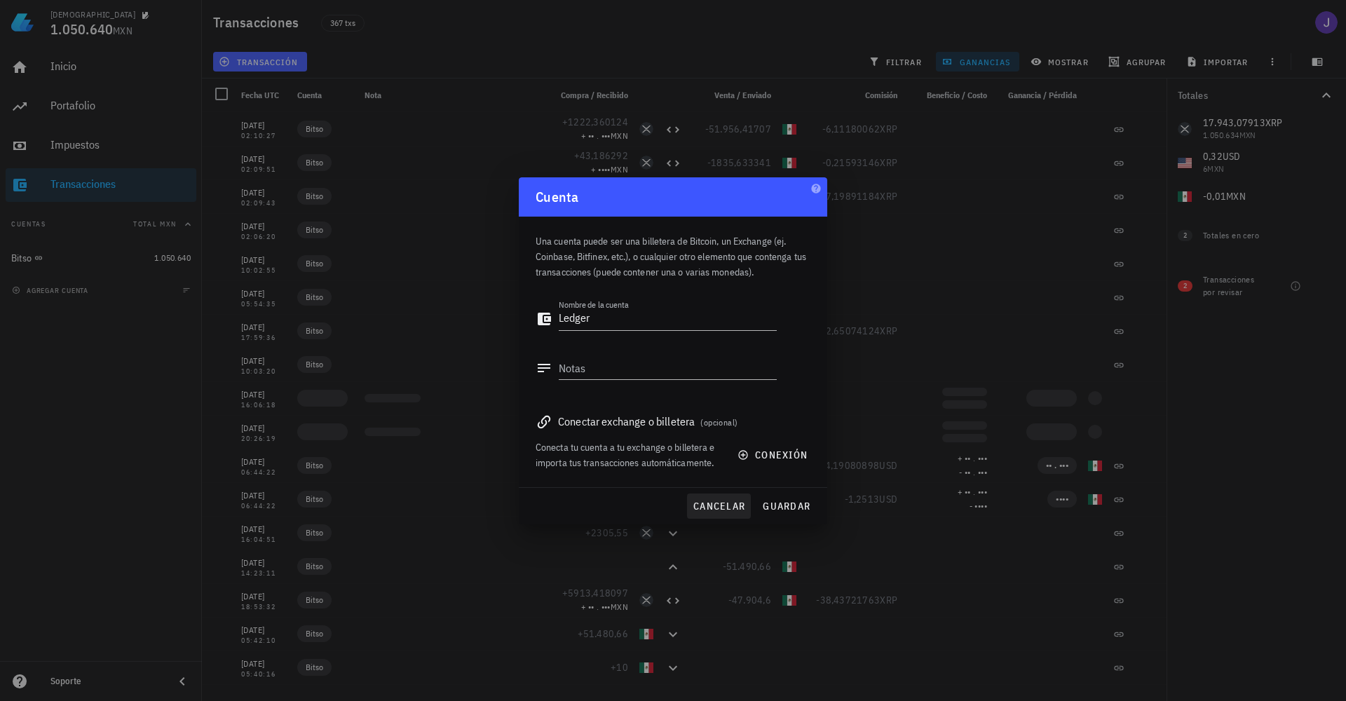
click at [731, 507] on span "cancelar" at bounding box center [719, 506] width 53 height 13
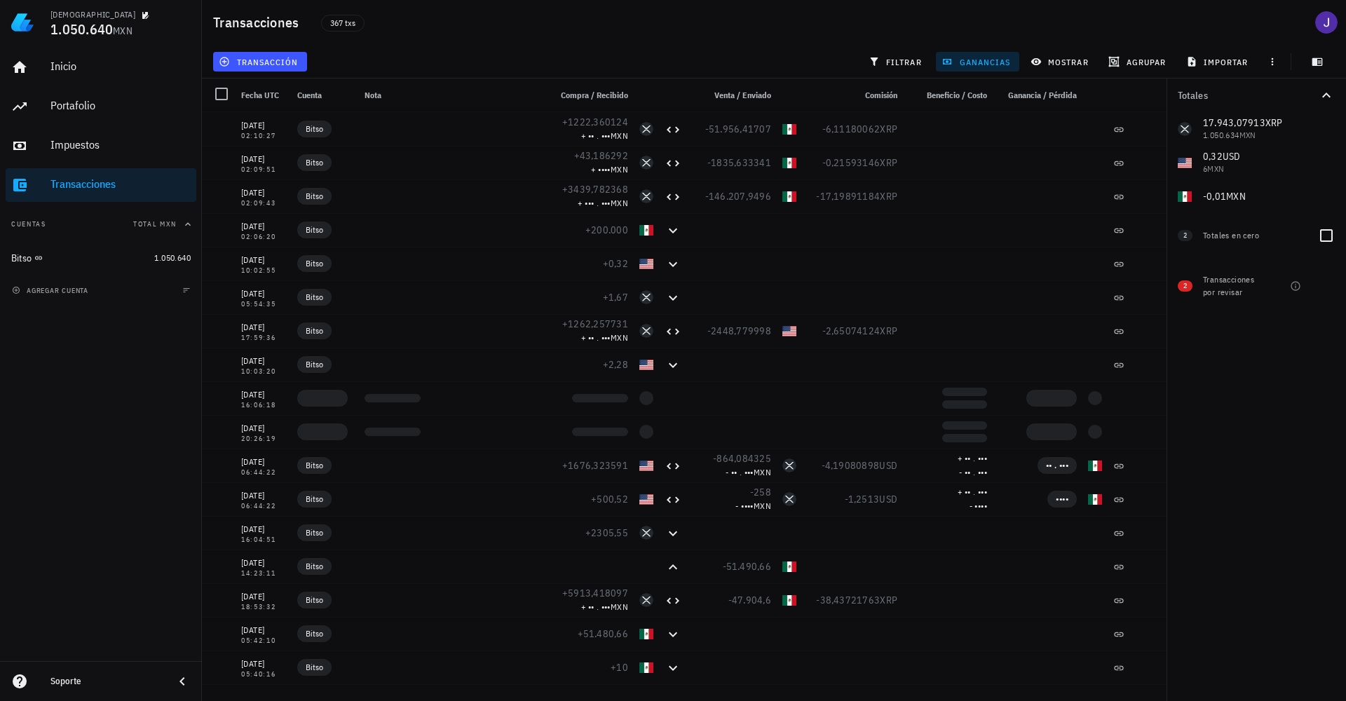
click at [1209, 236] on div "Totales en cero" at bounding box center [1255, 235] width 104 height 13
click at [1330, 239] on div at bounding box center [1327, 236] width 24 height 24
click at [1327, 305] on div at bounding box center [1327, 303] width 24 height 24
checkbox input "false"
click at [1322, 287] on div at bounding box center [1327, 286] width 24 height 24
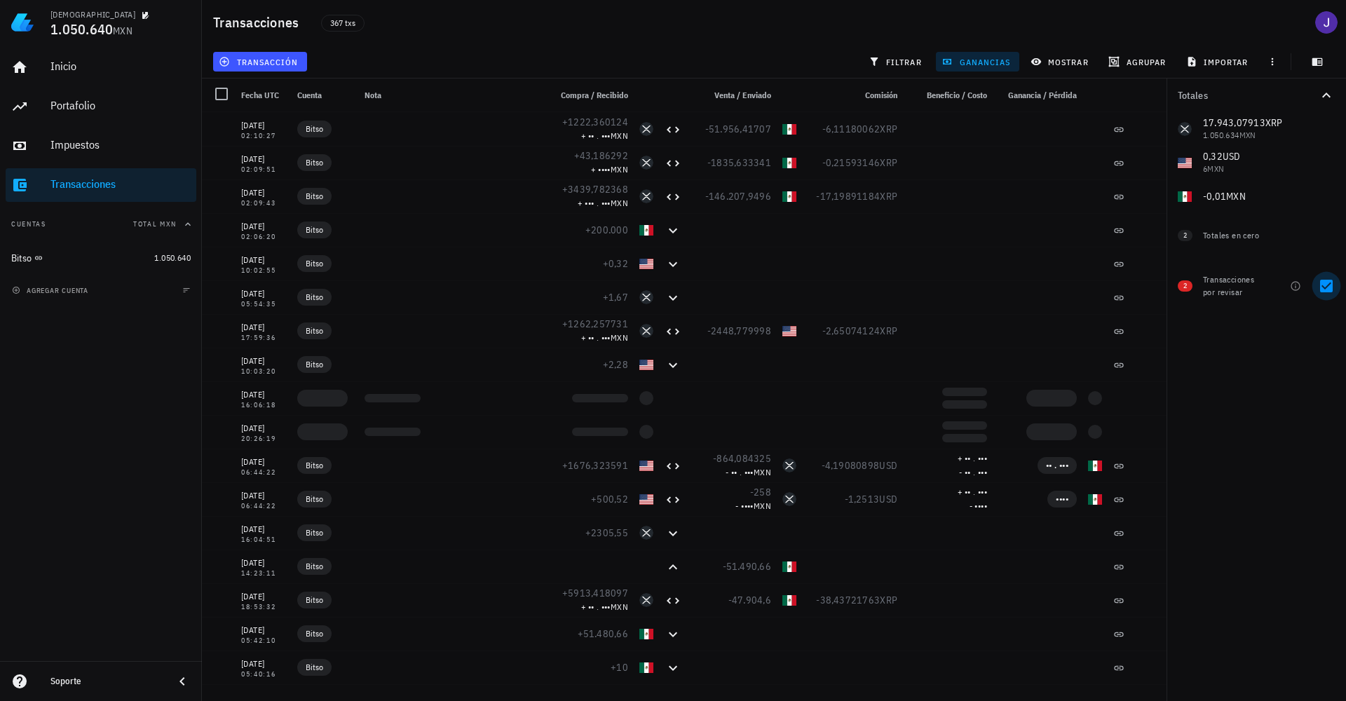
click at [1325, 292] on div at bounding box center [1327, 286] width 24 height 24
click at [1231, 285] on div "Transacciones por revisar" at bounding box center [1232, 285] width 59 height 25
click at [1189, 286] on span "2" at bounding box center [1185, 286] width 15 height 11
click at [1337, 292] on div at bounding box center [1327, 286] width 24 height 24
checkbox input "true"
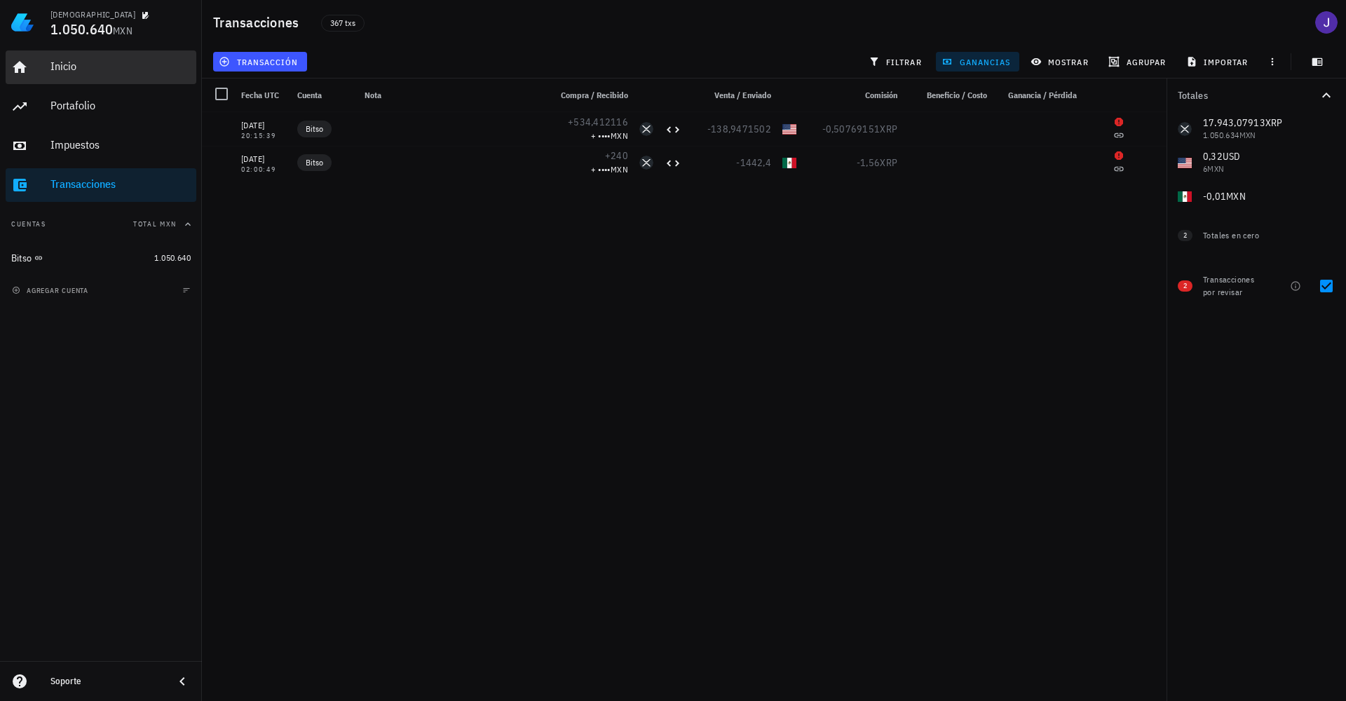
click at [88, 60] on div "Inicio" at bounding box center [120, 66] width 140 height 13
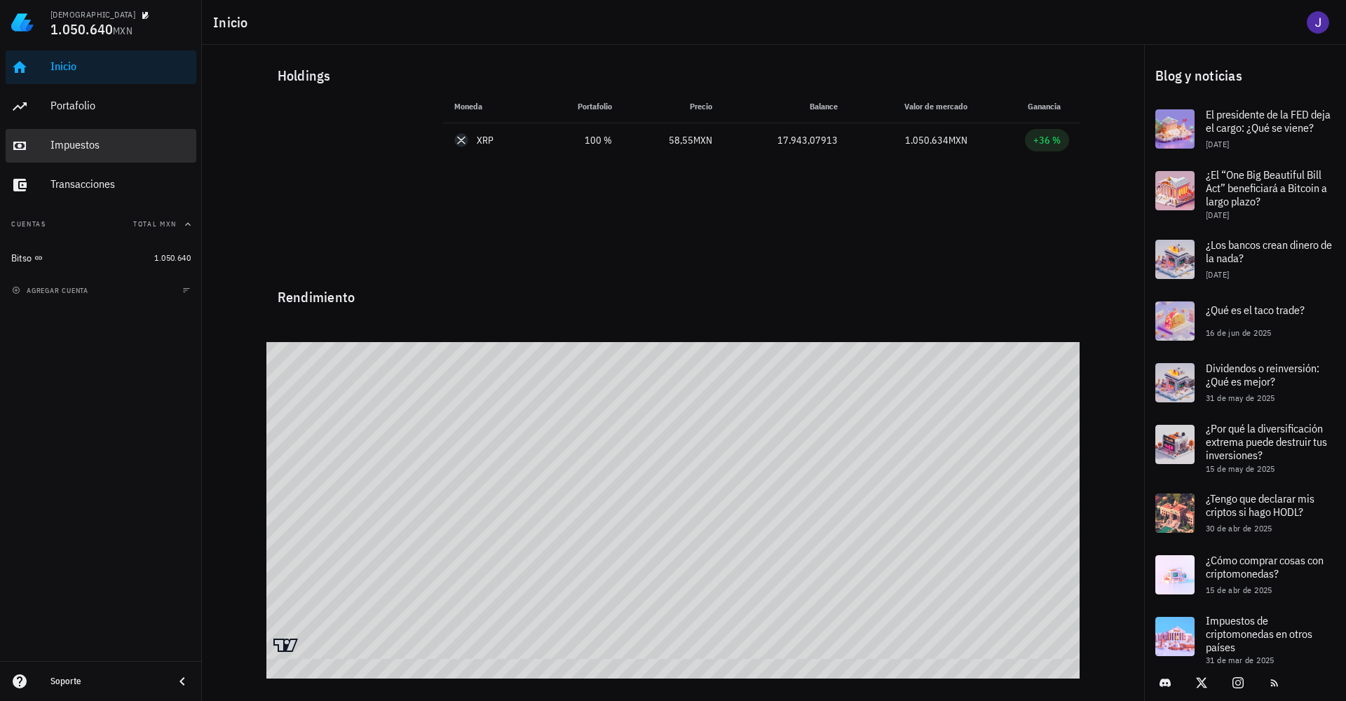
click at [70, 155] on div "Impuestos" at bounding box center [120, 146] width 140 height 32
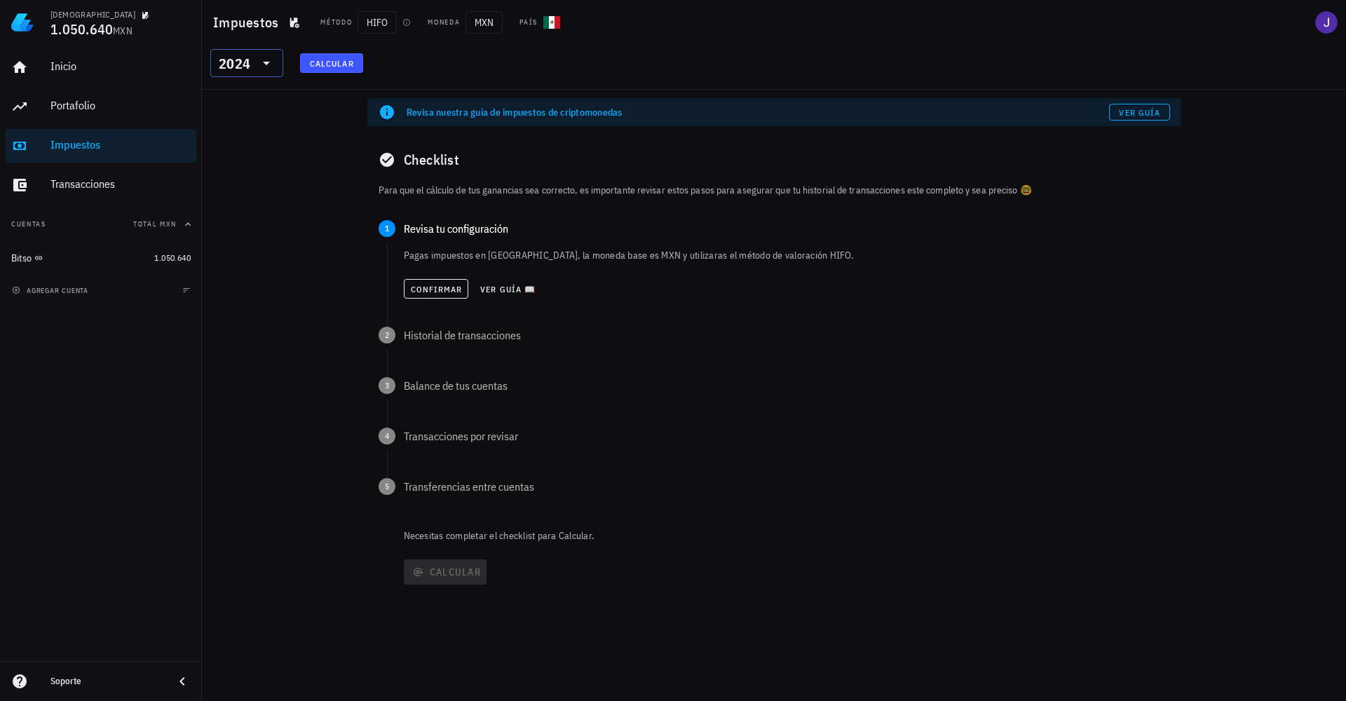
click at [250, 57] on div "2024" at bounding box center [237, 63] width 36 height 28
click at [1192, 363] on div "Revisa nuestra guía de impuestos de criptomonedas Ver guía Checklist Para que e…" at bounding box center [774, 395] width 1144 height 611
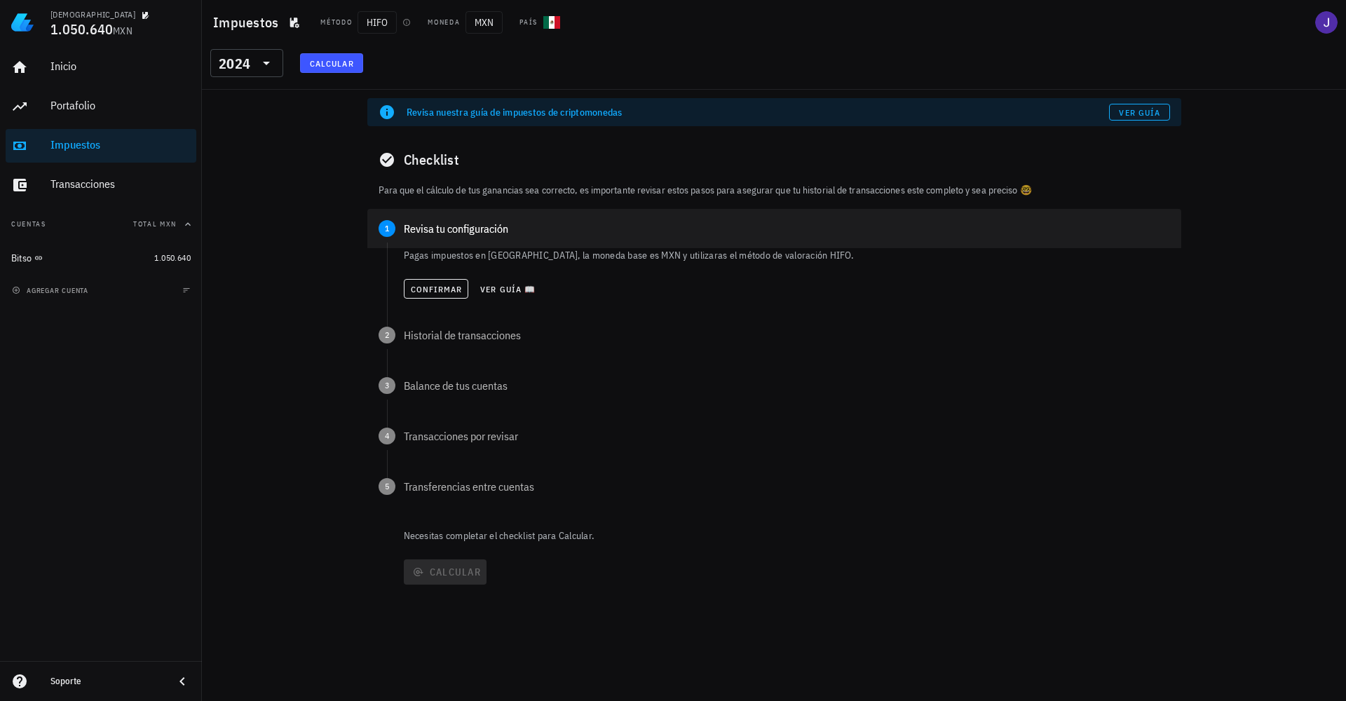
click at [453, 233] on div "Revisa tu configuración" at bounding box center [787, 228] width 766 height 11
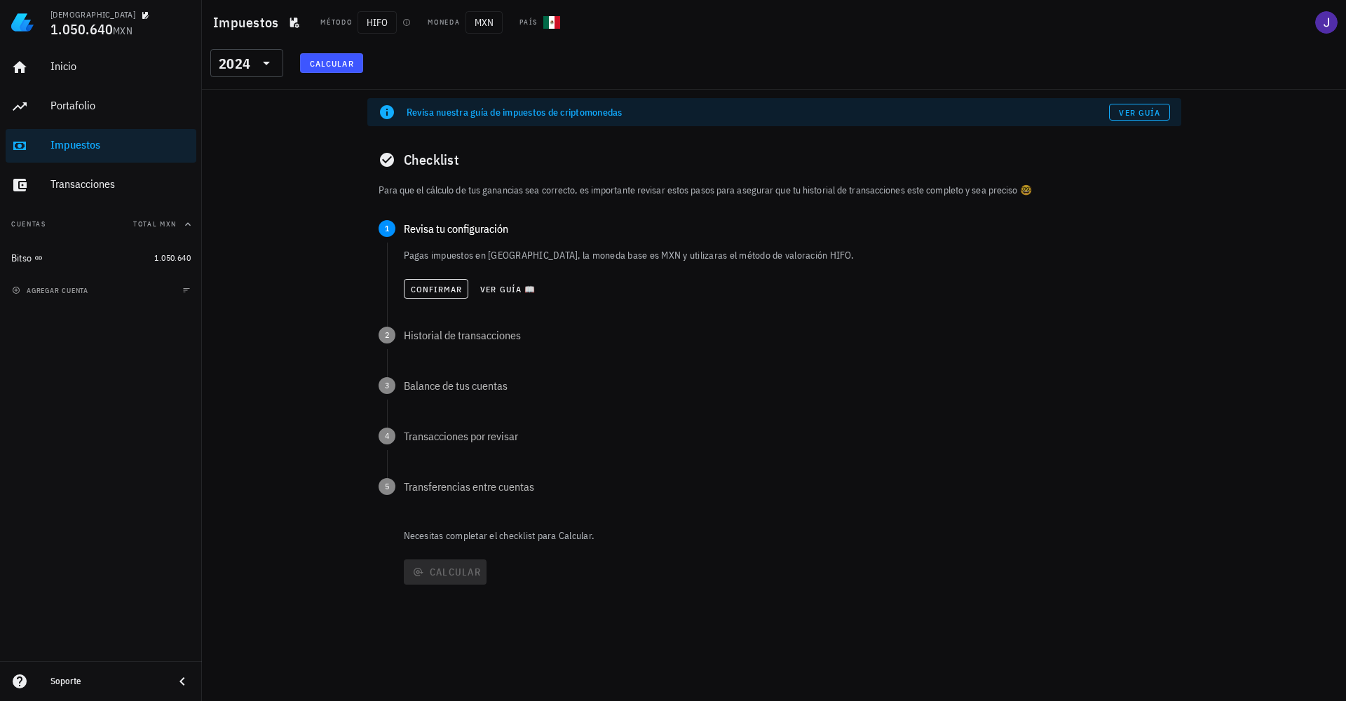
click at [755, 262] on div "Pagas impuestos en México, la moneda base es MXN y utilizaras el método de valo…" at bounding box center [787, 276] width 766 height 56
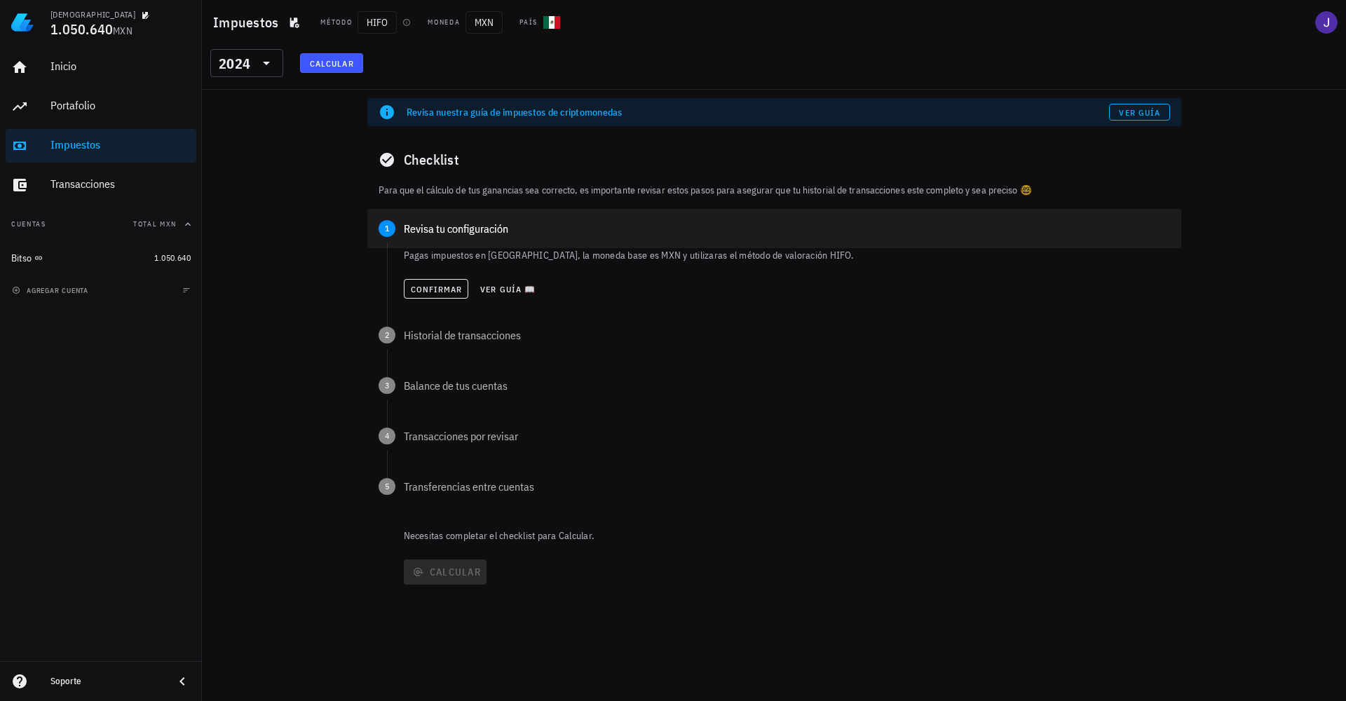
click at [468, 232] on div "Revisa tu configuración" at bounding box center [787, 228] width 766 height 11
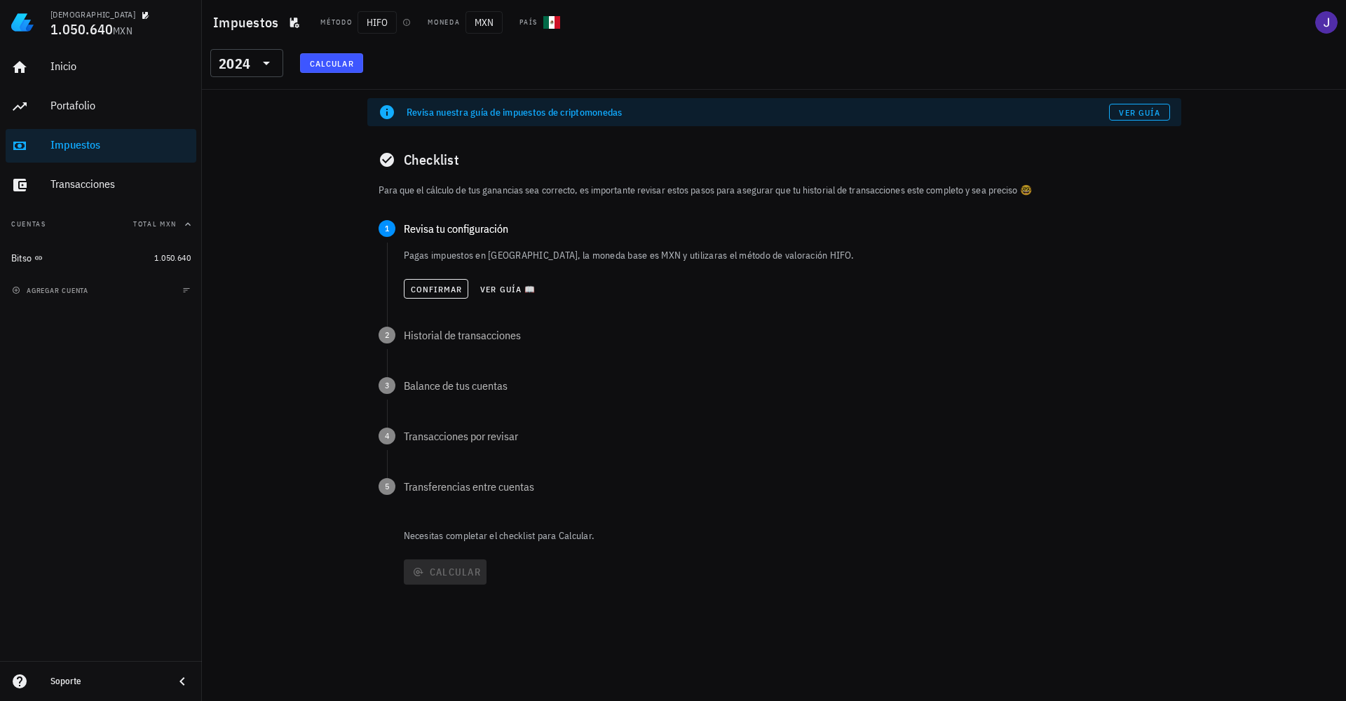
click at [759, 254] on p "Pagas impuestos en México, la moneda base es MXN y utilizaras el método de valo…" at bounding box center [787, 255] width 766 height 14
click at [776, 257] on p "Pagas impuestos en México, la moneda base es MXN y utilizaras el método de valo…" at bounding box center [787, 255] width 766 height 14
click at [494, 297] on button "Ver guía 📖" at bounding box center [507, 289] width 67 height 20
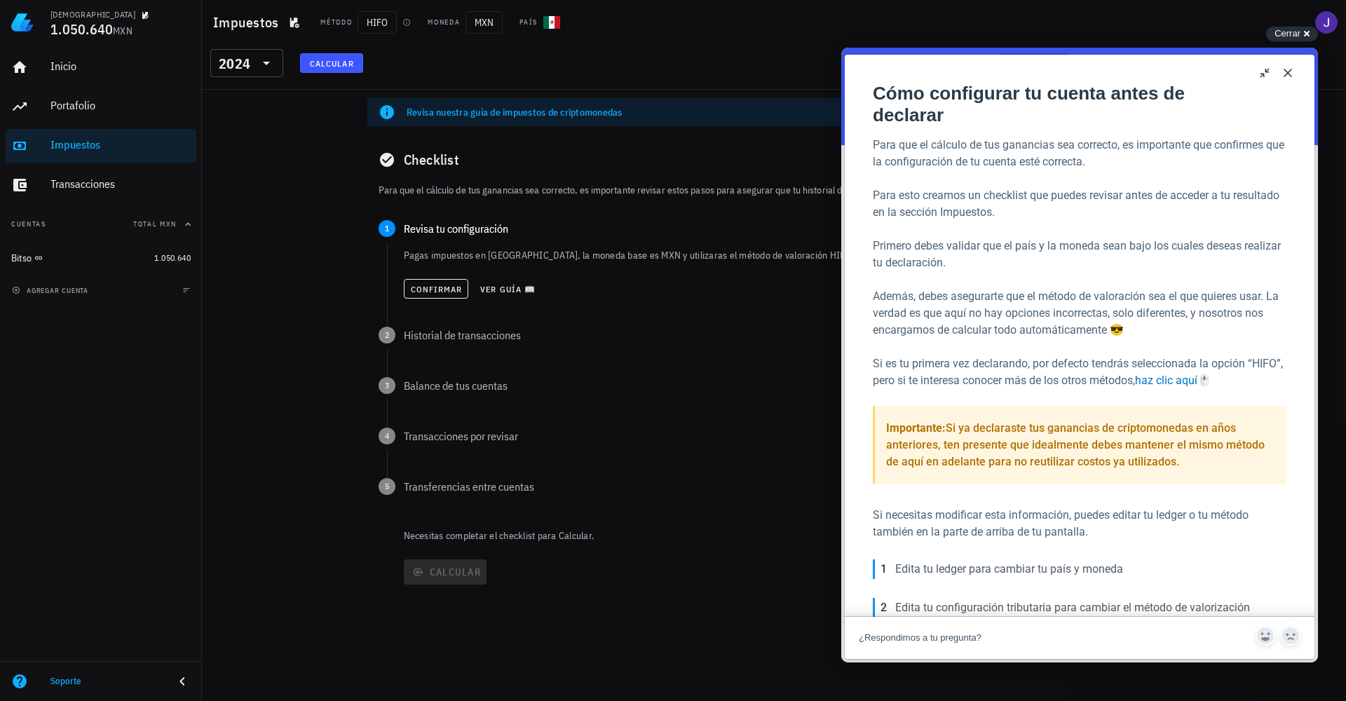
scroll to position [119, 0]
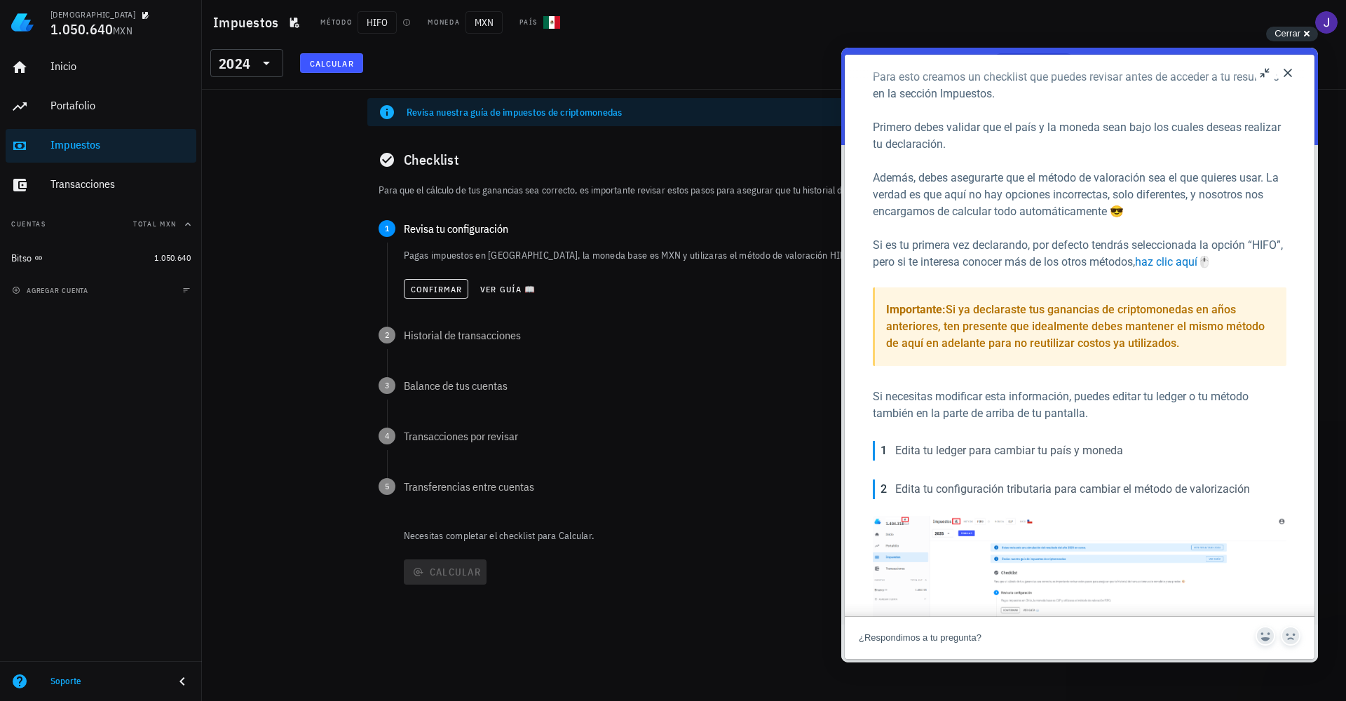
click at [1289, 74] on button "Close" at bounding box center [1288, 73] width 22 height 22
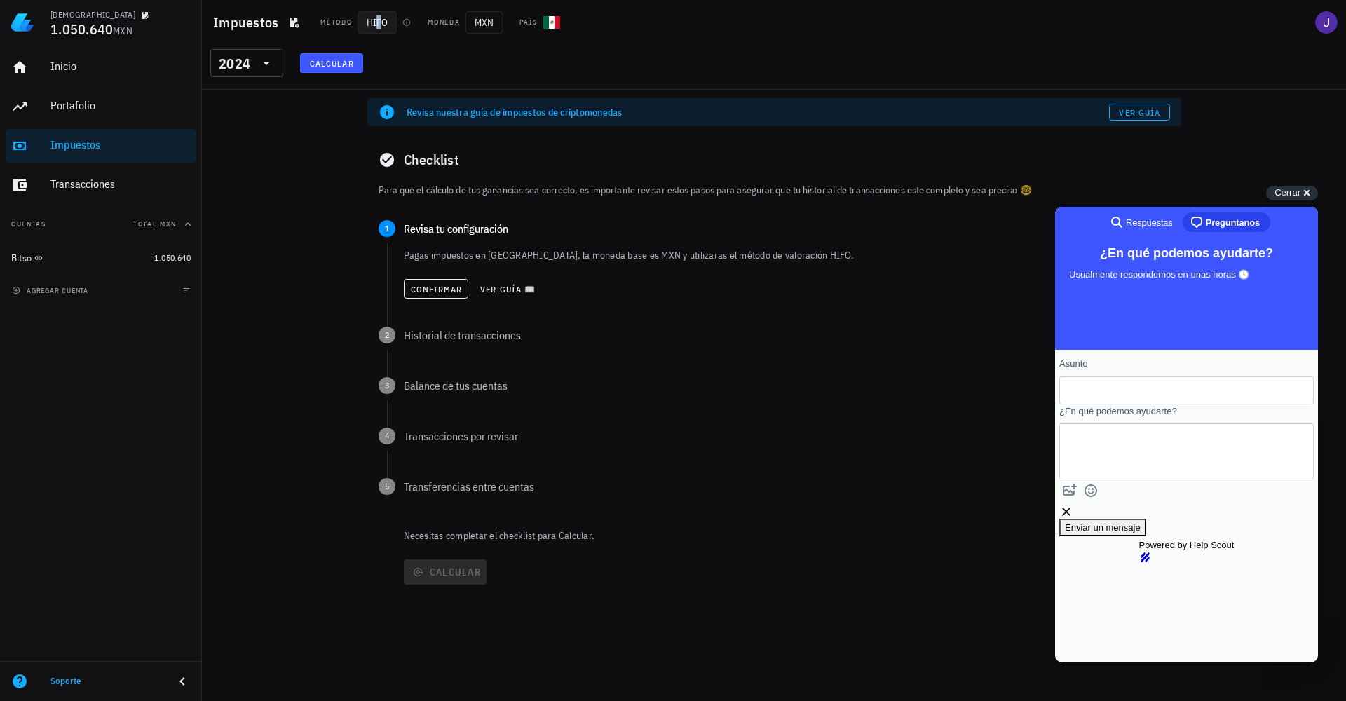
click at [379, 22] on span "HIFO" at bounding box center [377, 22] width 39 height 22
click at [373, 27] on span "HIFO" at bounding box center [377, 22] width 39 height 22
click at [316, 21] on div "Método HIFO" at bounding box center [365, 22] width 107 height 22
click at [346, 20] on div "Método" at bounding box center [336, 22] width 32 height 11
click at [407, 24] on icon "button" at bounding box center [407, 22] width 8 height 8
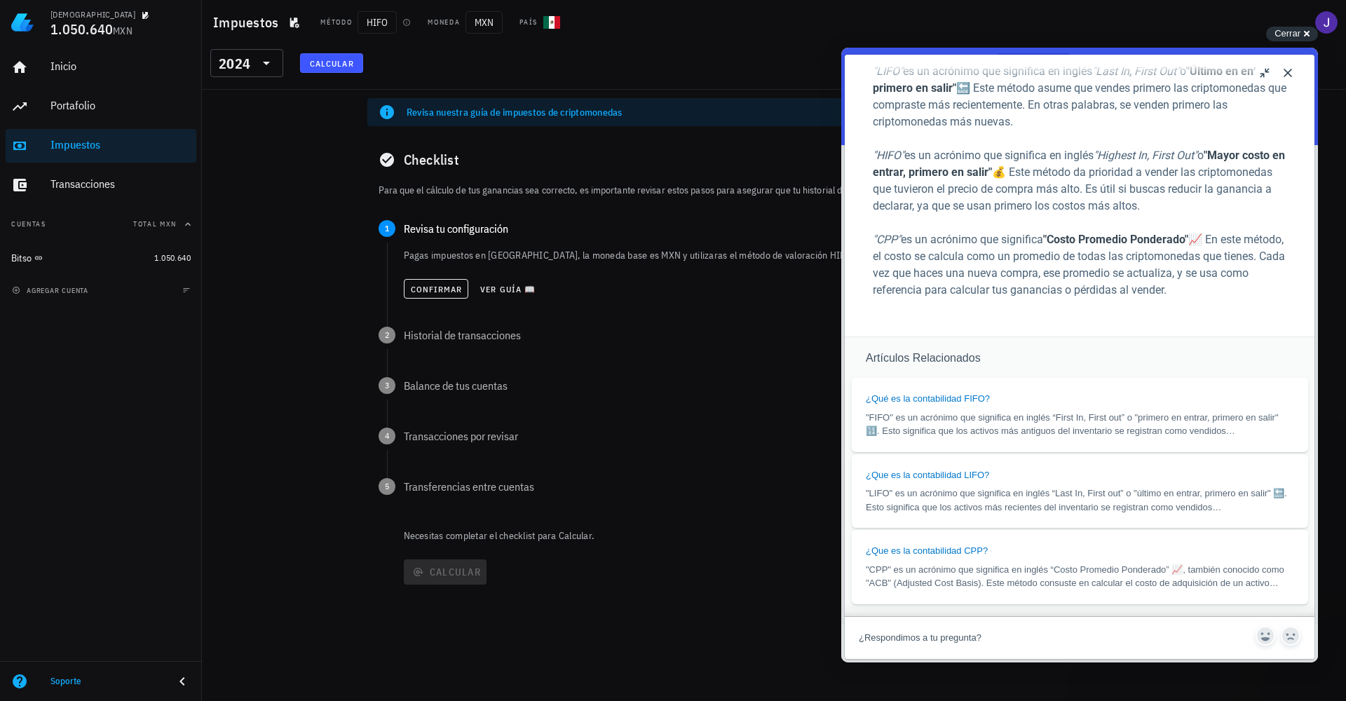
scroll to position [0, 0]
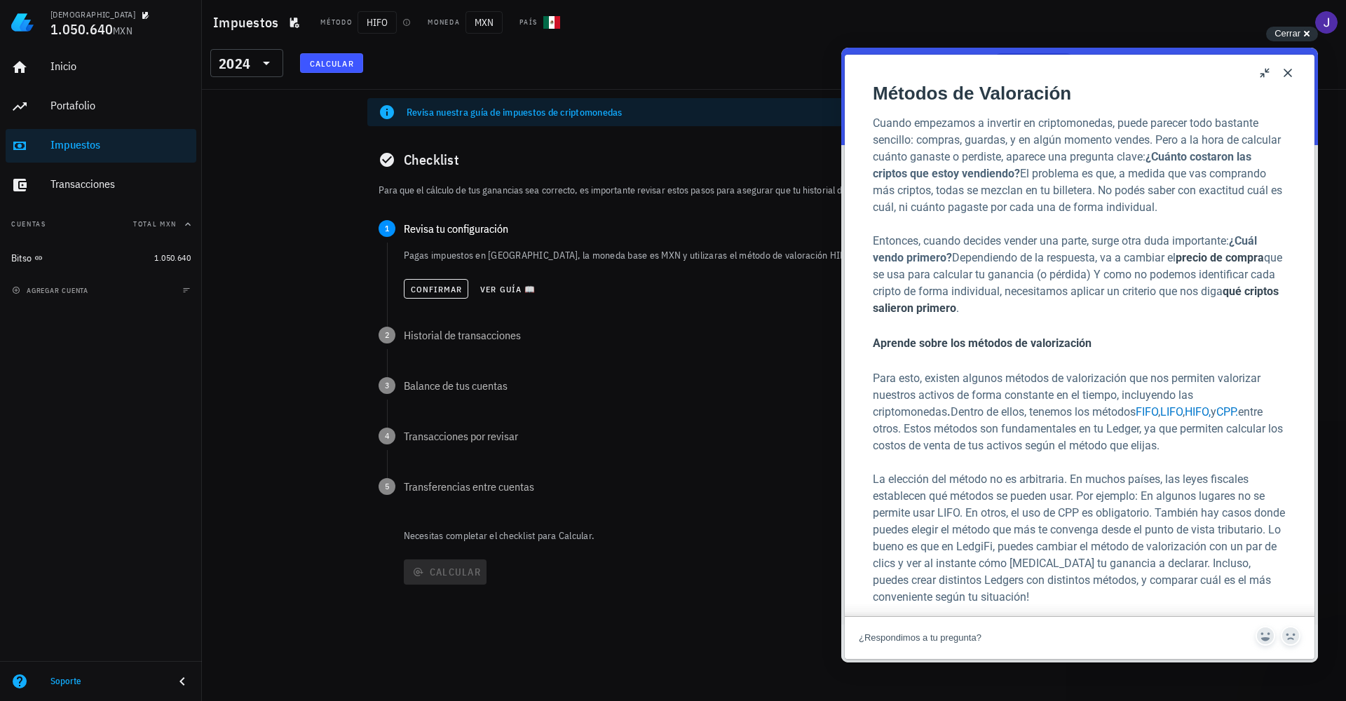
click at [1289, 72] on button "Close" at bounding box center [1288, 73] width 22 height 22
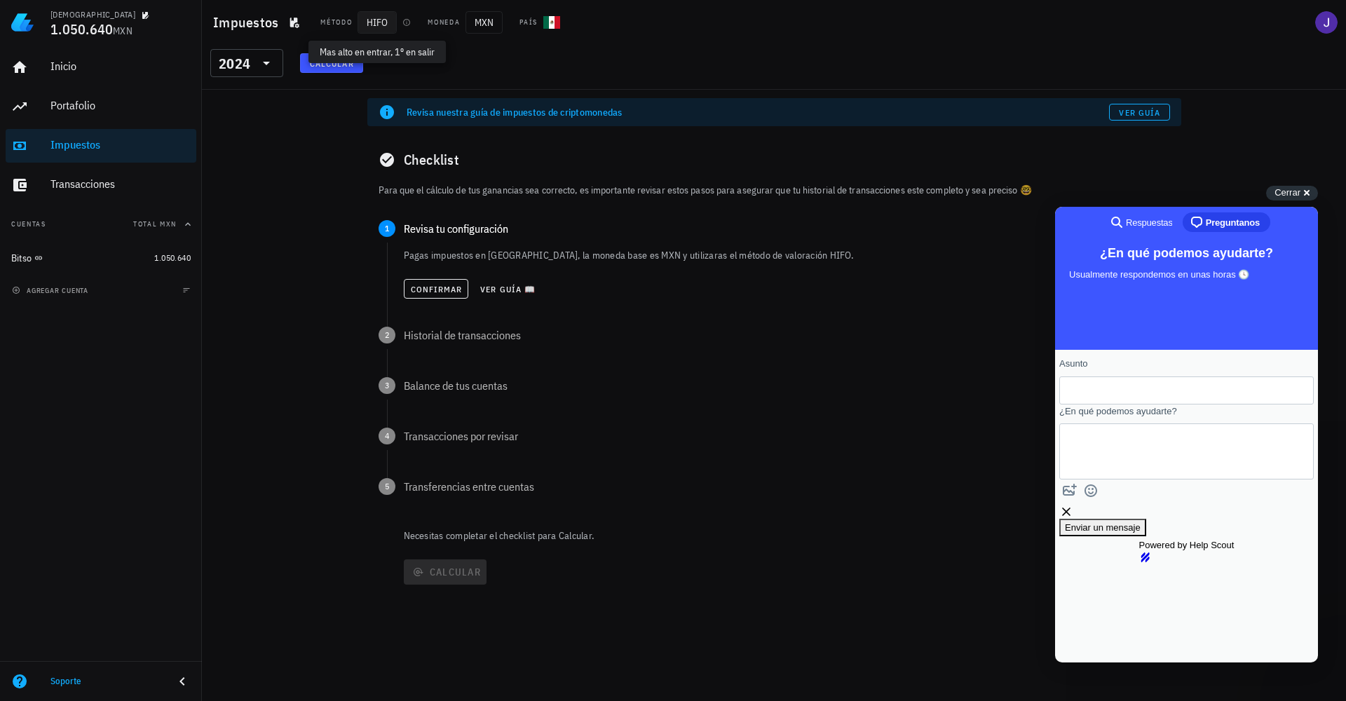
click at [363, 22] on span "HIFO" at bounding box center [377, 22] width 39 height 22
click at [374, 22] on span "HIFO" at bounding box center [377, 22] width 39 height 22
click at [377, 25] on span "HIFO" at bounding box center [377, 22] width 39 height 22
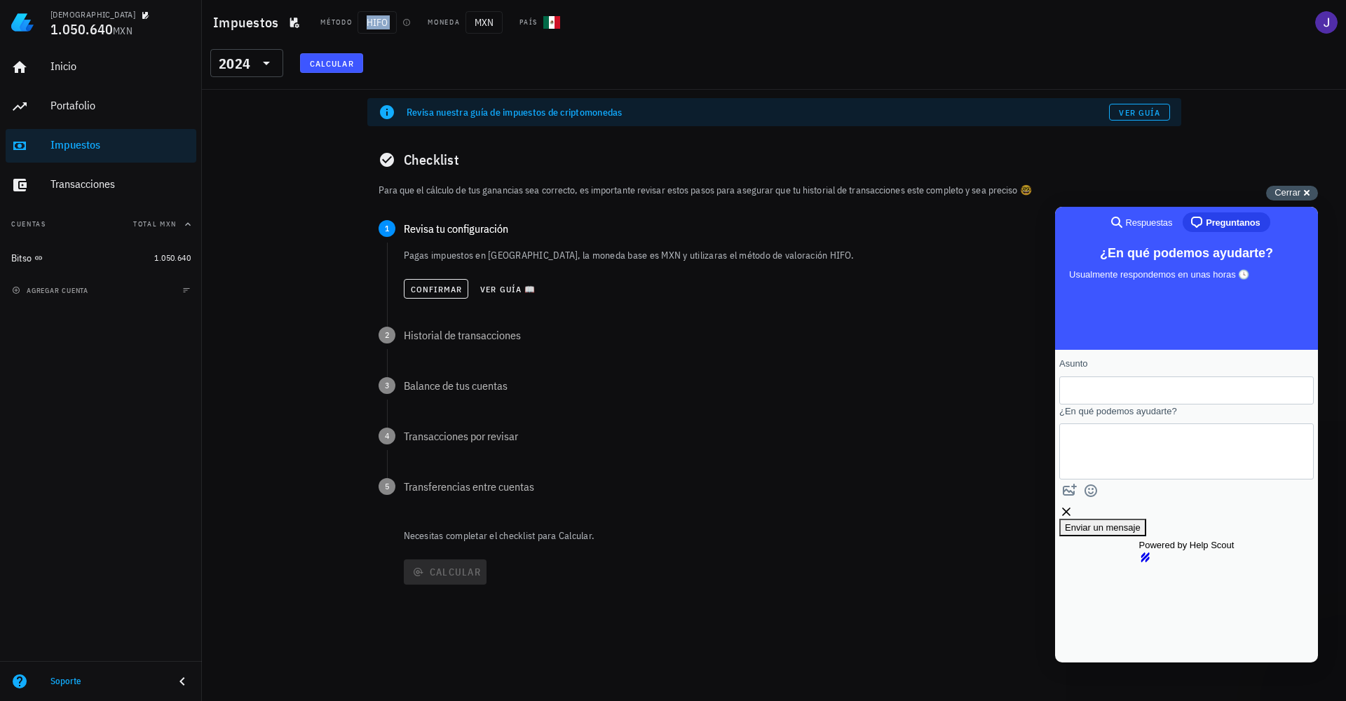
click at [1304, 194] on div "Cerrar cross-small" at bounding box center [1292, 193] width 52 height 15
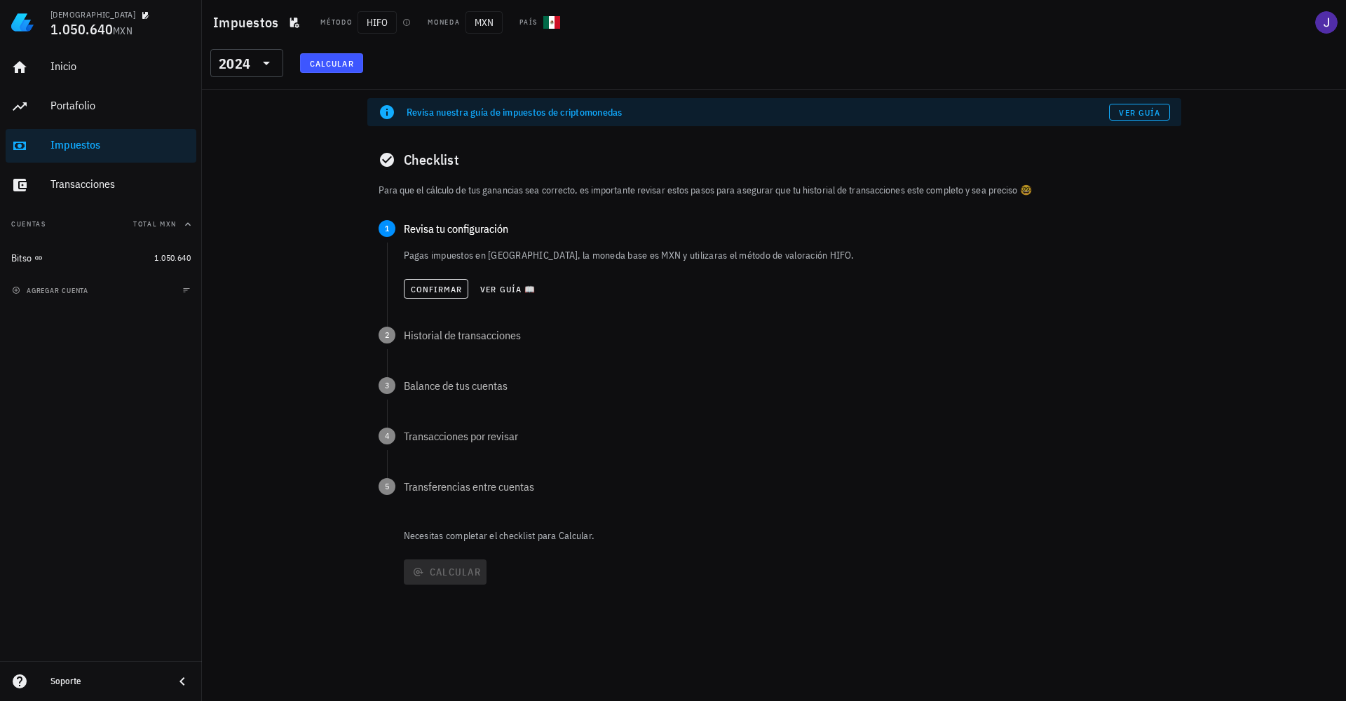
click at [290, 148] on div "Revisa nuestra guía de impuestos de criptomonedas Ver guía Checklist Para que e…" at bounding box center [774, 395] width 1144 height 611
click at [290, 22] on icon "button" at bounding box center [294, 23] width 9 height 11
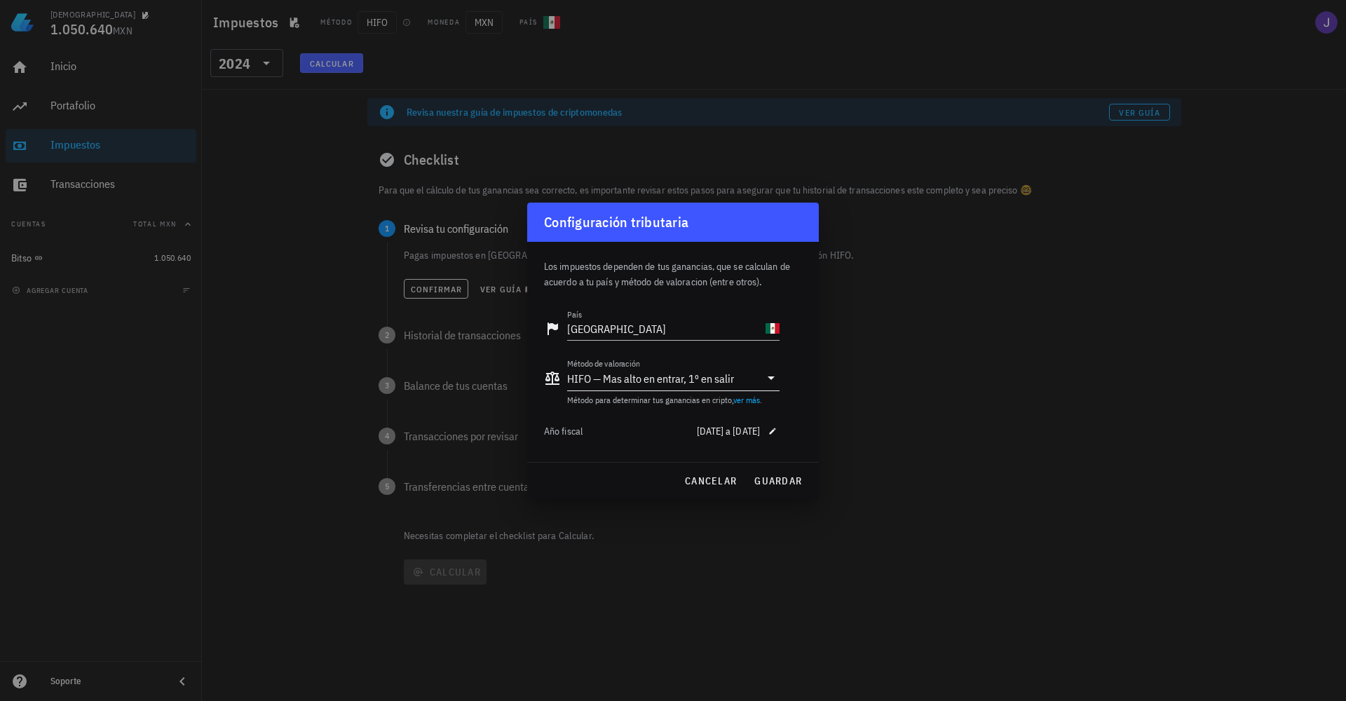
click at [749, 401] on link "ver más" at bounding box center [747, 400] width 27 height 11
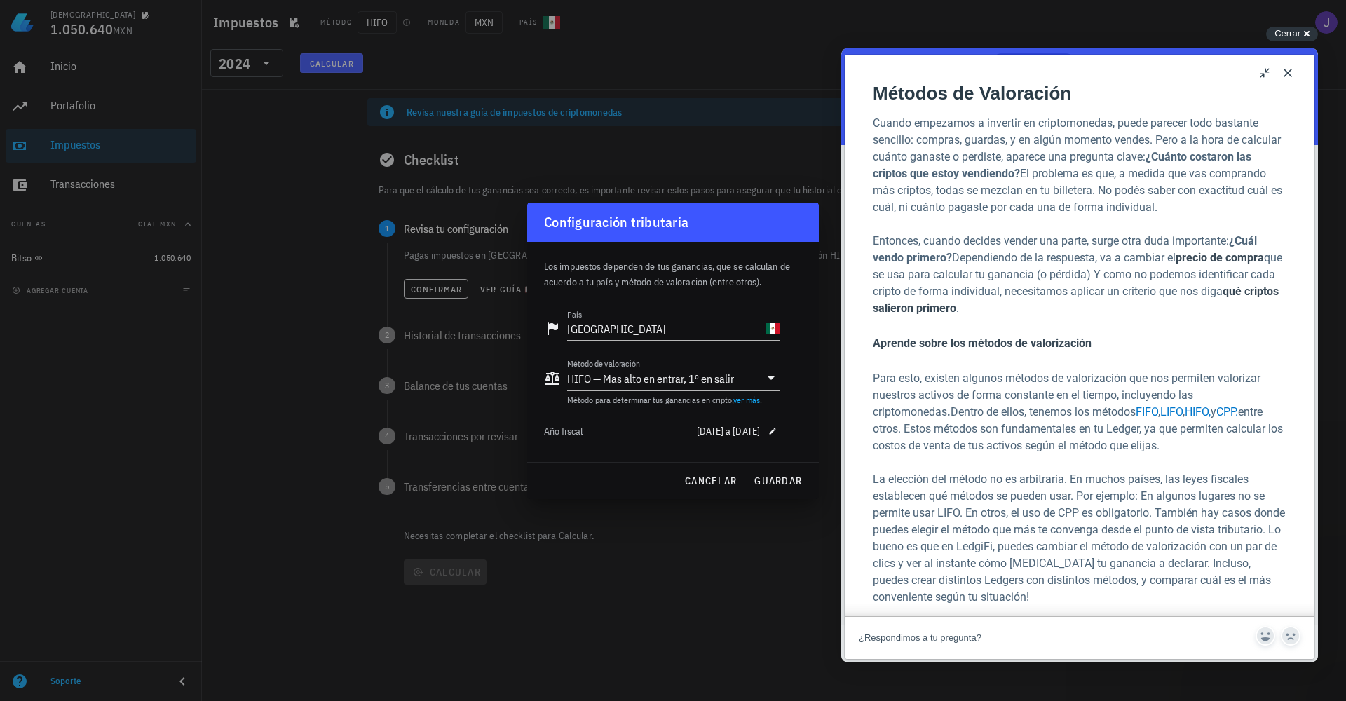
click at [1290, 69] on button "Close" at bounding box center [1288, 73] width 22 height 22
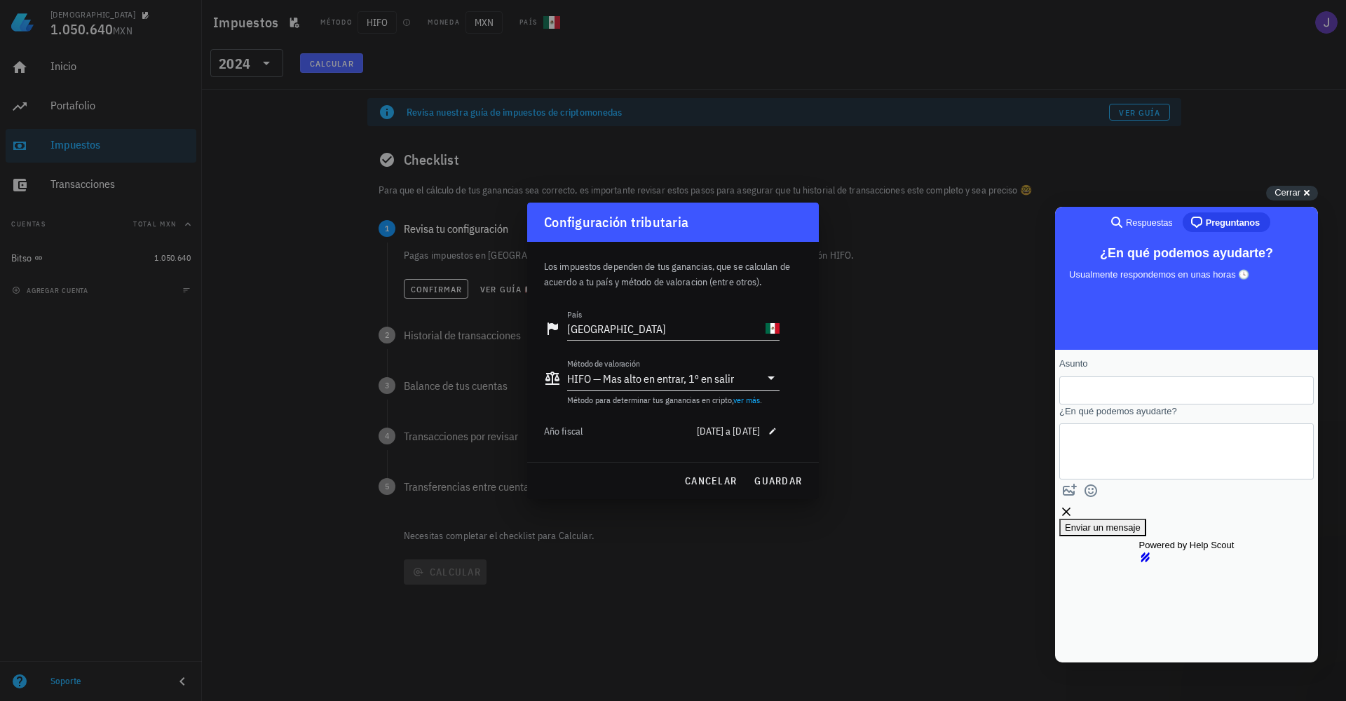
click at [597, 378] on div "HIFO — Mas alto en entrar, 1º en salir" at bounding box center [650, 379] width 167 height 14
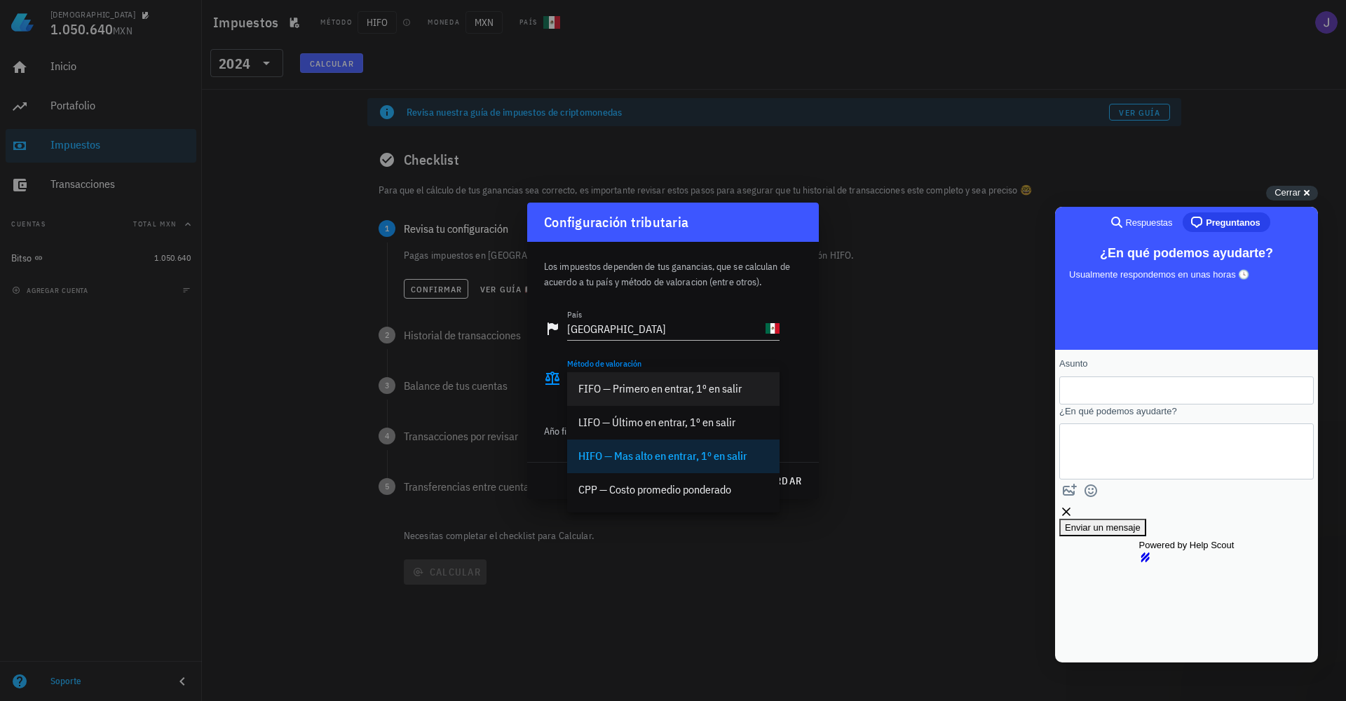
click at [736, 396] on div "FIFO — Primero en entrar, 1º en salir" at bounding box center [674, 388] width 190 height 13
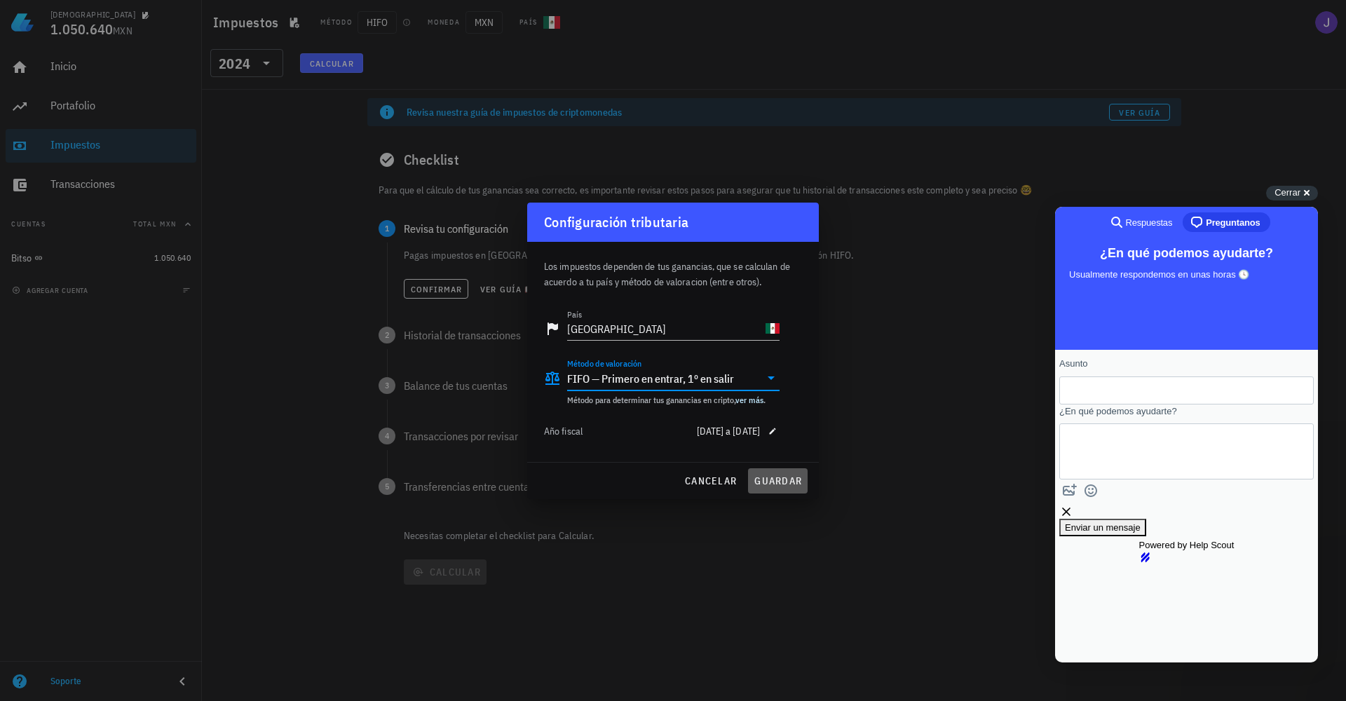
click at [783, 483] on span "guardar" at bounding box center [778, 481] width 48 height 13
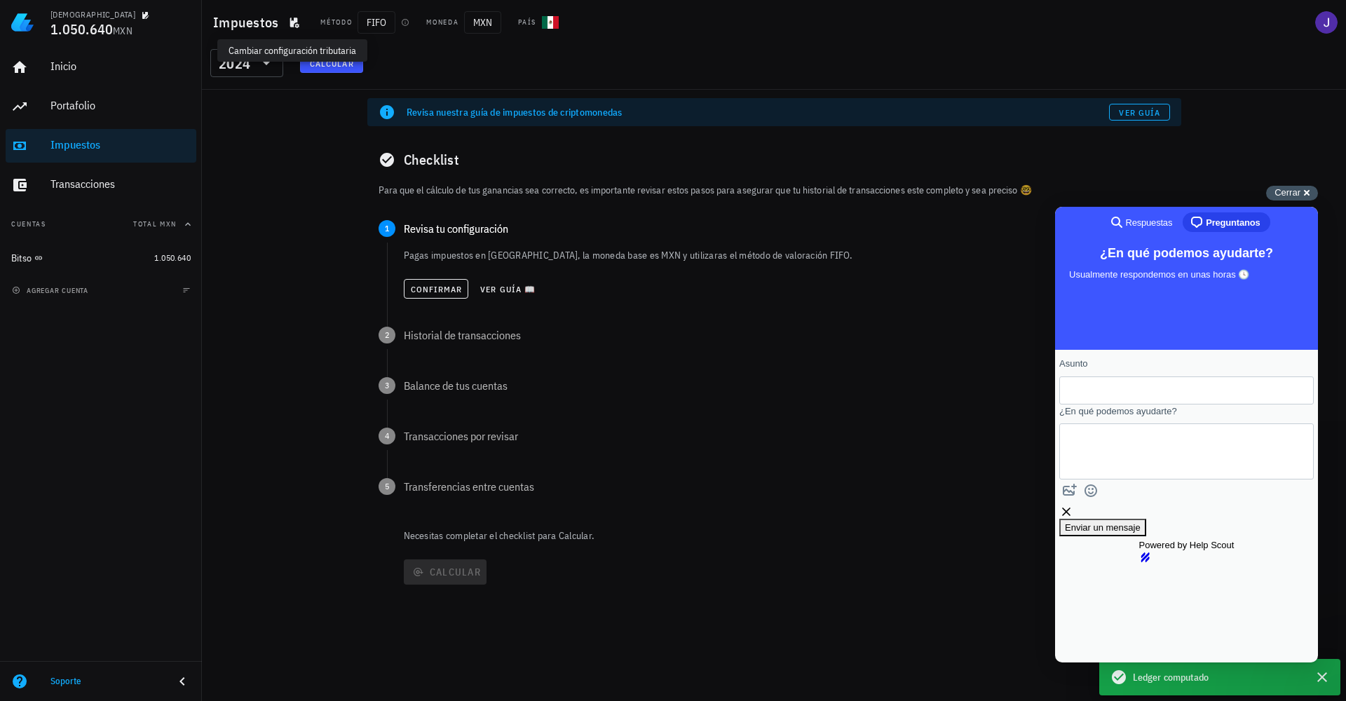
click at [1307, 189] on div "Cerrar cross-small" at bounding box center [1292, 193] width 52 height 15
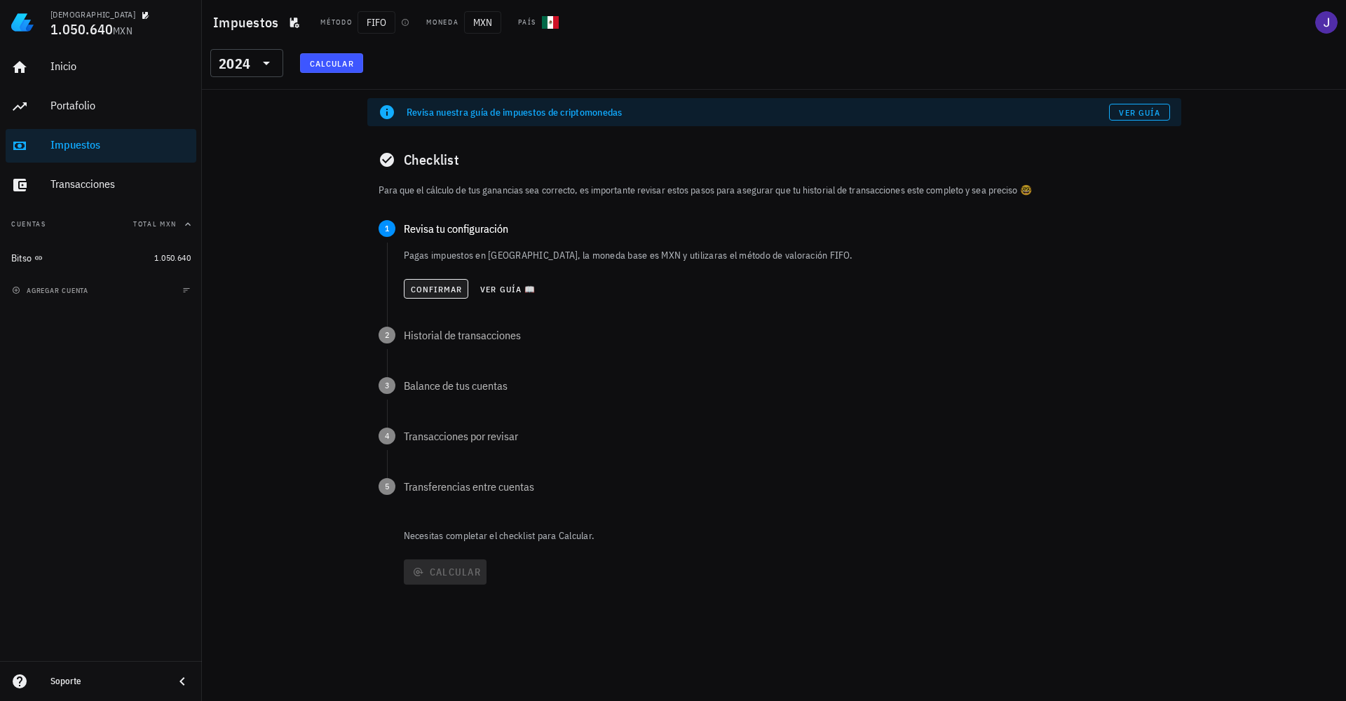
click at [440, 290] on span "Confirmar" at bounding box center [436, 289] width 53 height 11
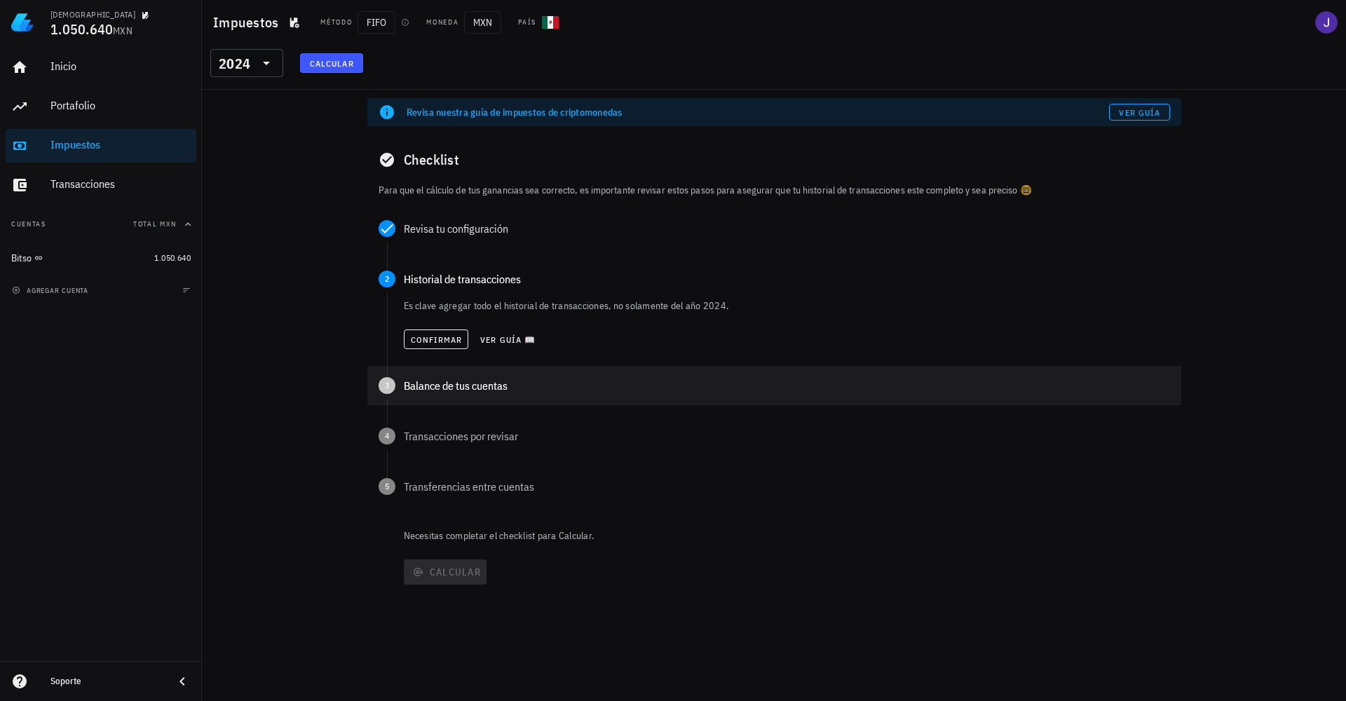
click at [491, 393] on div "3 Balance de tus cuentas" at bounding box center [774, 385] width 814 height 39
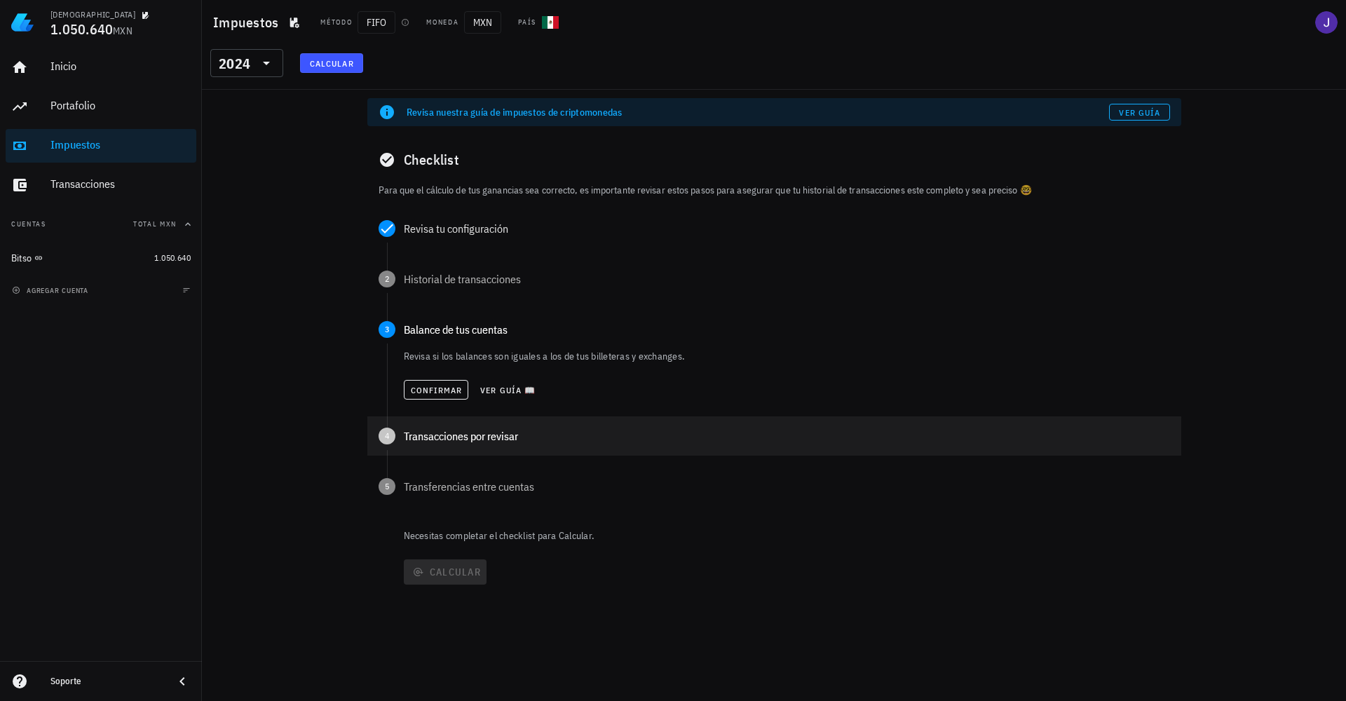
click at [447, 435] on div "Transacciones por revisar" at bounding box center [787, 436] width 766 height 11
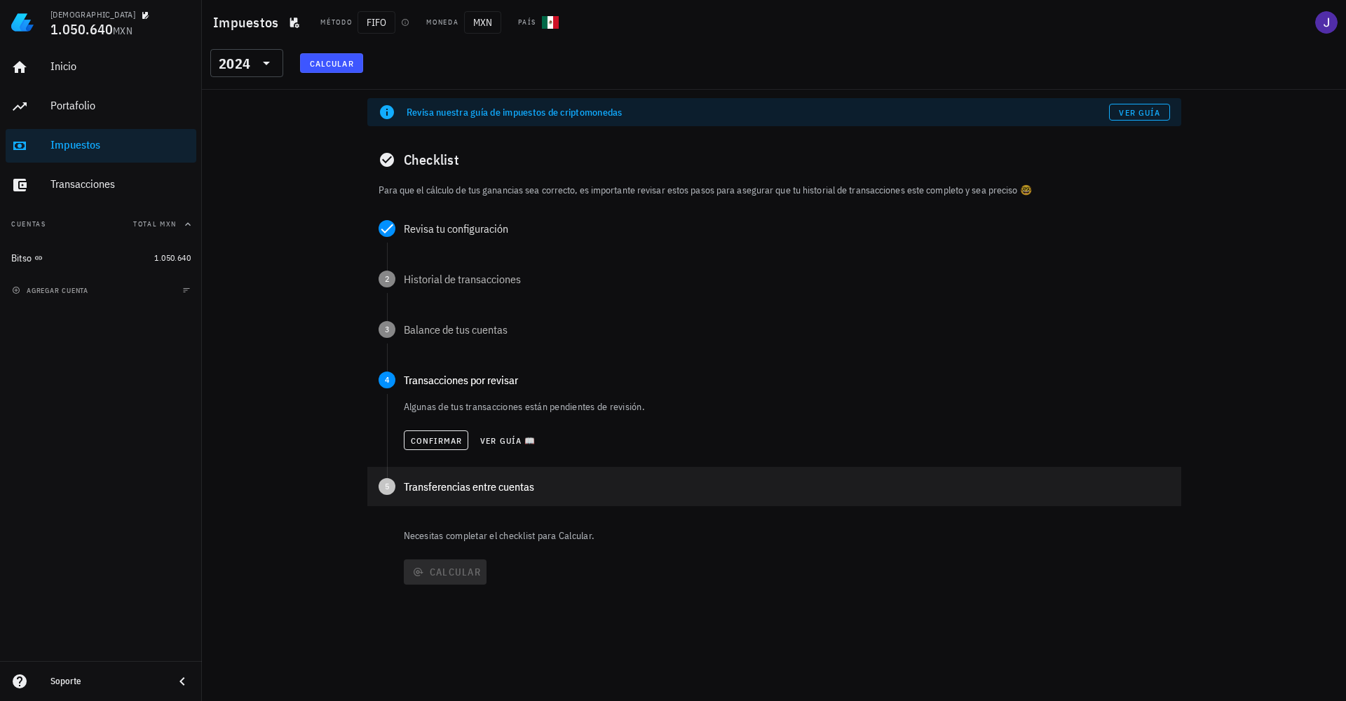
click at [496, 489] on div "Transferencias entre cuentas" at bounding box center [787, 486] width 766 height 11
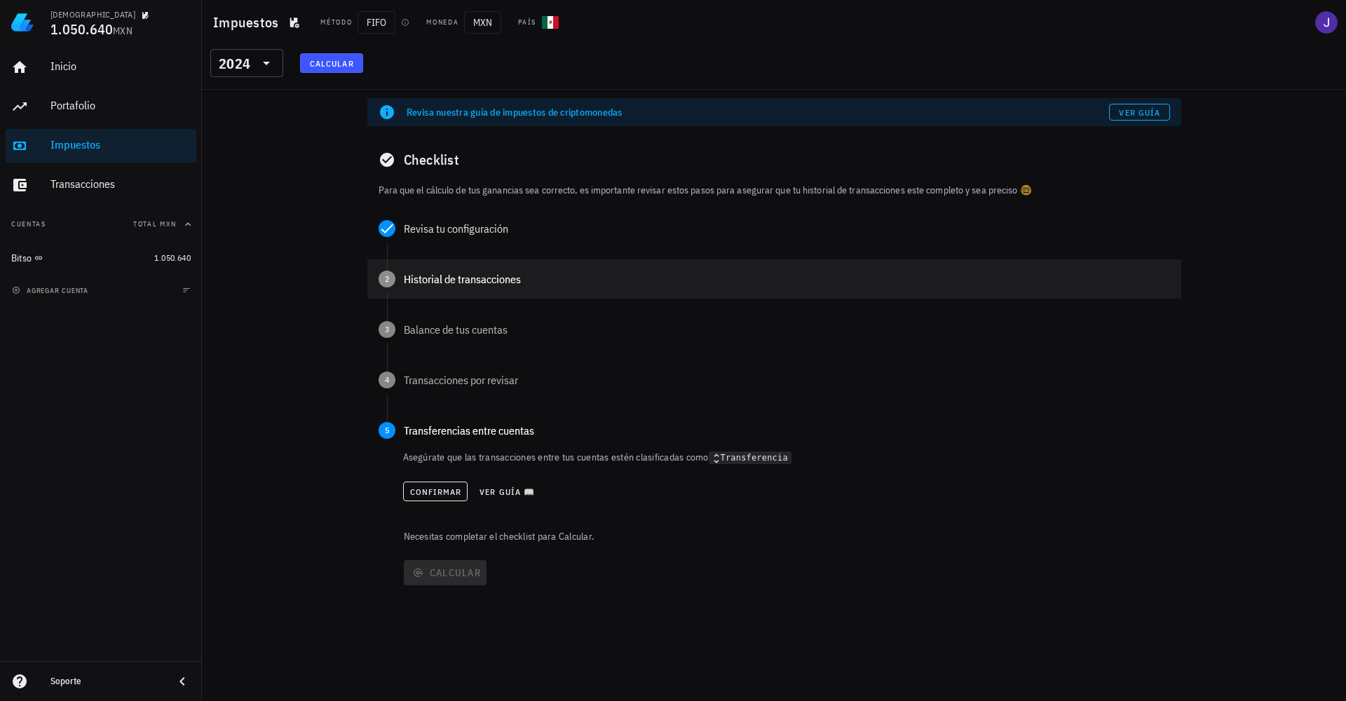
click at [444, 278] on div "Historial de transacciones" at bounding box center [787, 278] width 766 height 11
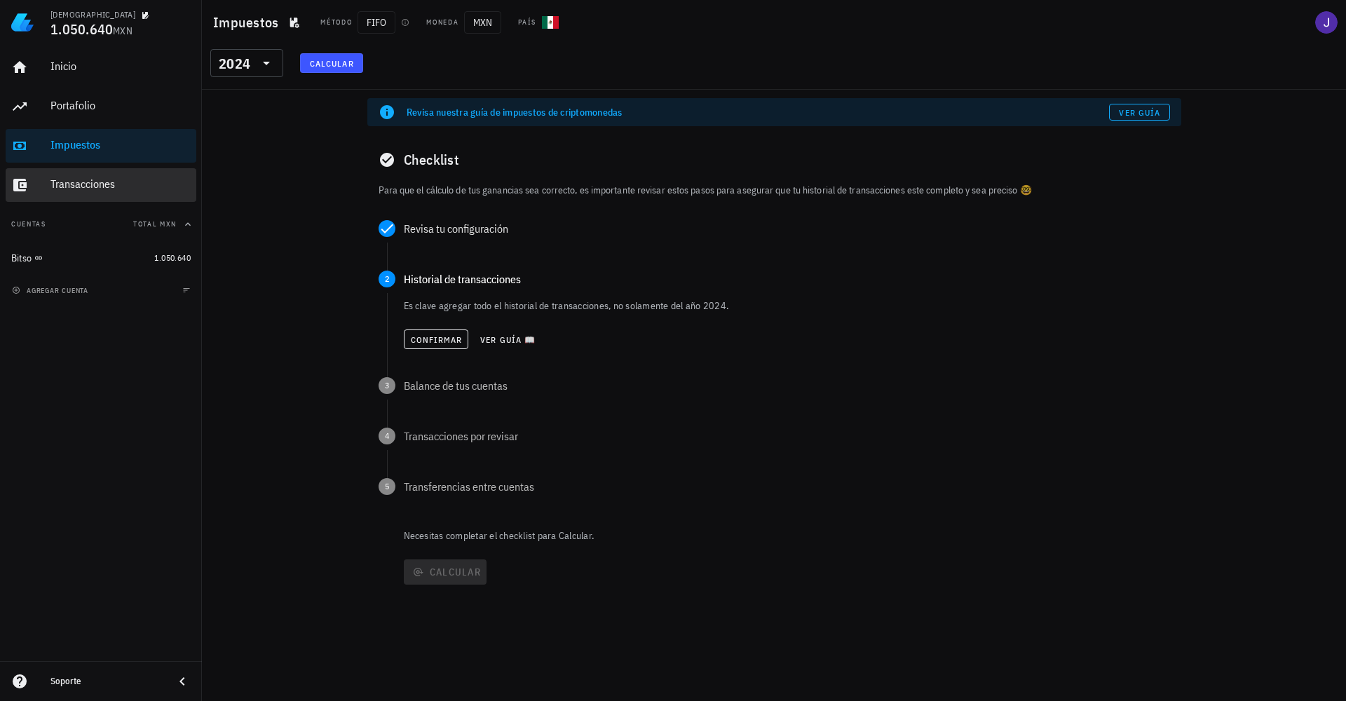
click at [81, 192] on div "Transacciones" at bounding box center [120, 185] width 140 height 32
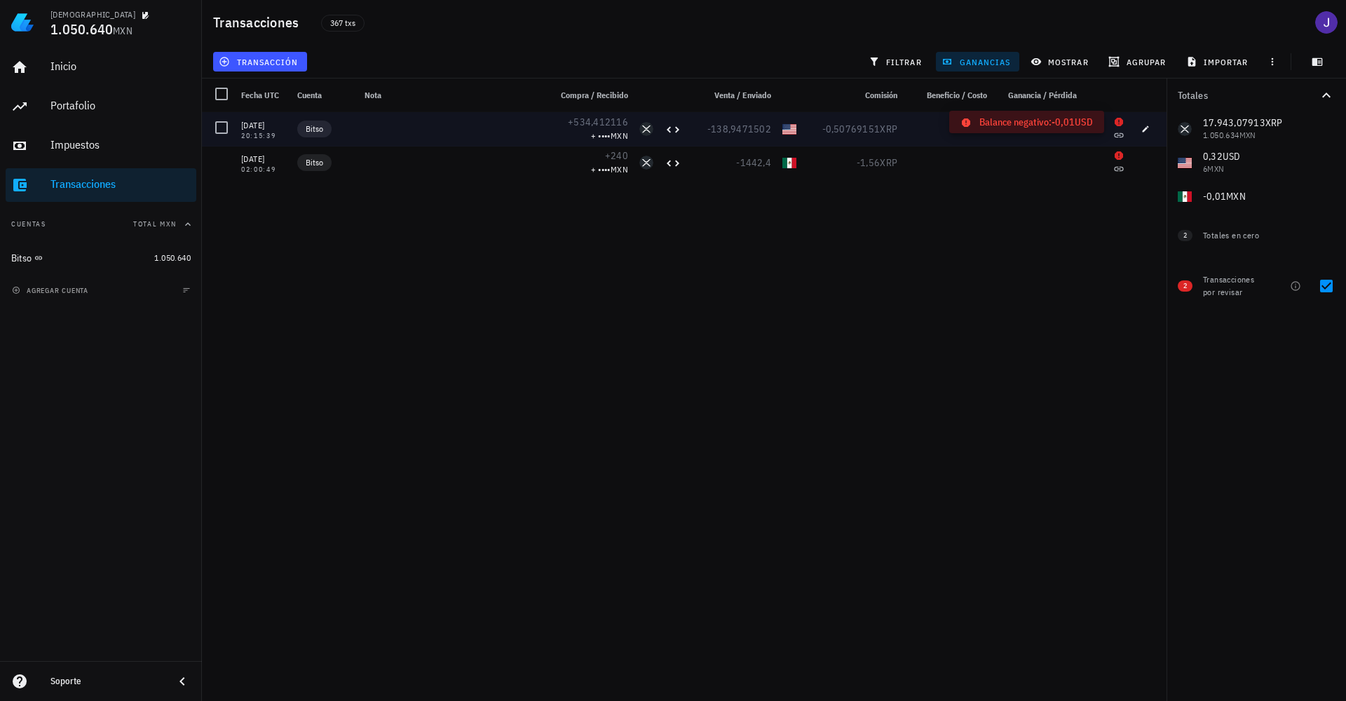
click at [1119, 124] on icon at bounding box center [1119, 122] width 8 height 8
click at [1145, 131] on icon "button" at bounding box center [1146, 129] width 8 height 8
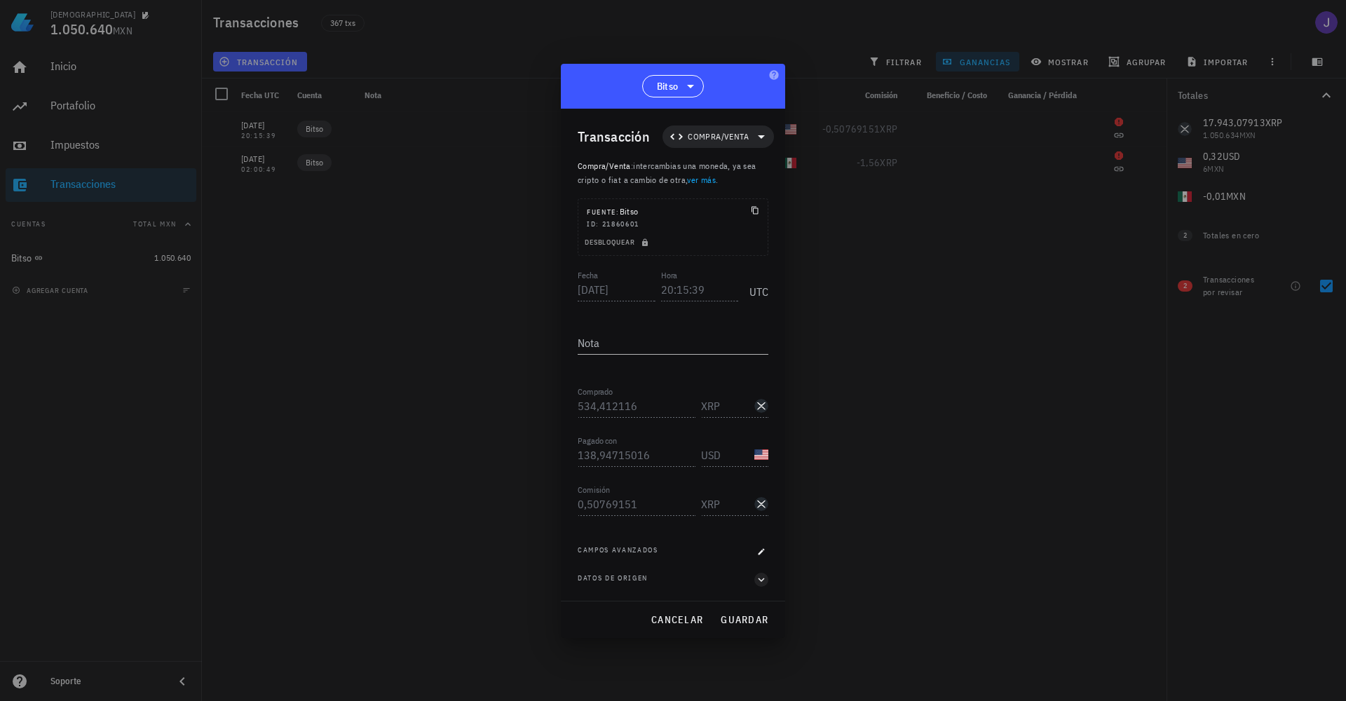
click at [757, 579] on icon "button" at bounding box center [761, 580] width 13 height 17
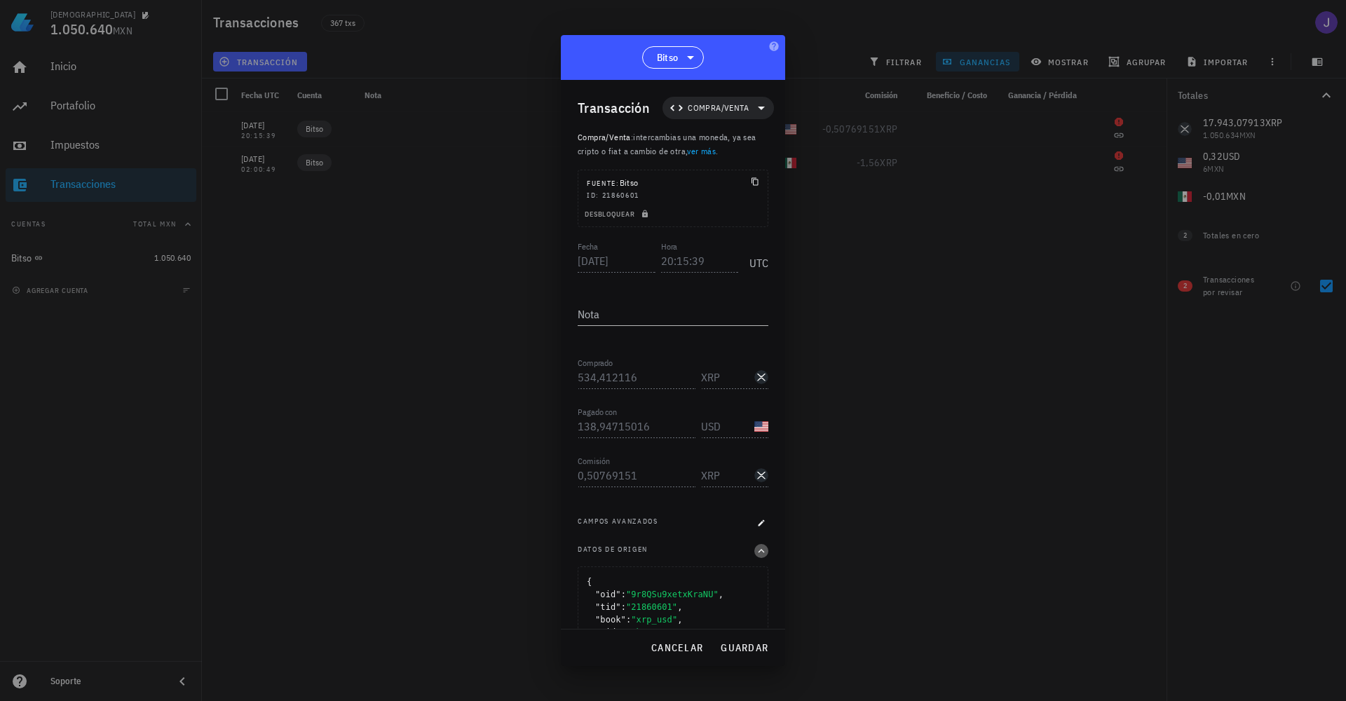
click at [756, 551] on icon "button" at bounding box center [761, 551] width 13 height 17
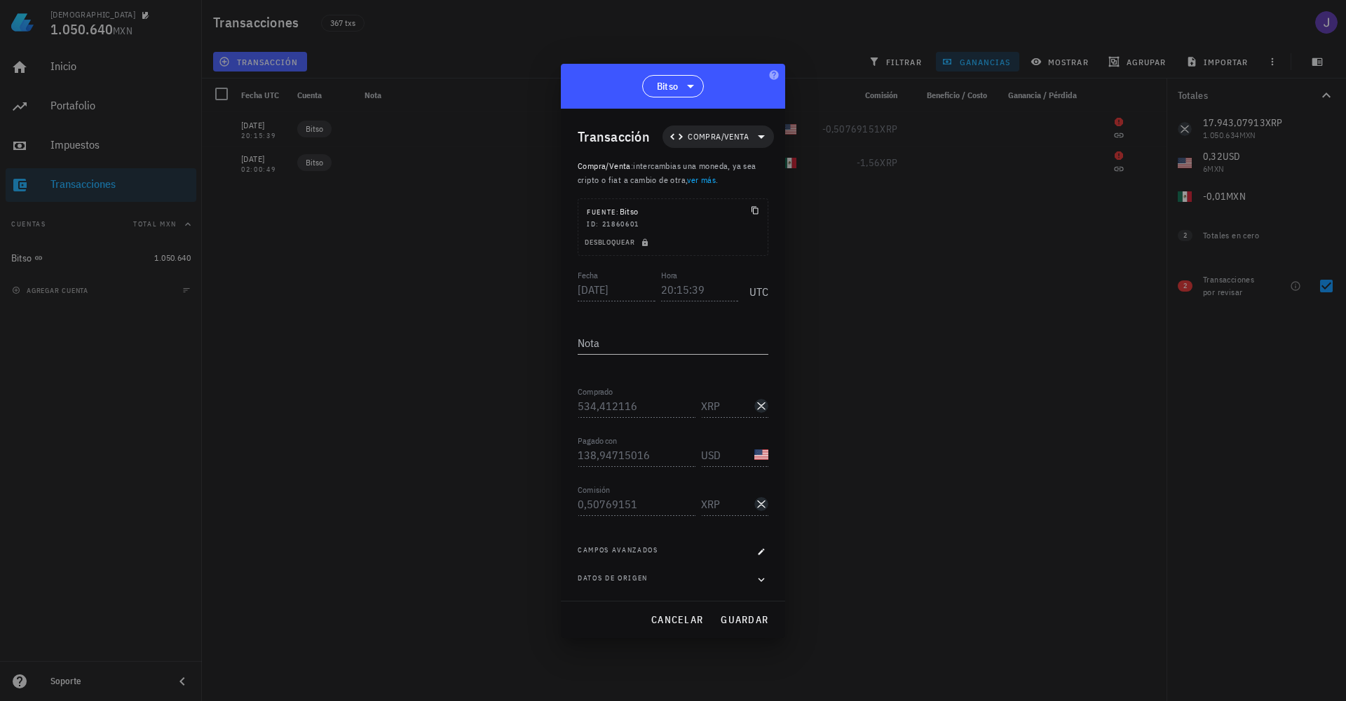
click at [449, 259] on div at bounding box center [673, 350] width 1346 height 701
click at [447, 261] on div at bounding box center [673, 350] width 1346 height 701
click at [683, 626] on span "cancelar" at bounding box center [677, 620] width 53 height 13
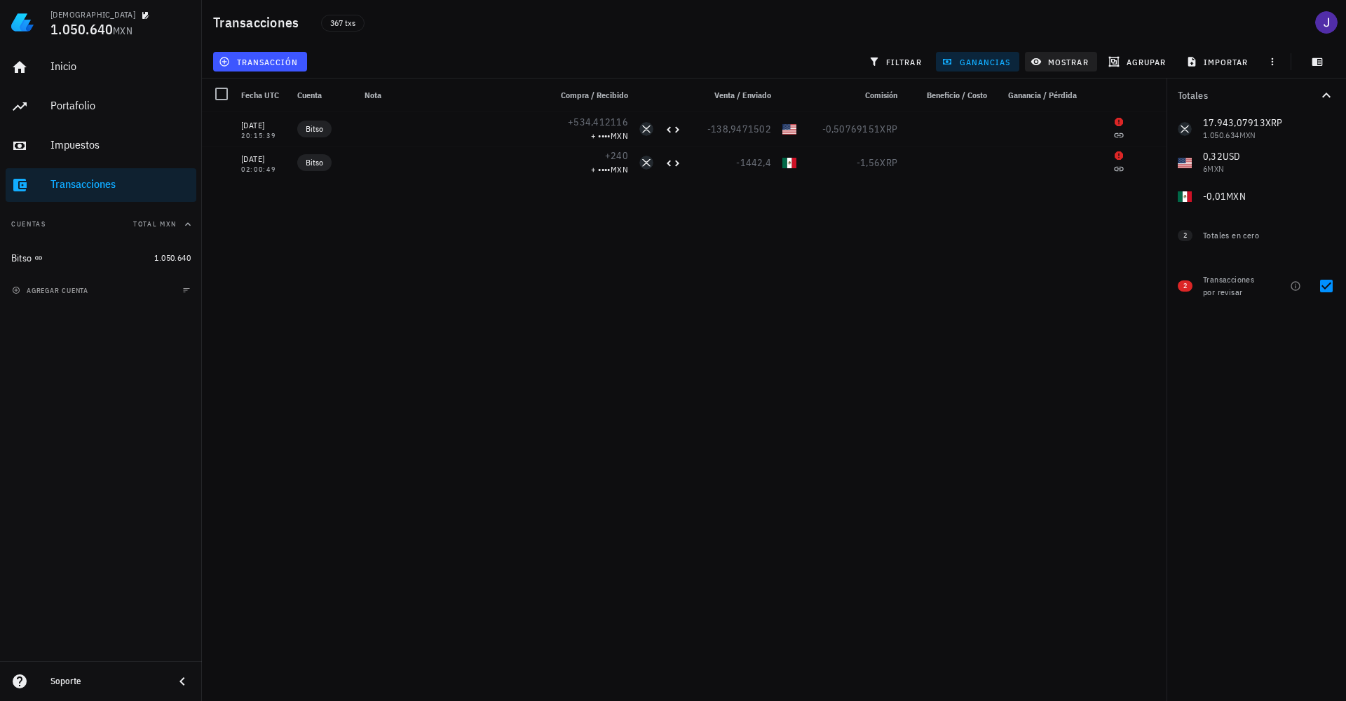
click at [1070, 65] on span "mostrar" at bounding box center [1061, 61] width 55 height 11
click at [1326, 285] on div at bounding box center [1327, 286] width 24 height 24
checkbox input "false"
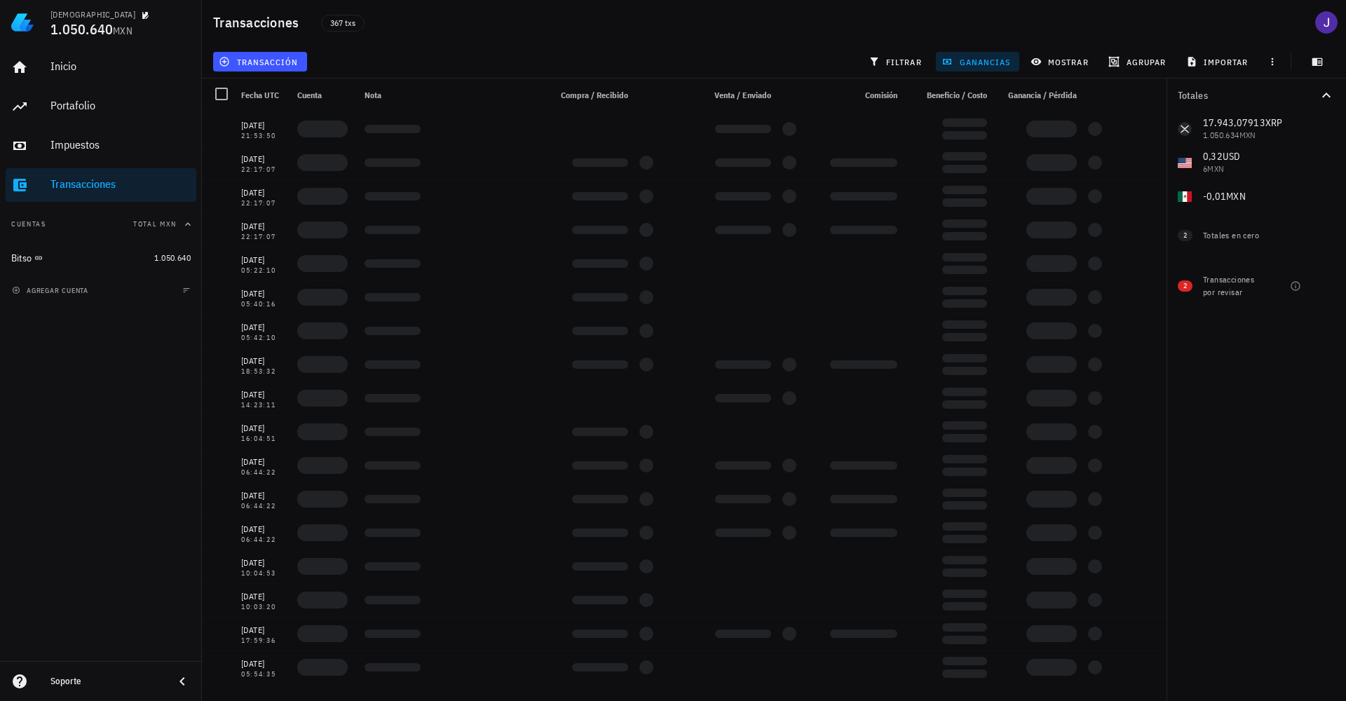
click at [1316, 445] on div "Totales 17.943,07913 XRP 1.050.634 MXN 0,32 USD 6 MXN 0 BTC 0 MXN 0 ETH 0 MXN -…" at bounding box center [1257, 390] width 180 height 623
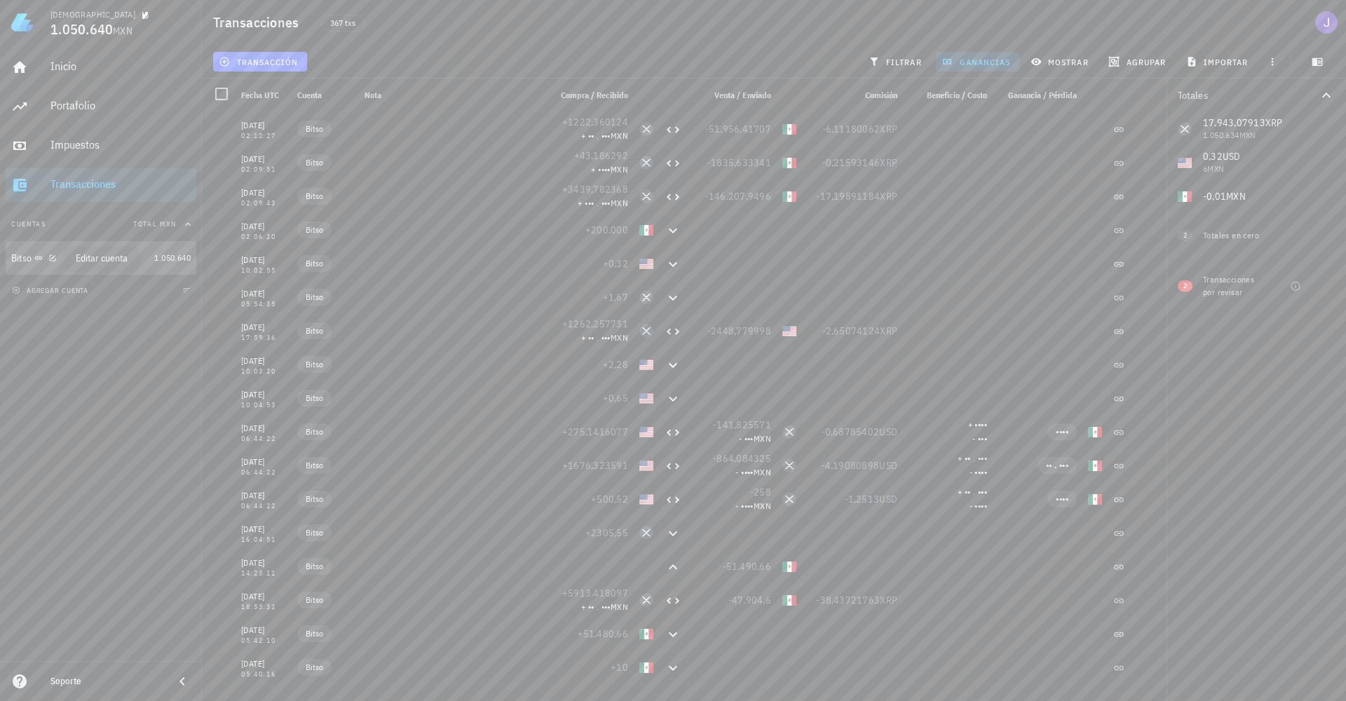
click at [54, 259] on icon "button" at bounding box center [52, 258] width 8 height 8
type textarea "Bitso"
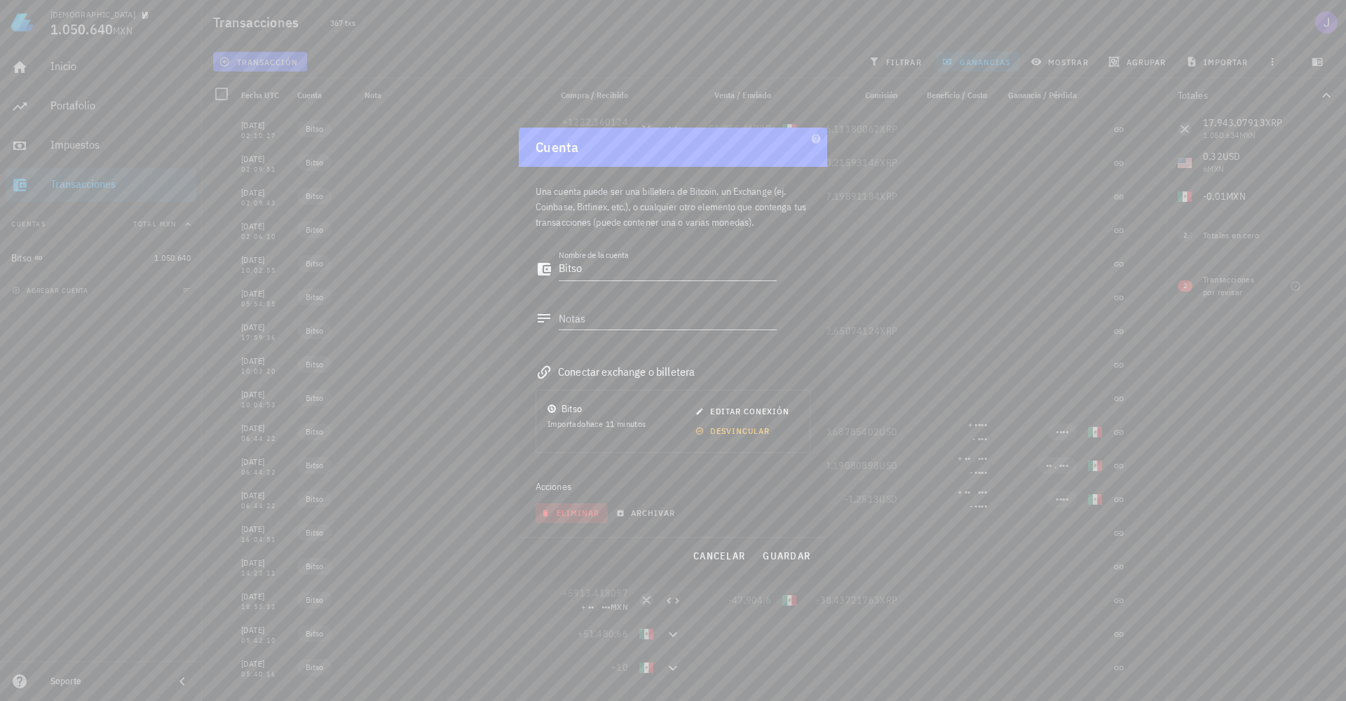
click at [556, 511] on span "eliminar" at bounding box center [571, 513] width 55 height 11
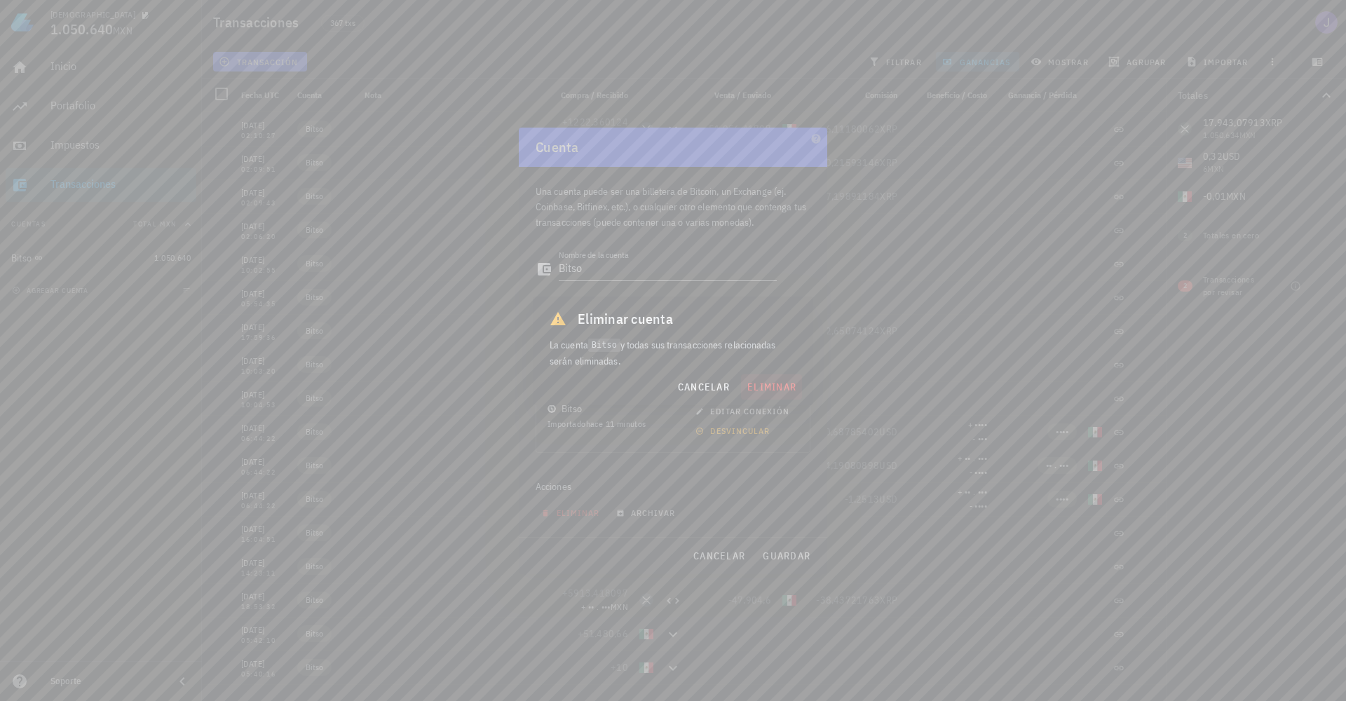
click at [771, 387] on span "eliminar" at bounding box center [772, 387] width 50 height 13
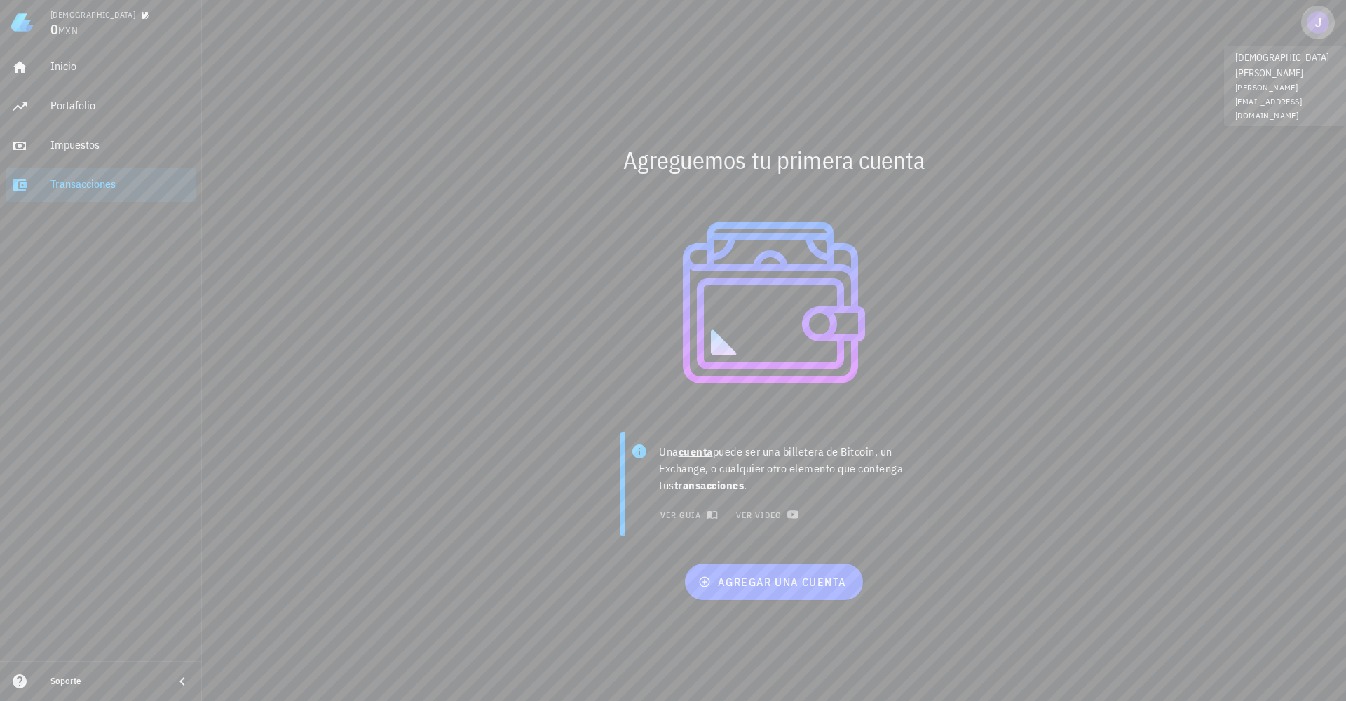
click at [1328, 27] on div "avatar" at bounding box center [1318, 22] width 22 height 22
click at [1273, 64] on div "Configuración" at bounding box center [1285, 62] width 84 height 28
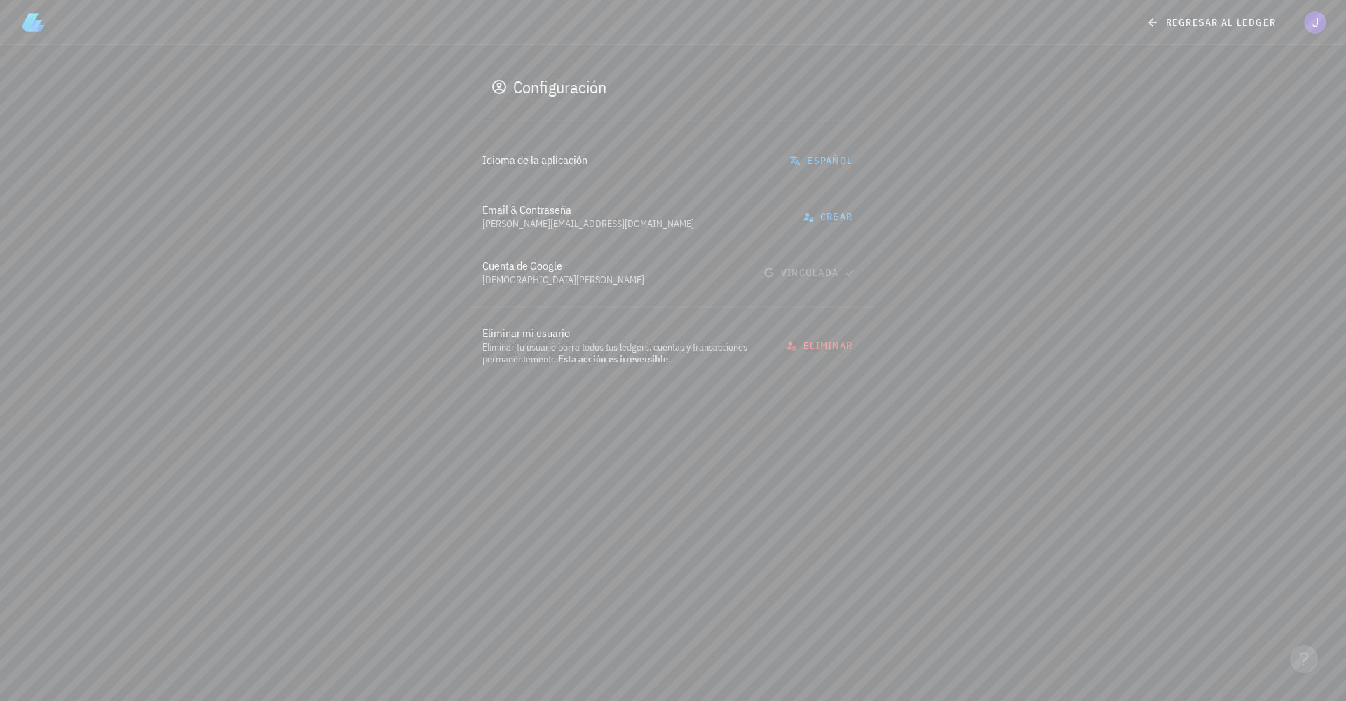
click at [50, 27] on div "regresar al ledger" at bounding box center [673, 22] width 1324 height 45
click at [41, 24] on img at bounding box center [33, 22] width 22 height 22
click at [1246, 22] on span "regresar al ledger" at bounding box center [1212, 22] width 127 height 13
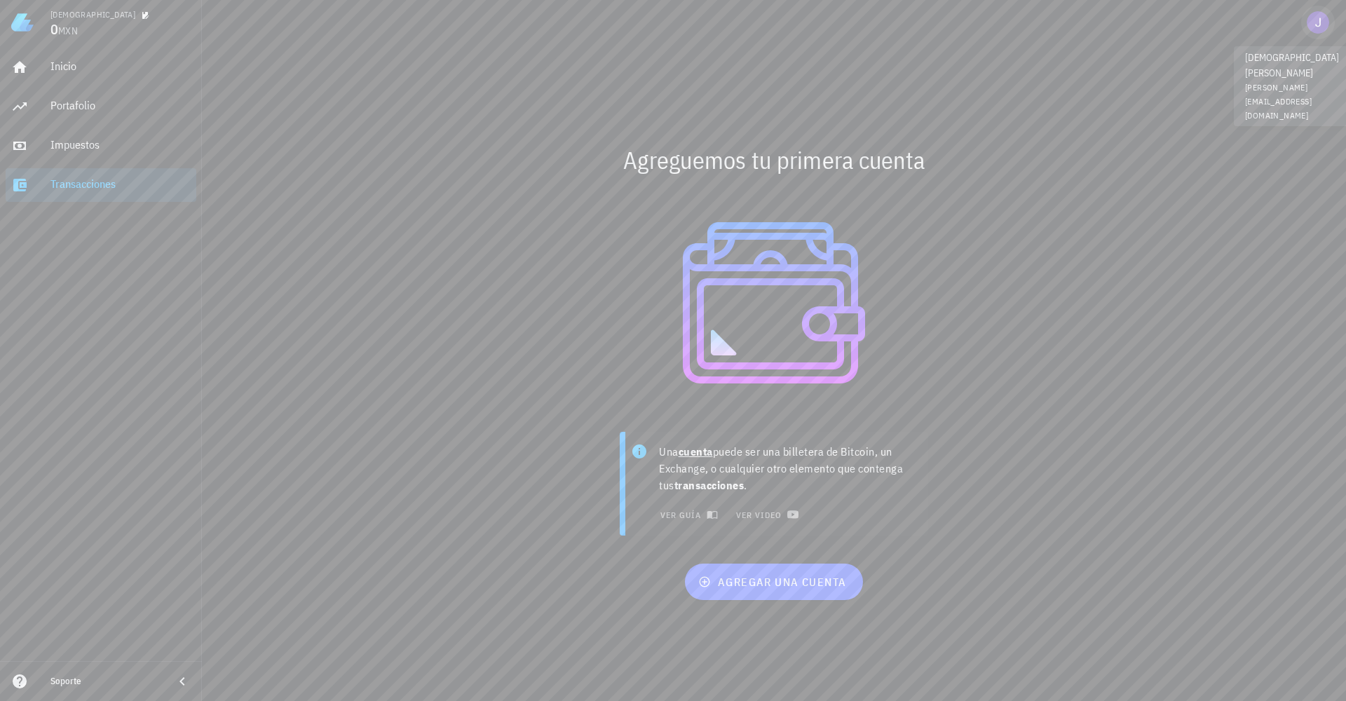
click at [1313, 27] on div "avatar" at bounding box center [1318, 22] width 22 height 22
click at [1264, 135] on div "Planes" at bounding box center [1285, 129] width 84 height 28
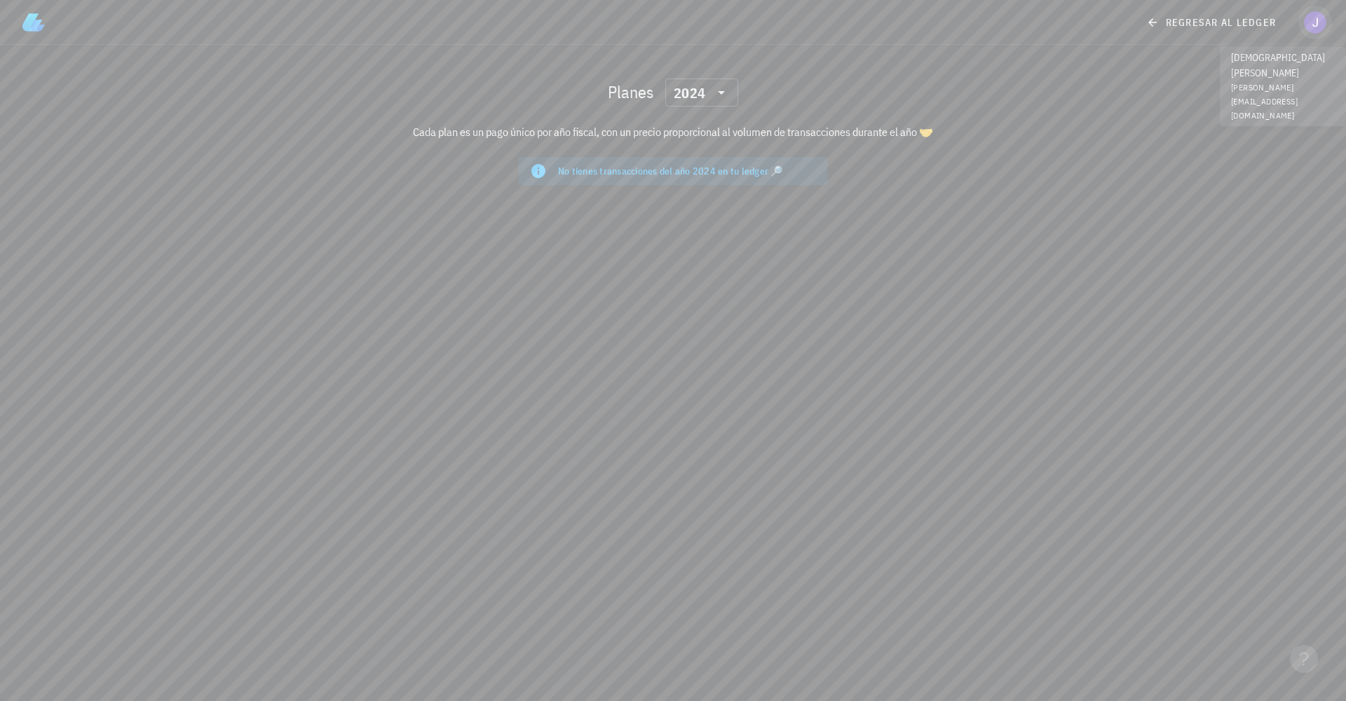
click at [1309, 18] on div "avatar" at bounding box center [1315, 22] width 22 height 22
click at [1272, 51] on div "Configuración" at bounding box center [1285, 62] width 84 height 28
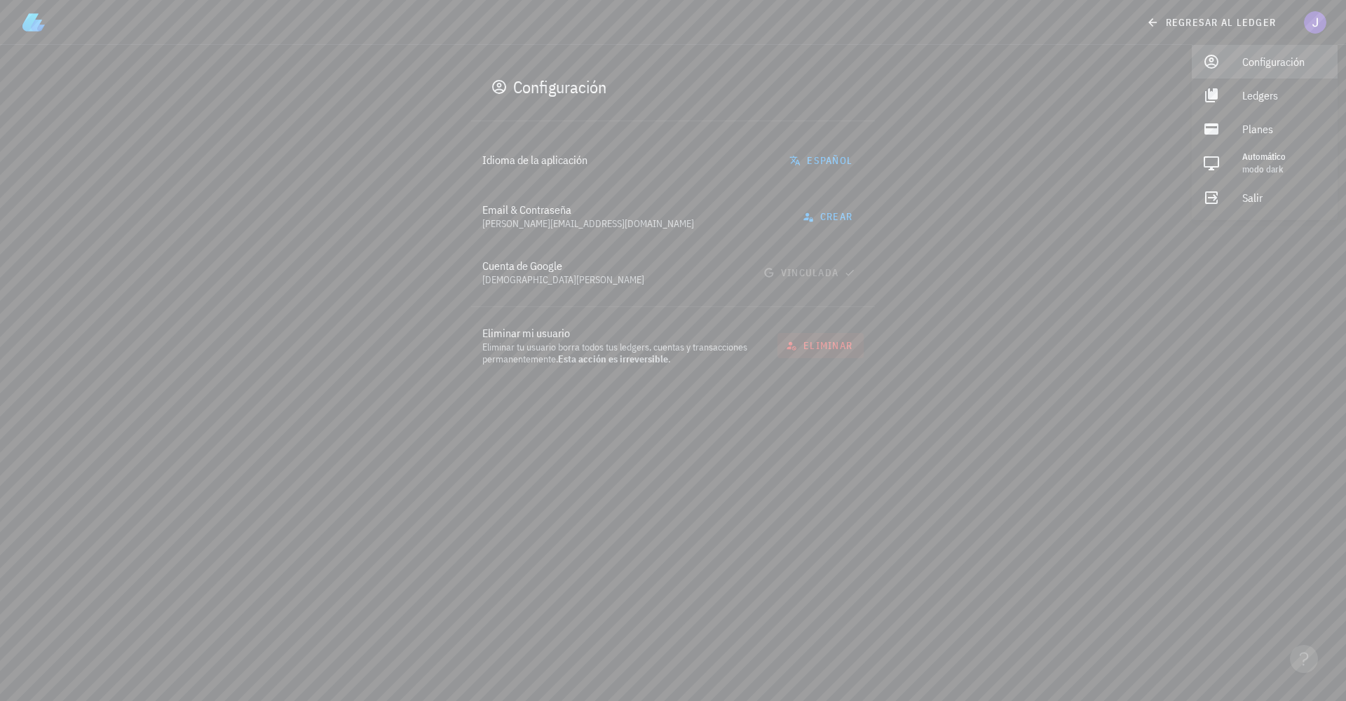
click at [843, 344] on span "eliminar" at bounding box center [821, 345] width 64 height 13
click at [785, 399] on span "eliminar" at bounding box center [772, 394] width 50 height 13
